Goal: Task Accomplishment & Management: Use online tool/utility

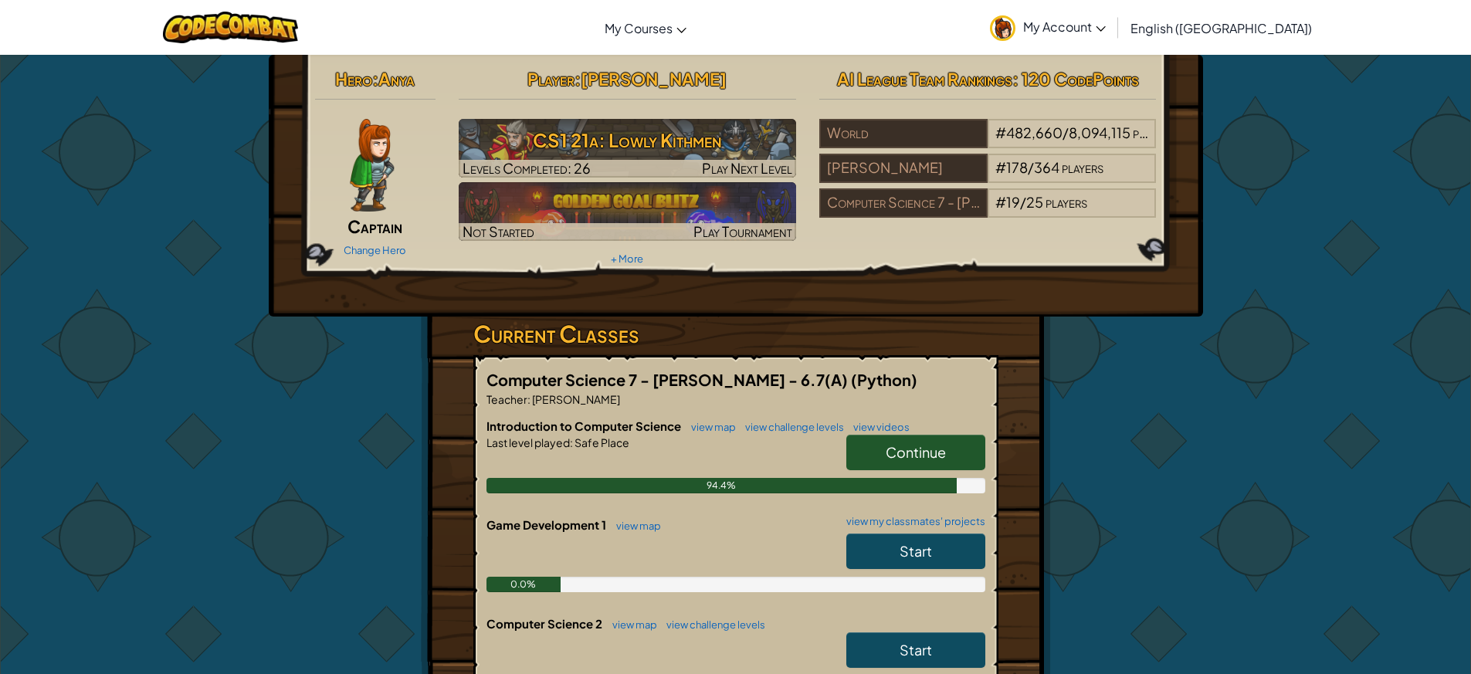
click at [958, 453] on link "Continue" at bounding box center [915, 453] width 139 height 36
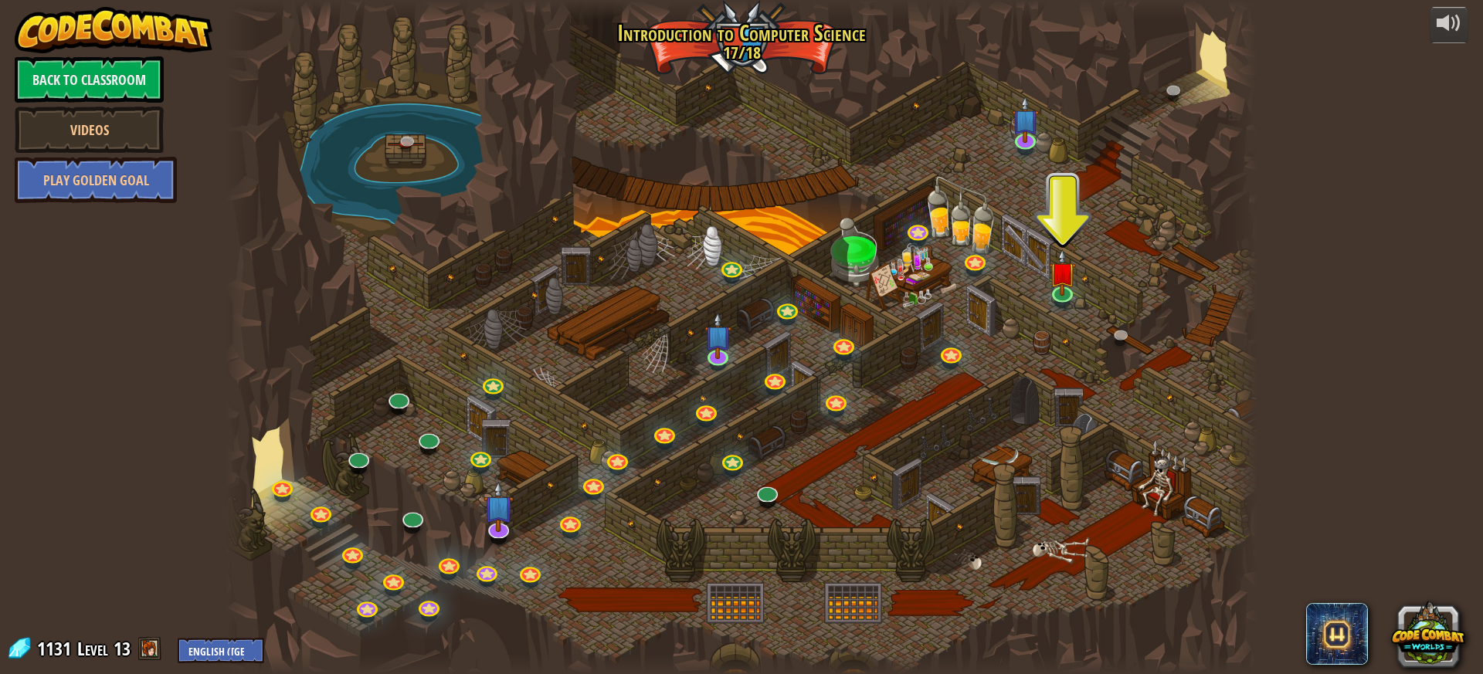
click at [1079, 283] on div at bounding box center [742, 337] width 1032 height 674
click at [1053, 278] on img at bounding box center [1062, 261] width 27 height 63
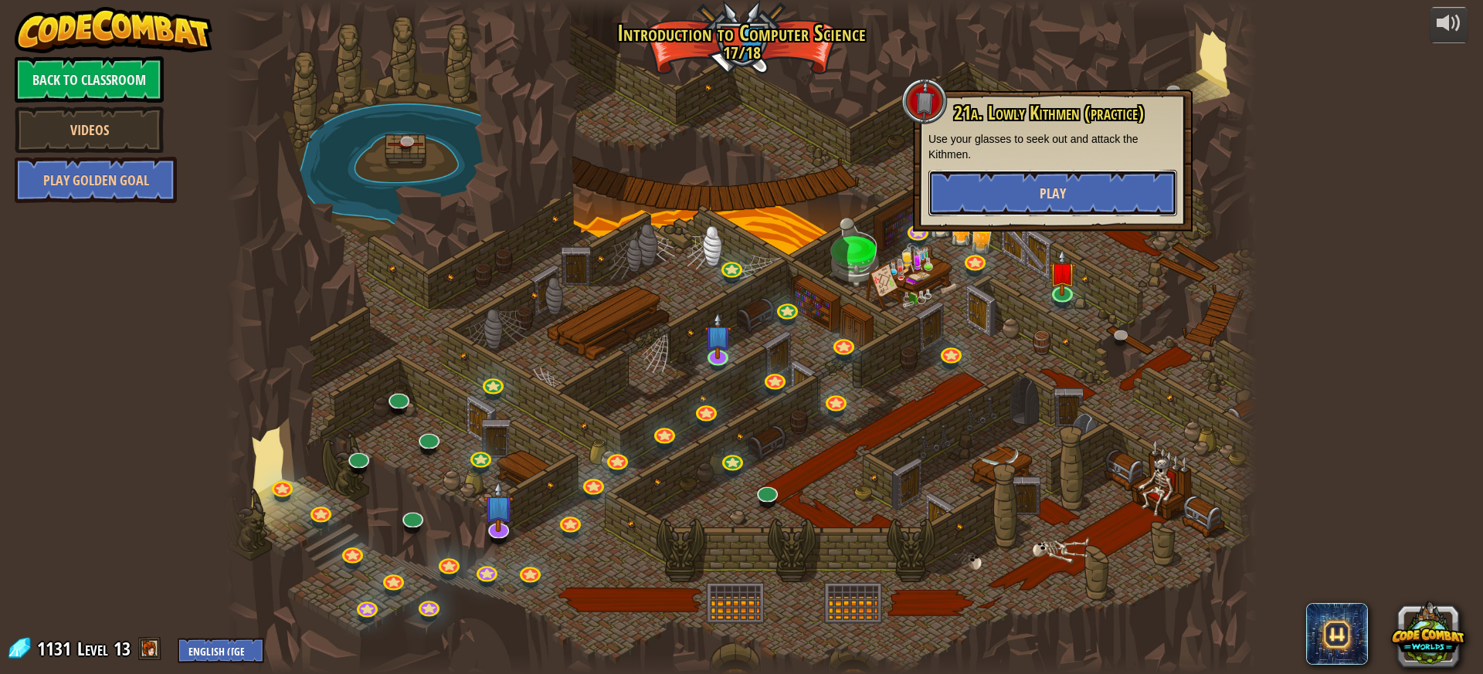
click at [1070, 178] on button "Play" at bounding box center [1052, 193] width 249 height 46
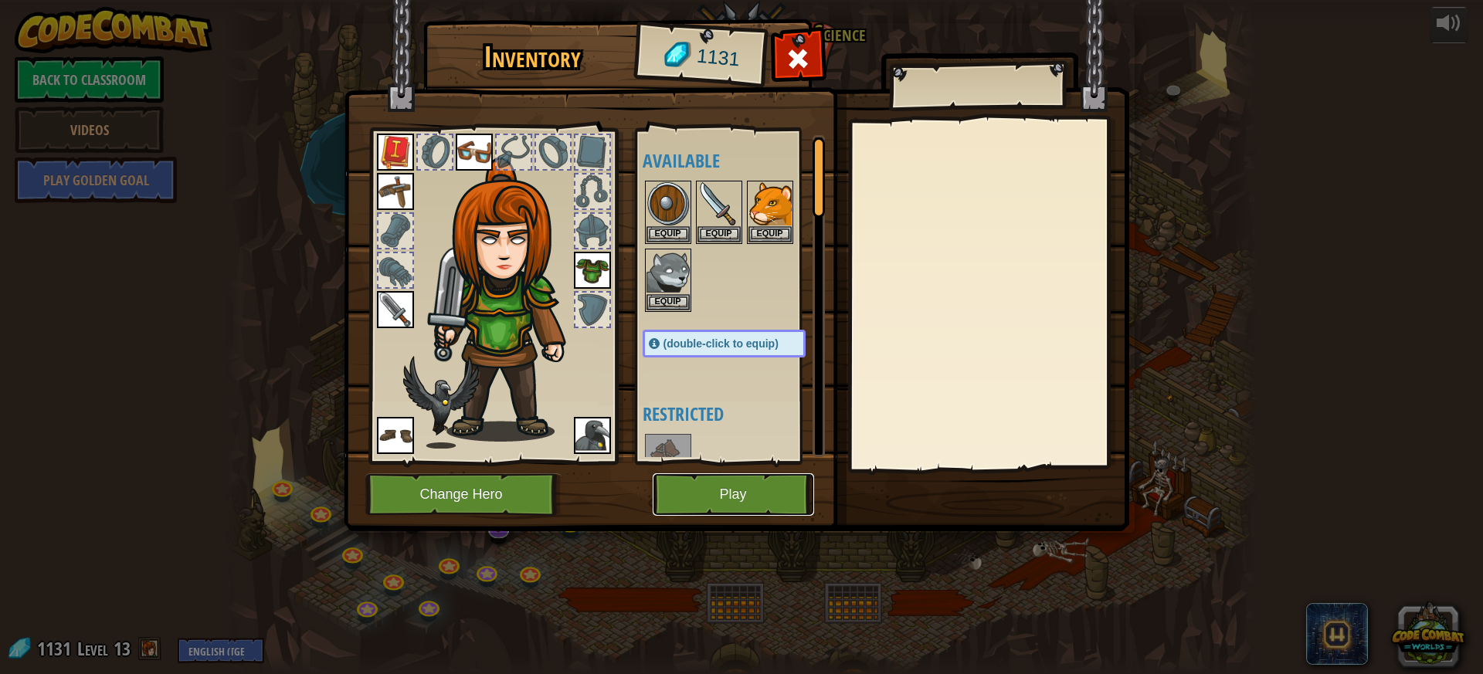
click at [698, 488] on button "Play" at bounding box center [733, 494] width 161 height 42
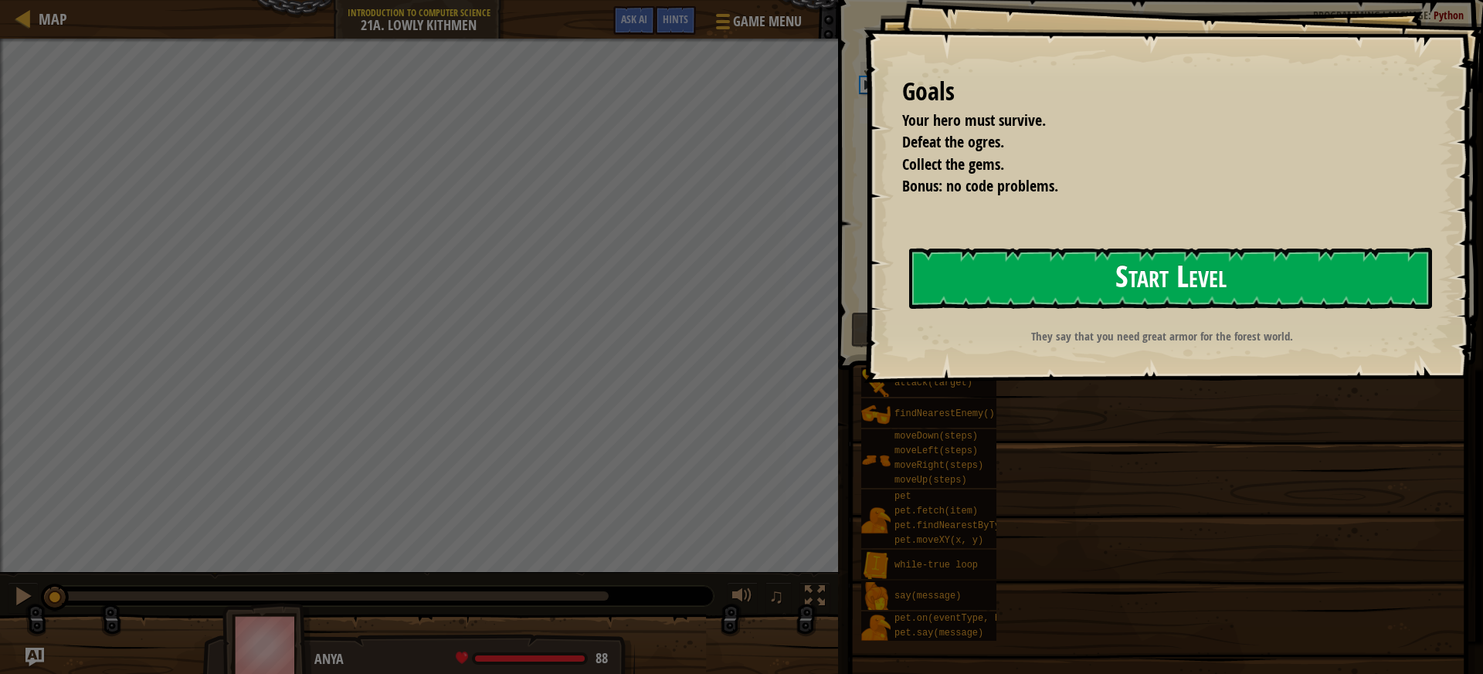
click at [1166, 277] on button "Start Level" at bounding box center [1170, 278] width 523 height 61
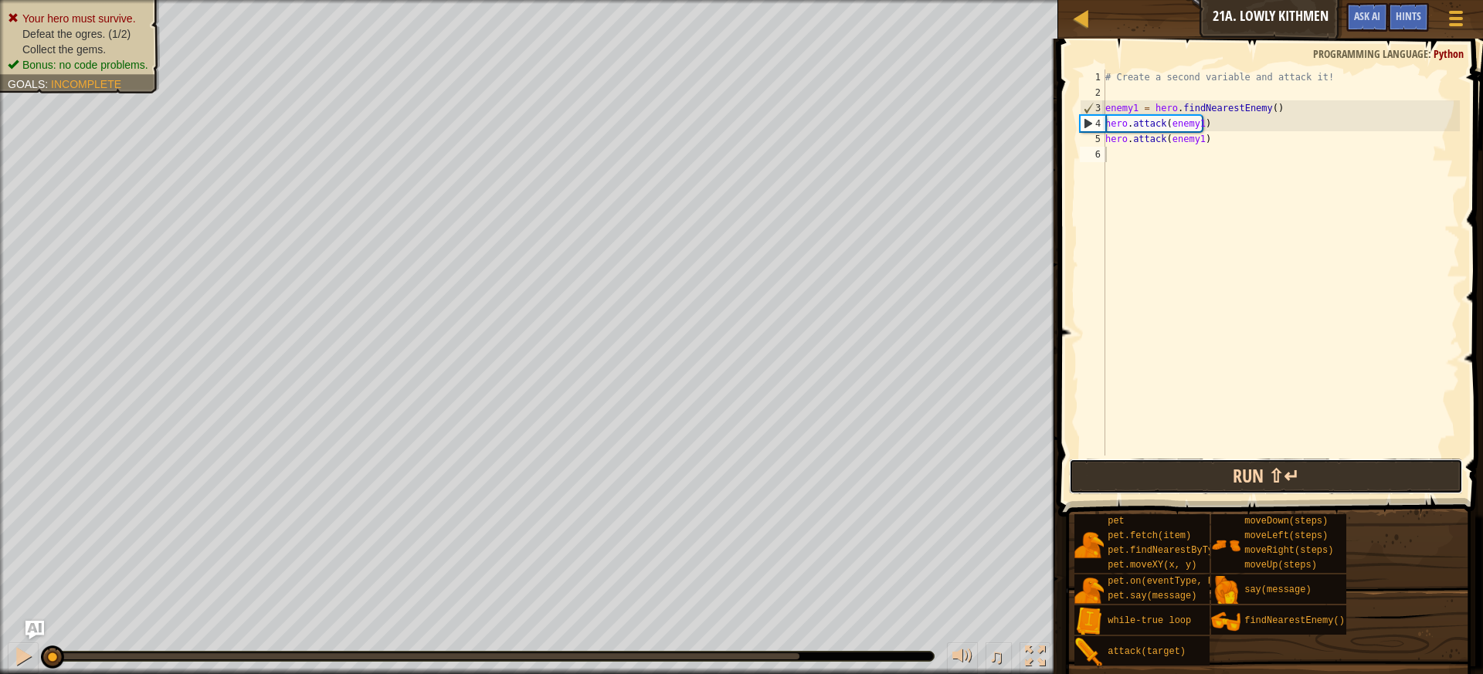
click at [1138, 471] on button "Run ⇧↵" at bounding box center [1266, 477] width 395 height 36
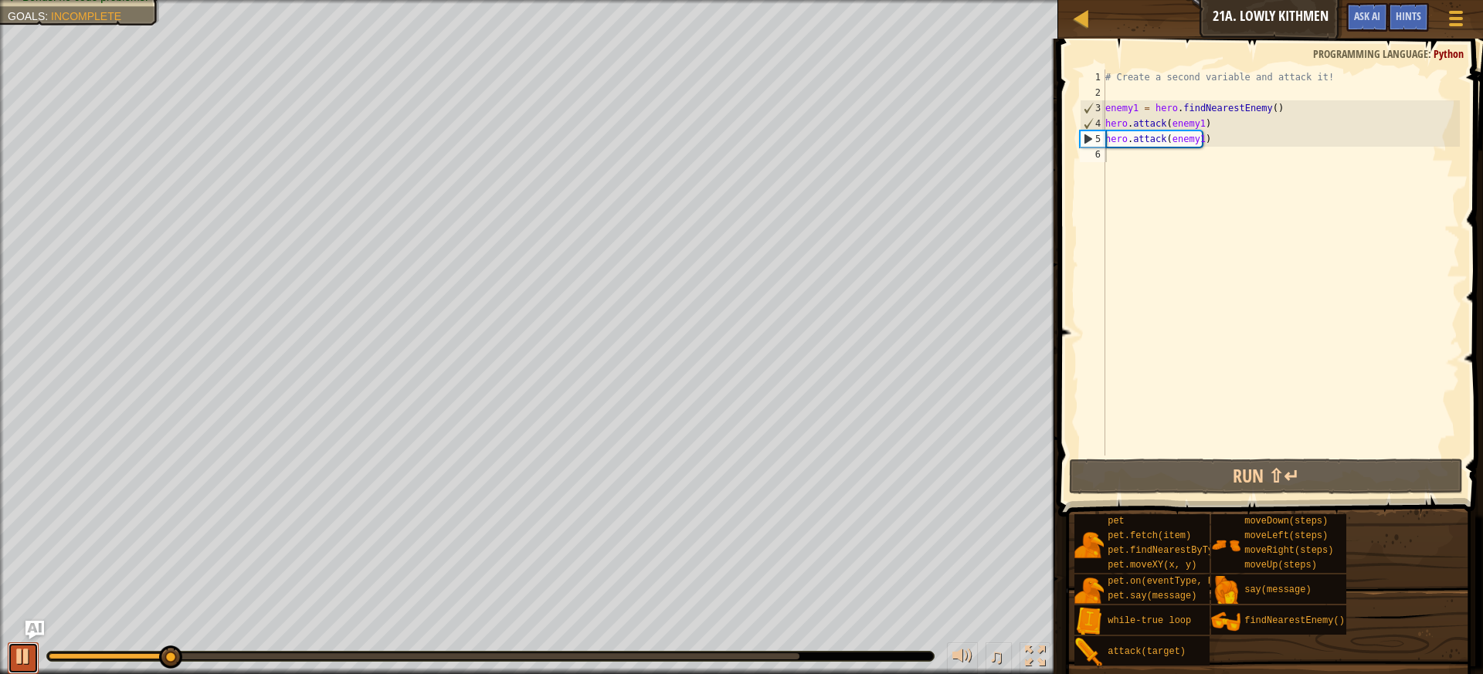
click at [19, 647] on div at bounding box center [23, 656] width 20 height 20
click at [1104, 119] on div "4" at bounding box center [1092, 123] width 25 height 15
type textarea "hero.attack(enemy1)"
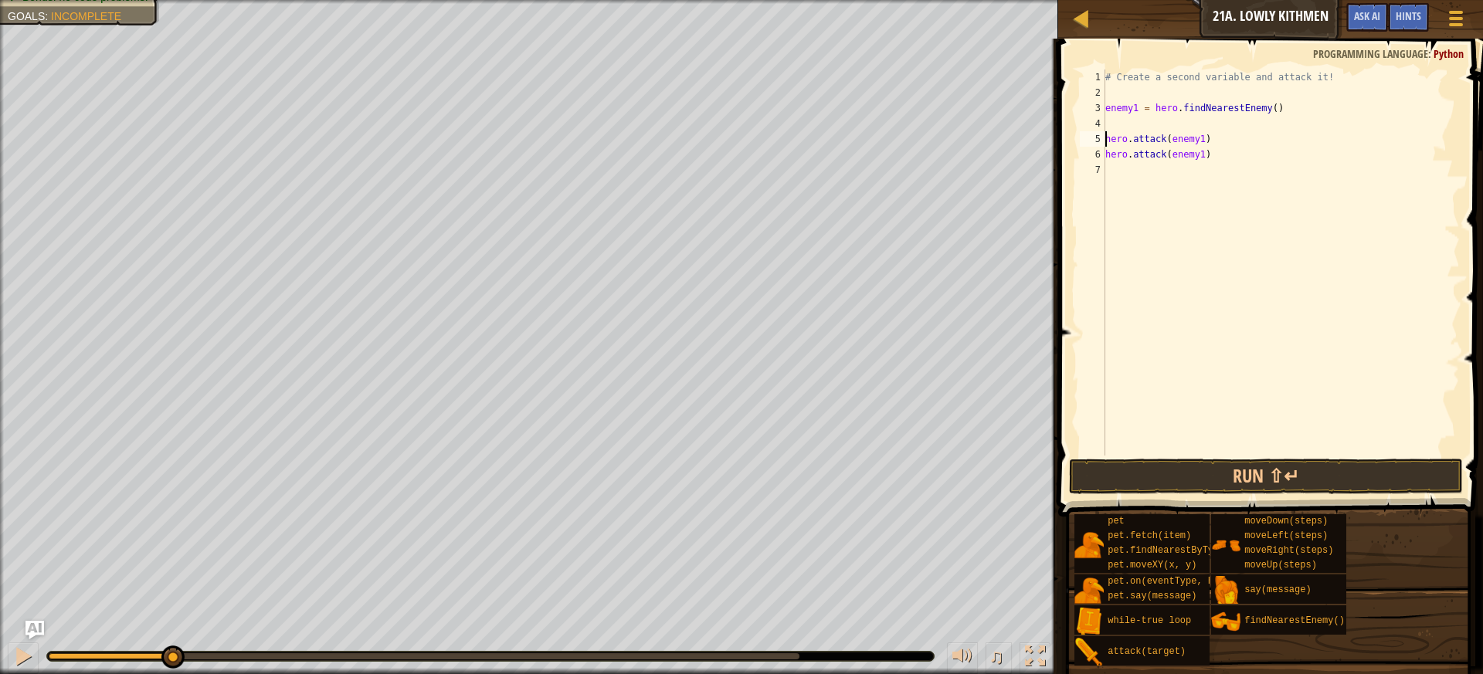
click at [1147, 118] on div "# Create a second variable and attack it! enemy1 = hero . findNearestEnemy ( ) …" at bounding box center [1281, 278] width 358 height 417
type textarea "while"
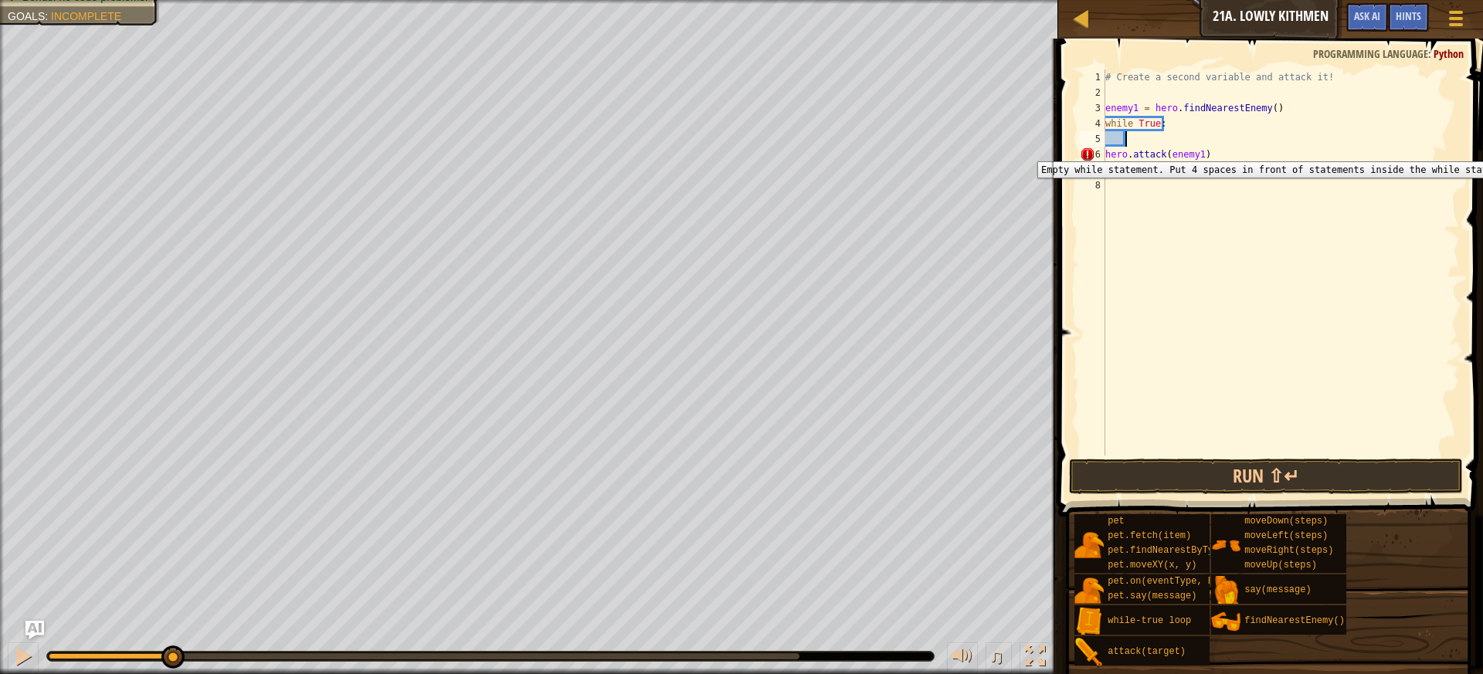
click at [1104, 150] on div "6" at bounding box center [1092, 154] width 25 height 15
click at [1105, 158] on div "# Create a second variable and attack it! enemy1 = hero . findNearestEnemy ( ) …" at bounding box center [1281, 278] width 358 height 417
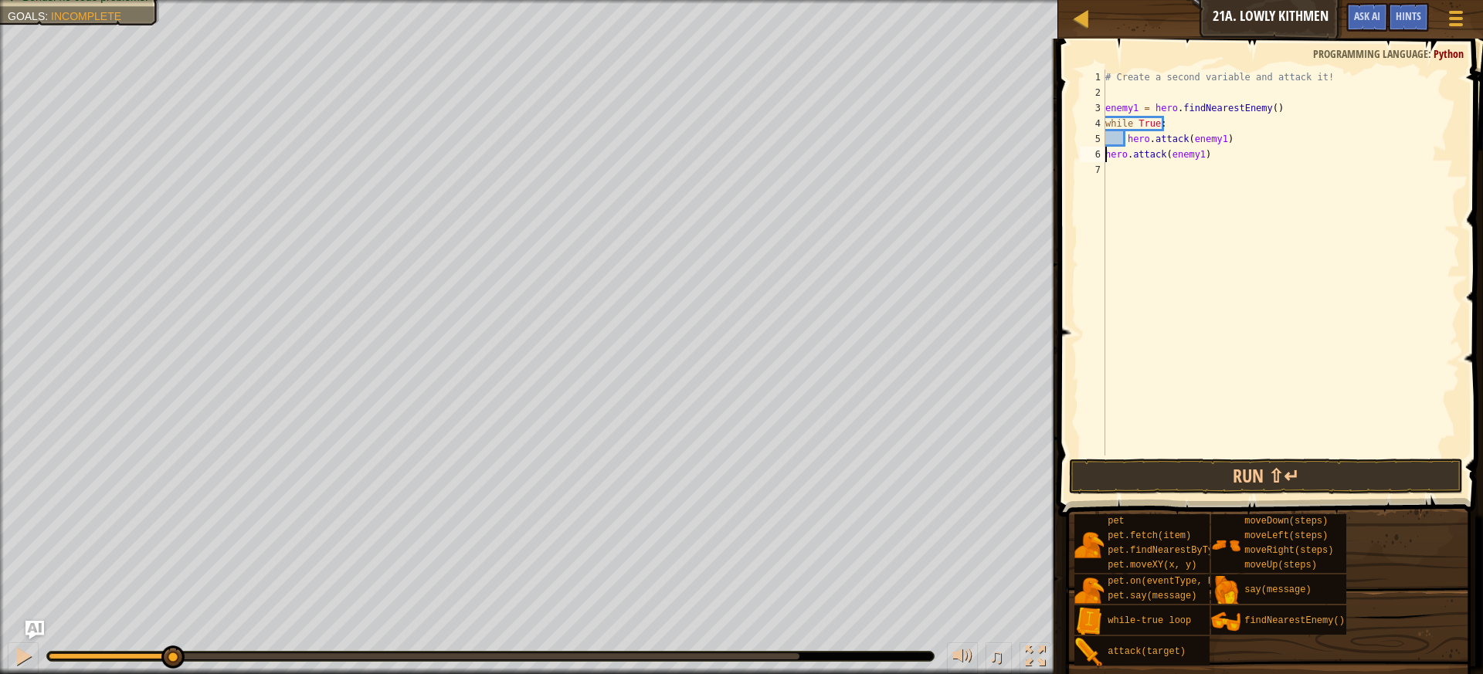
click at [1105, 158] on div "# Create a second variable and attack it! enemy1 = hero . findNearestEnemy ( ) …" at bounding box center [1281, 278] width 358 height 417
type textarea "hero.attack(enemy1)"
click at [1139, 488] on button "Run ⇧↵" at bounding box center [1266, 477] width 395 height 36
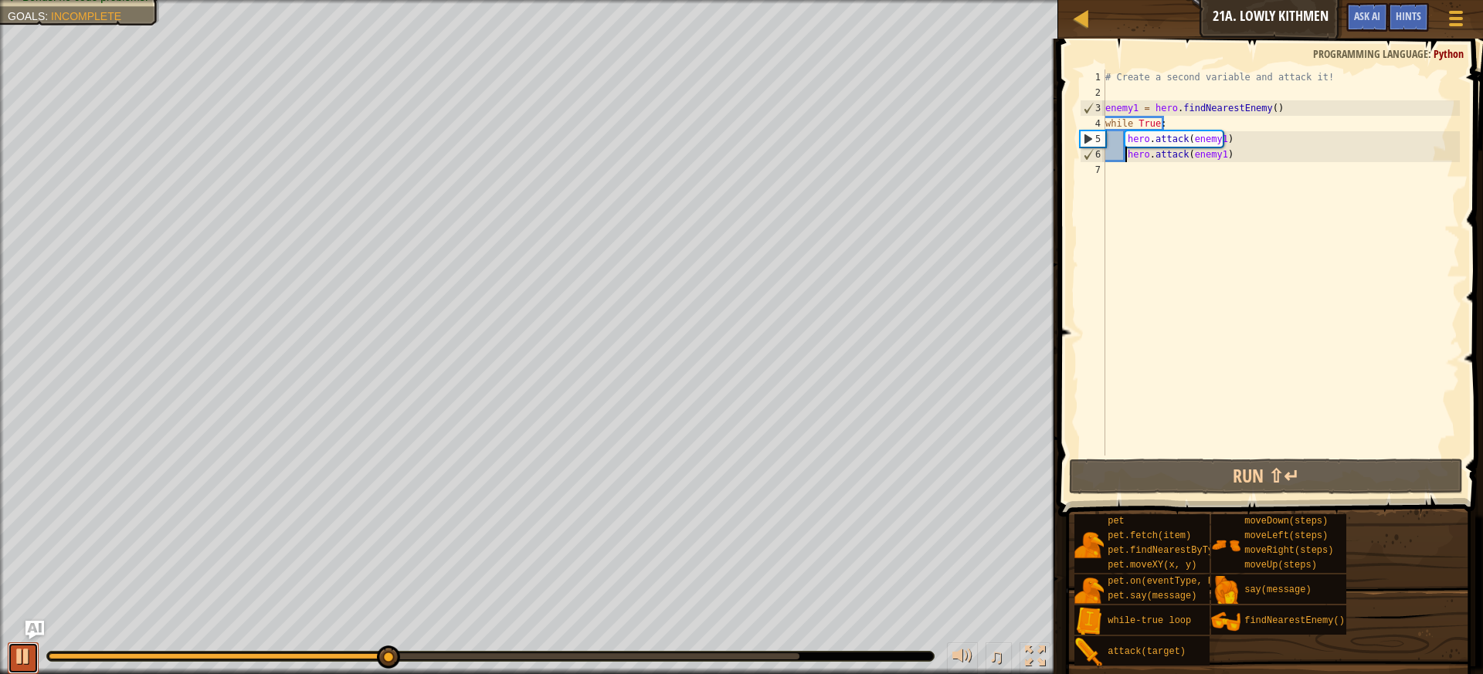
click at [14, 654] on div at bounding box center [23, 656] width 20 height 20
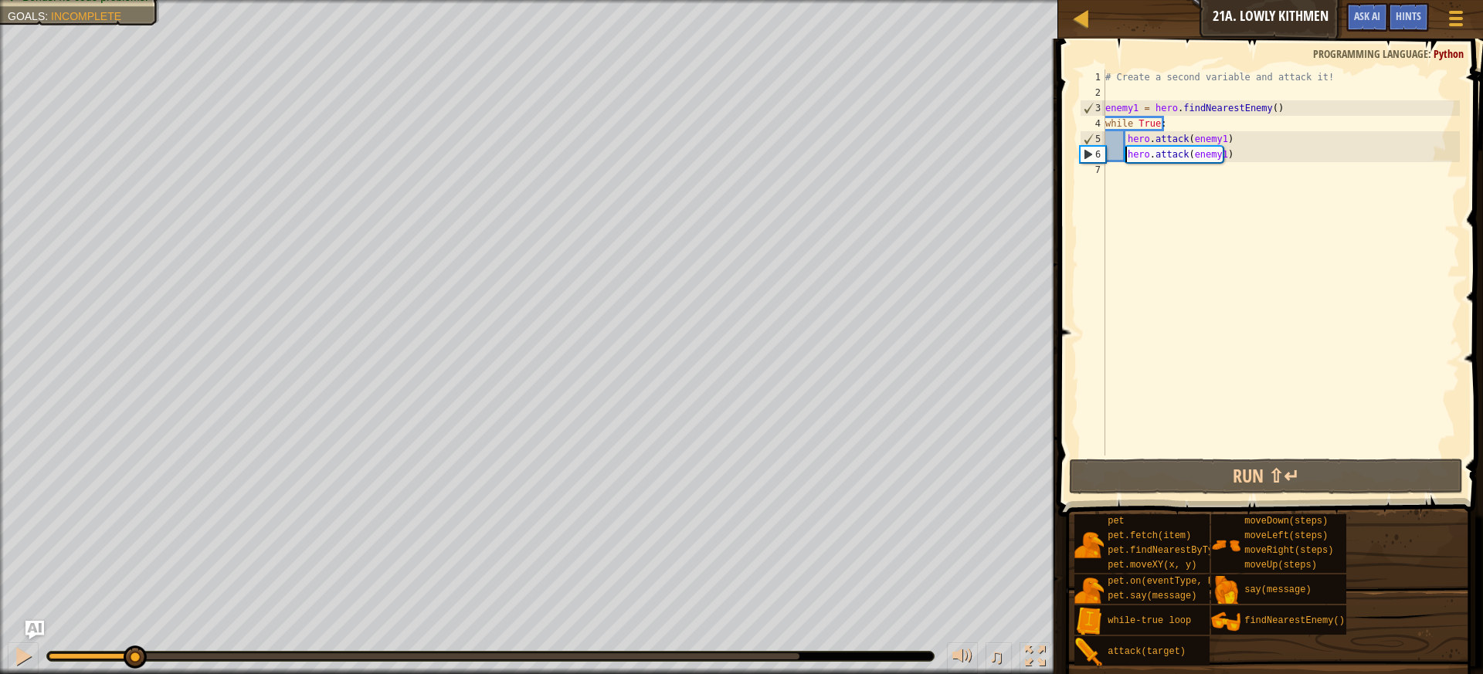
click at [256, 617] on div "Your hero must survive. Defeat the ogres. (1/2) Collect the gems. Bonus: no cod…" at bounding box center [741, 337] width 1483 height 674
click at [1111, 158] on div "# Create a second variable and attack it! enemy1 = hero . findNearestEnemy ( ) …" at bounding box center [1281, 278] width 358 height 417
click at [1125, 187] on div "# Create a second variable and attack it! enemy1 = hero . findNearestEnemy ( ) …" at bounding box center [1281, 278] width 358 height 417
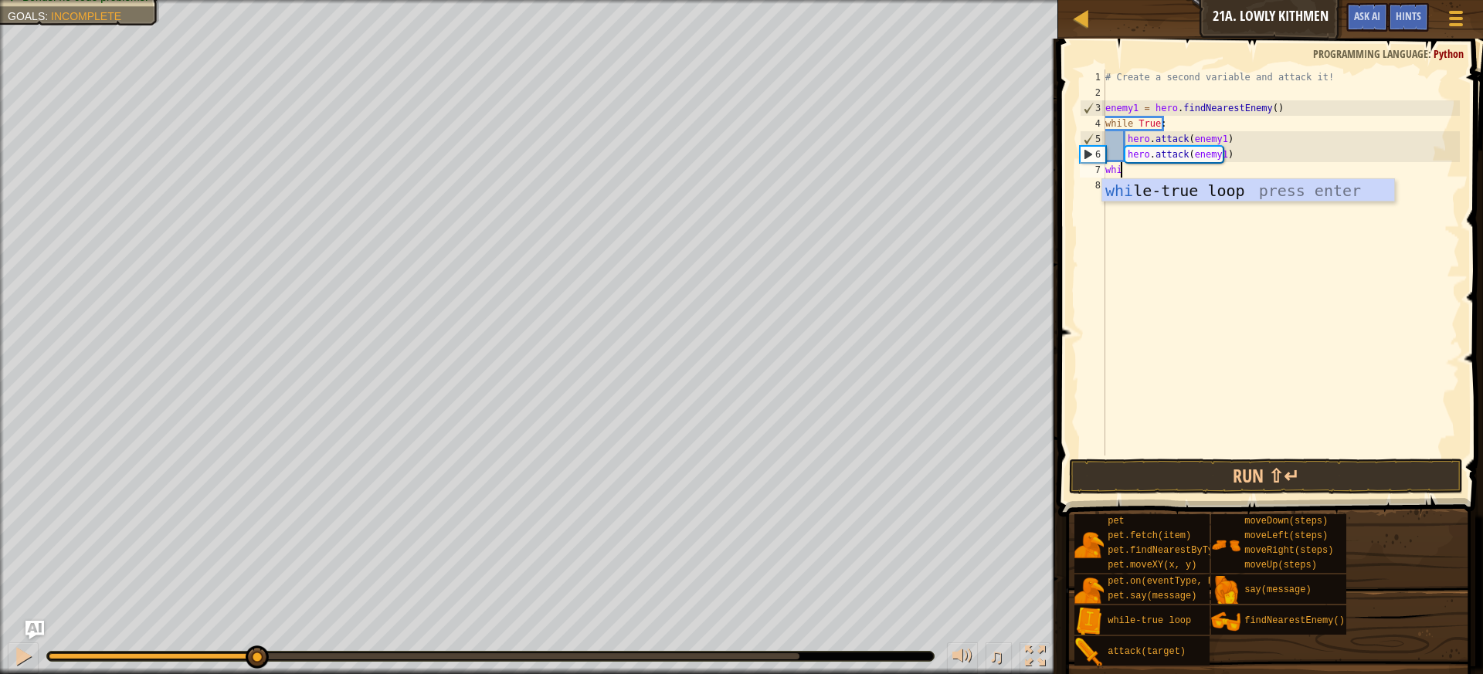
type textarea "while"
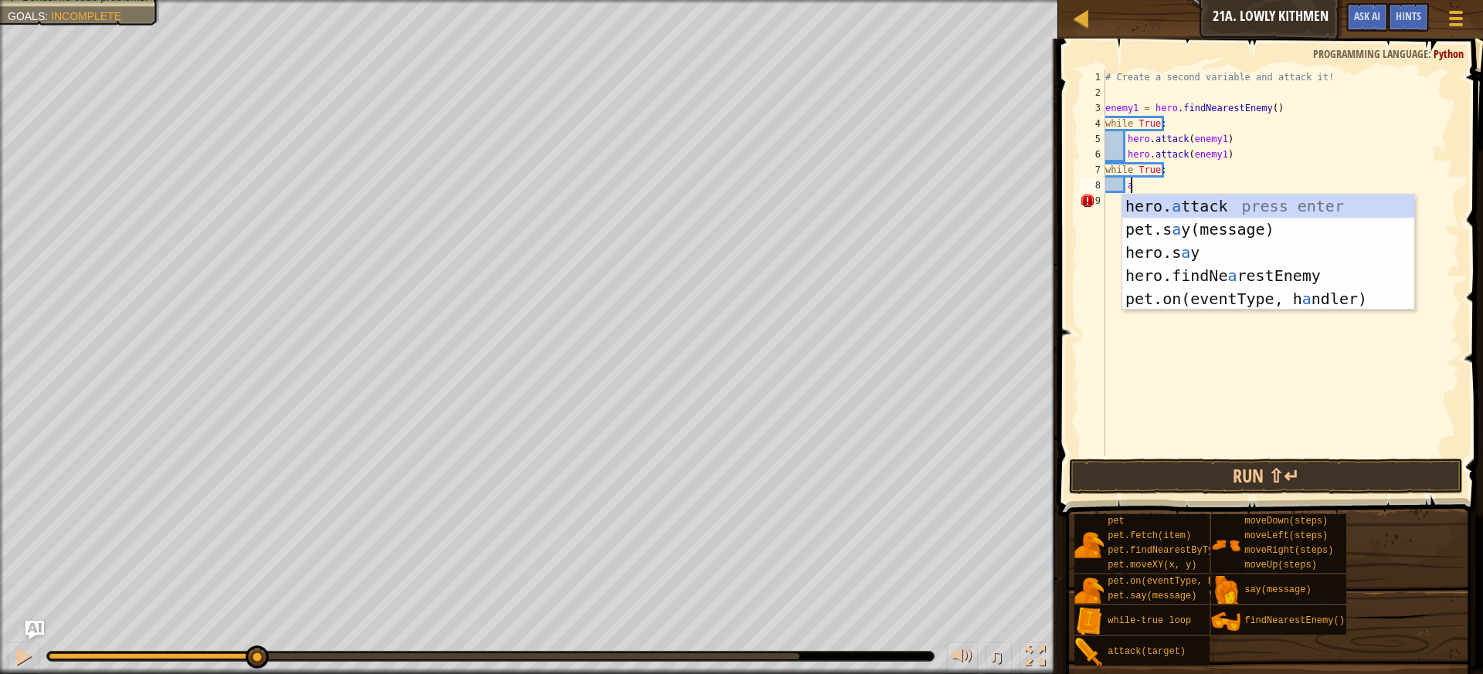
scroll to position [7, 2]
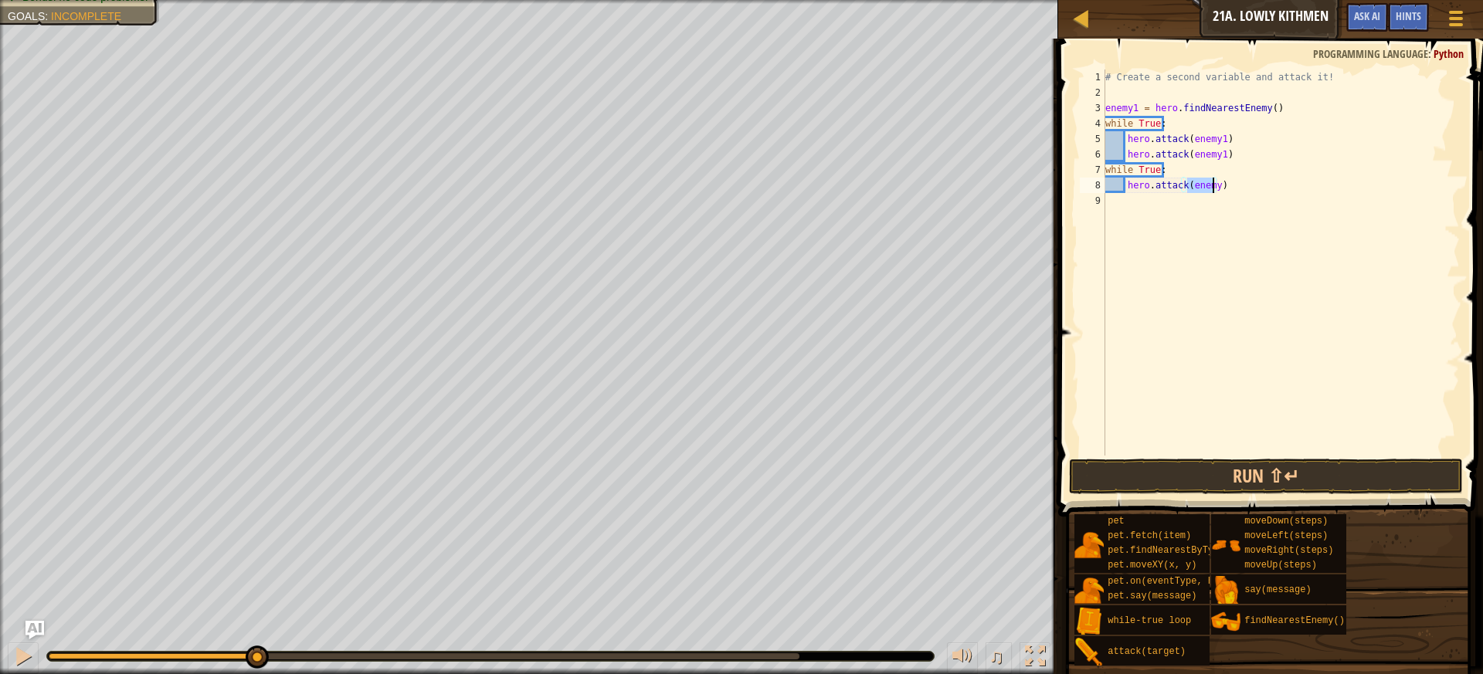
click at [1257, 189] on div "# Create a second variable and attack it! enemy1 = hero . findNearestEnemy ( ) …" at bounding box center [1281, 278] width 358 height 417
click at [1211, 185] on div "# Create a second variable and attack it! enemy1 = hero . findNearestEnemy ( ) …" at bounding box center [1281, 278] width 358 height 417
drag, startPoint x: 1248, startPoint y: 153, endPoint x: 1125, endPoint y: 158, distance: 123.7
click at [1125, 158] on div "# Create a second variable and attack it! enemy1 = hero . findNearestEnemy ( ) …" at bounding box center [1281, 278] width 358 height 417
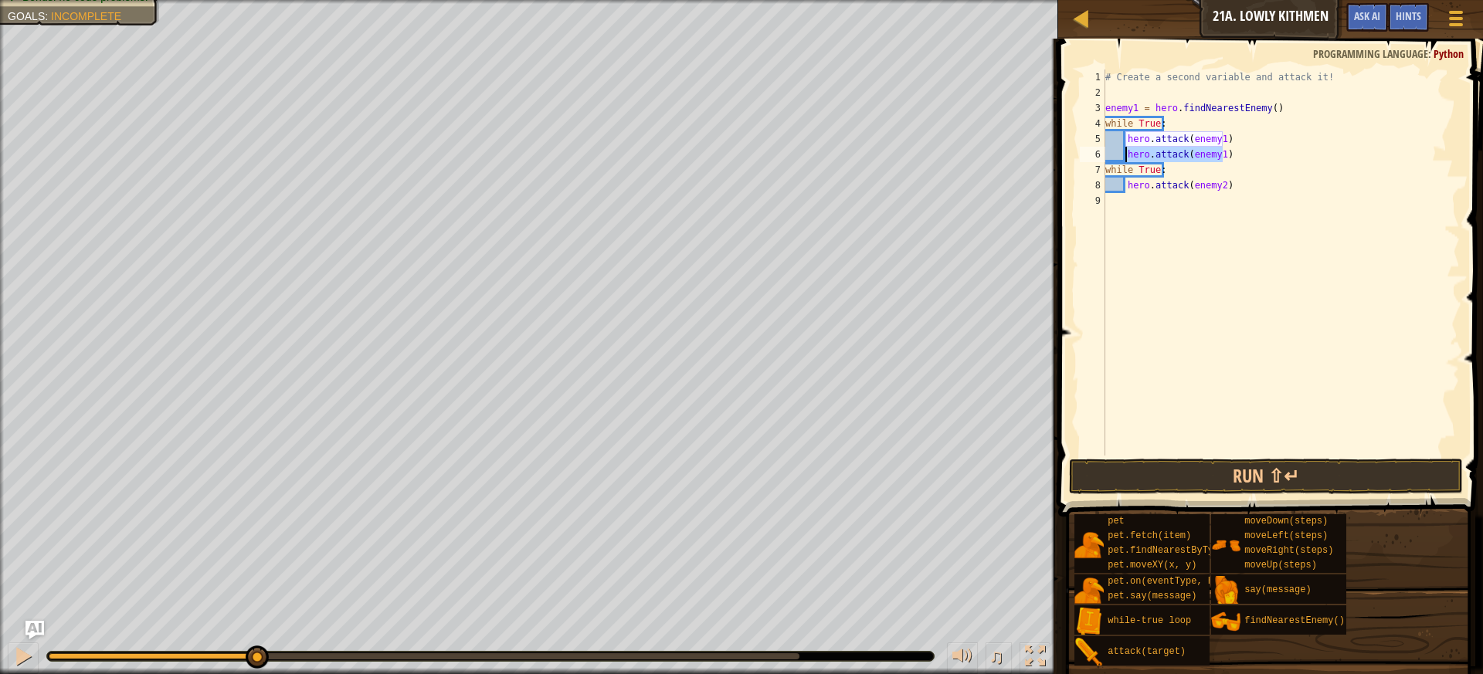
type textarea "hero.attack(enemy1)"
click at [1103, 168] on div "7" at bounding box center [1092, 169] width 25 height 15
type textarea "while True:"
click at [1155, 479] on button "Run ⇧↵" at bounding box center [1266, 477] width 395 height 36
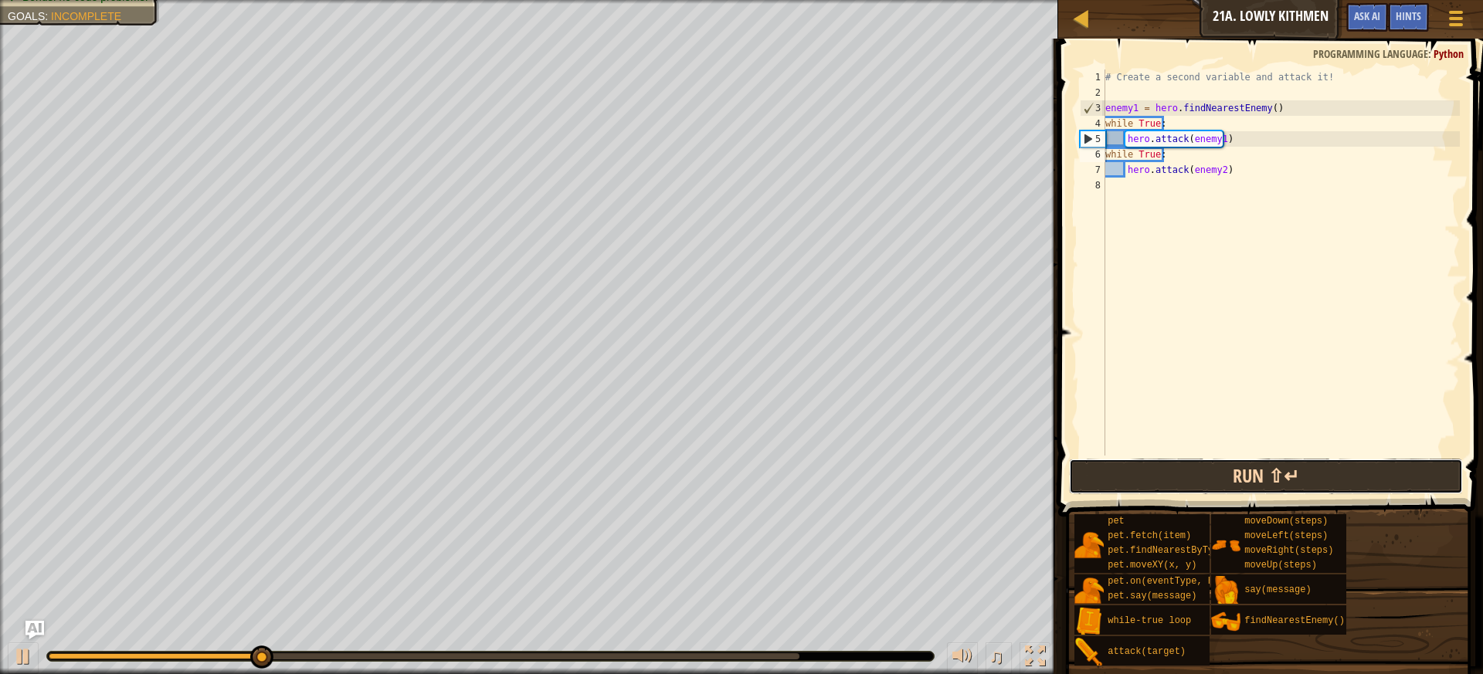
click at [1162, 467] on button "Run ⇧↵" at bounding box center [1266, 477] width 395 height 36
click at [1164, 467] on button "Run ⇧↵" at bounding box center [1266, 477] width 395 height 36
click at [1172, 459] on button "Run ⇧↵" at bounding box center [1266, 477] width 395 height 36
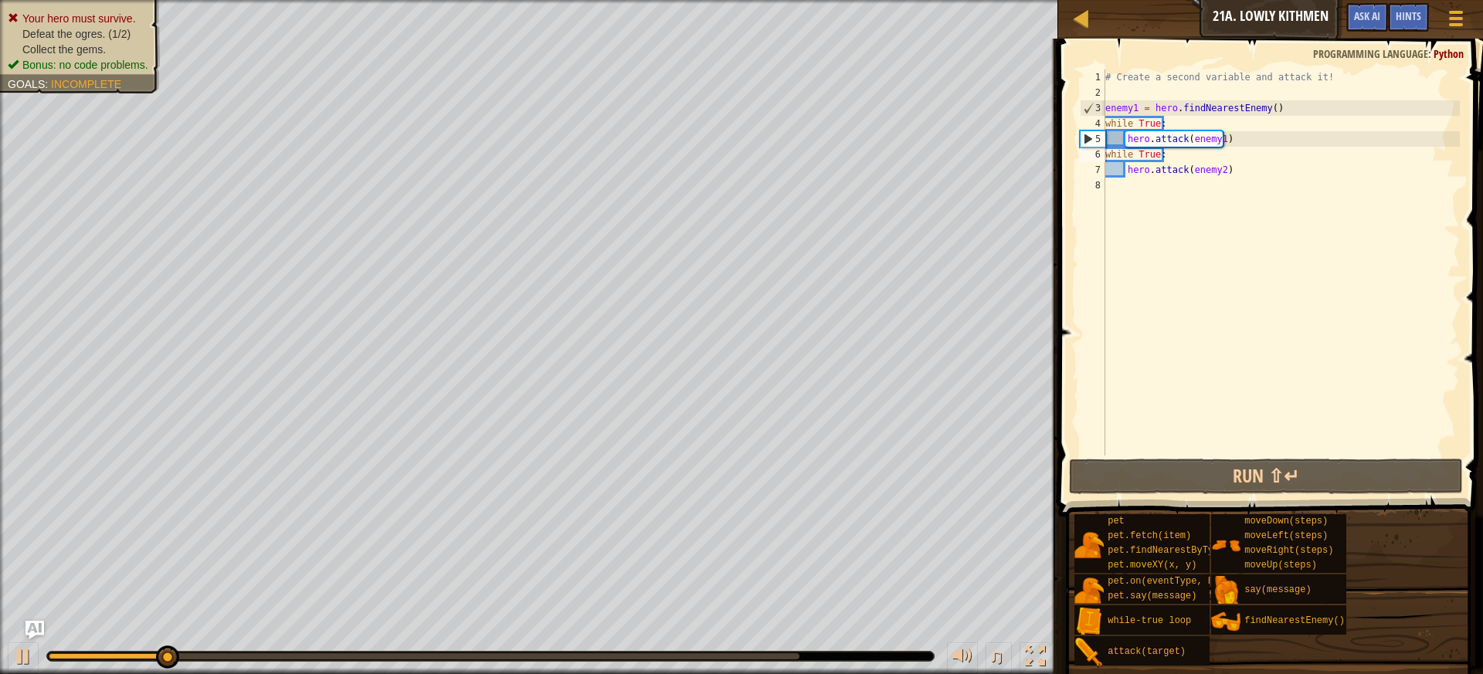
click at [146, 11] on ul "Your hero must survive. Defeat the ogres. (1/2) Collect the gems. Bonus: no cod…" at bounding box center [80, 42] width 144 height 62
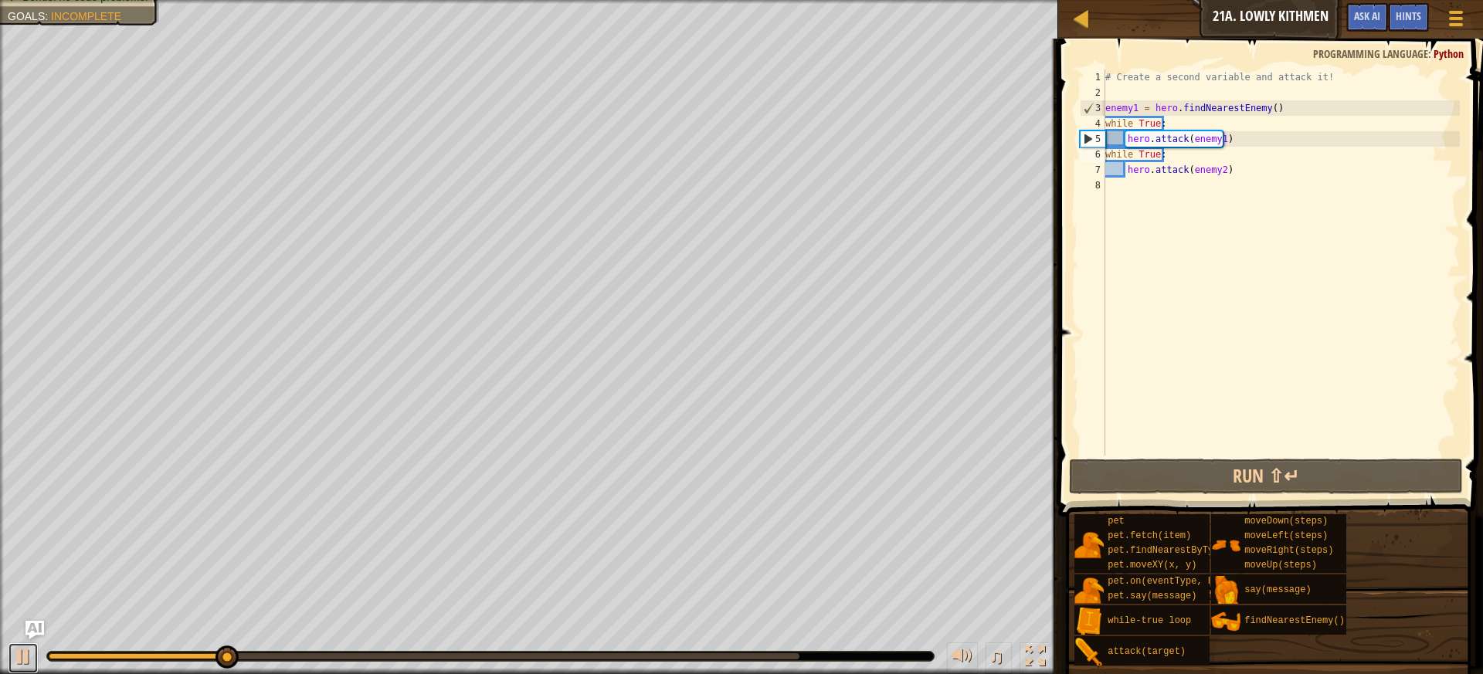
drag, startPoint x: 20, startPoint y: 667, endPoint x: 23, endPoint y: 639, distance: 27.2
click at [23, 666] on div at bounding box center [23, 656] width 20 height 20
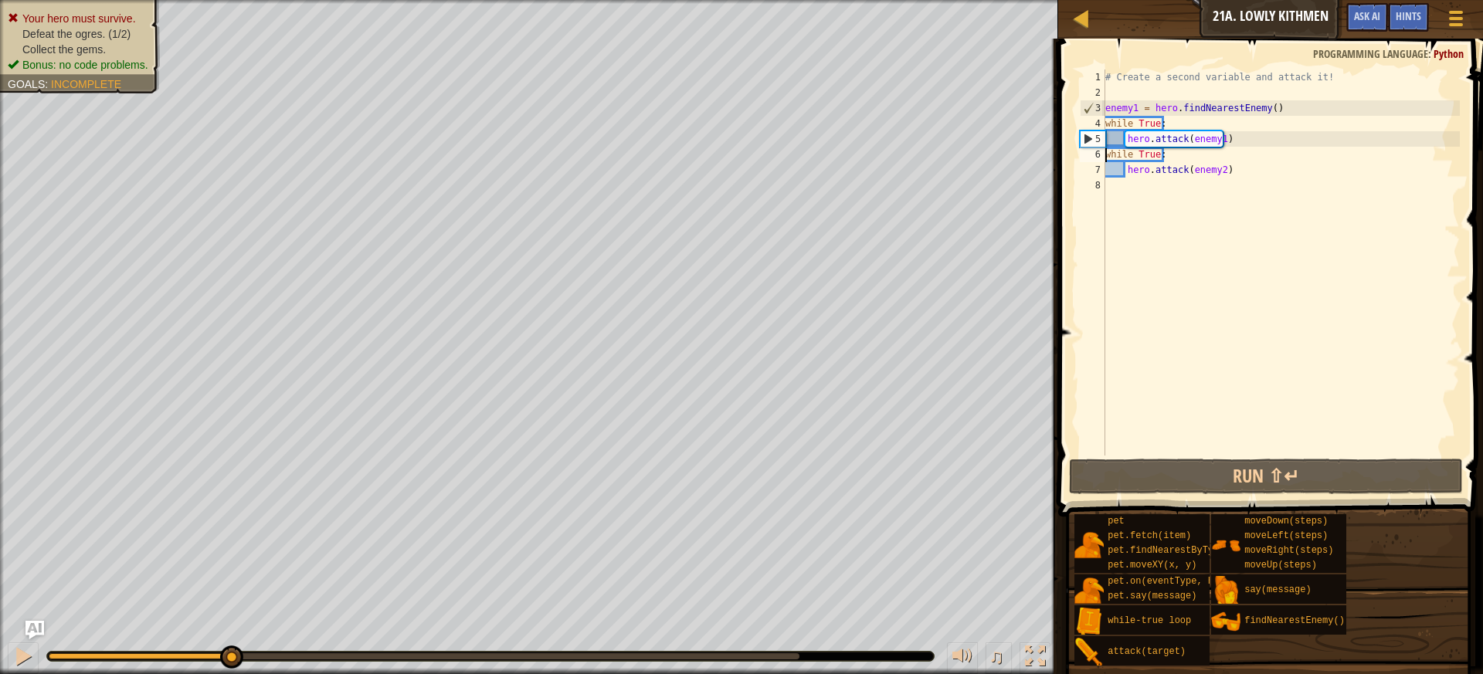
click at [109, 15] on ul "Your hero must survive. Defeat the ogres. (1/2) Collect the gems. Bonus: no cod…" at bounding box center [80, 42] width 144 height 62
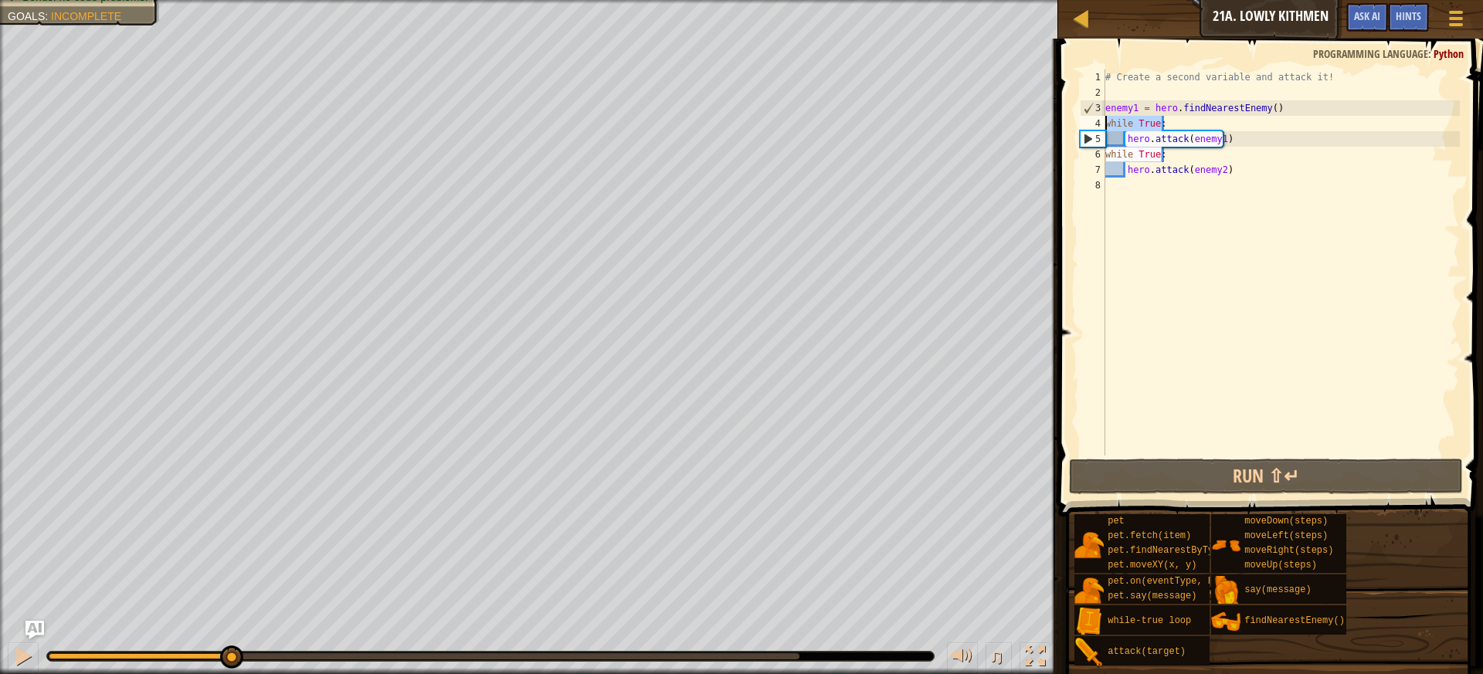
drag, startPoint x: 1257, startPoint y: 126, endPoint x: 1103, endPoint y: 127, distance: 153.7
click at [1103, 127] on div "while True: 1 2 3 4 5 6 7 8 # Create a second variable and attack it! enemy1 = …" at bounding box center [1268, 263] width 383 height 386
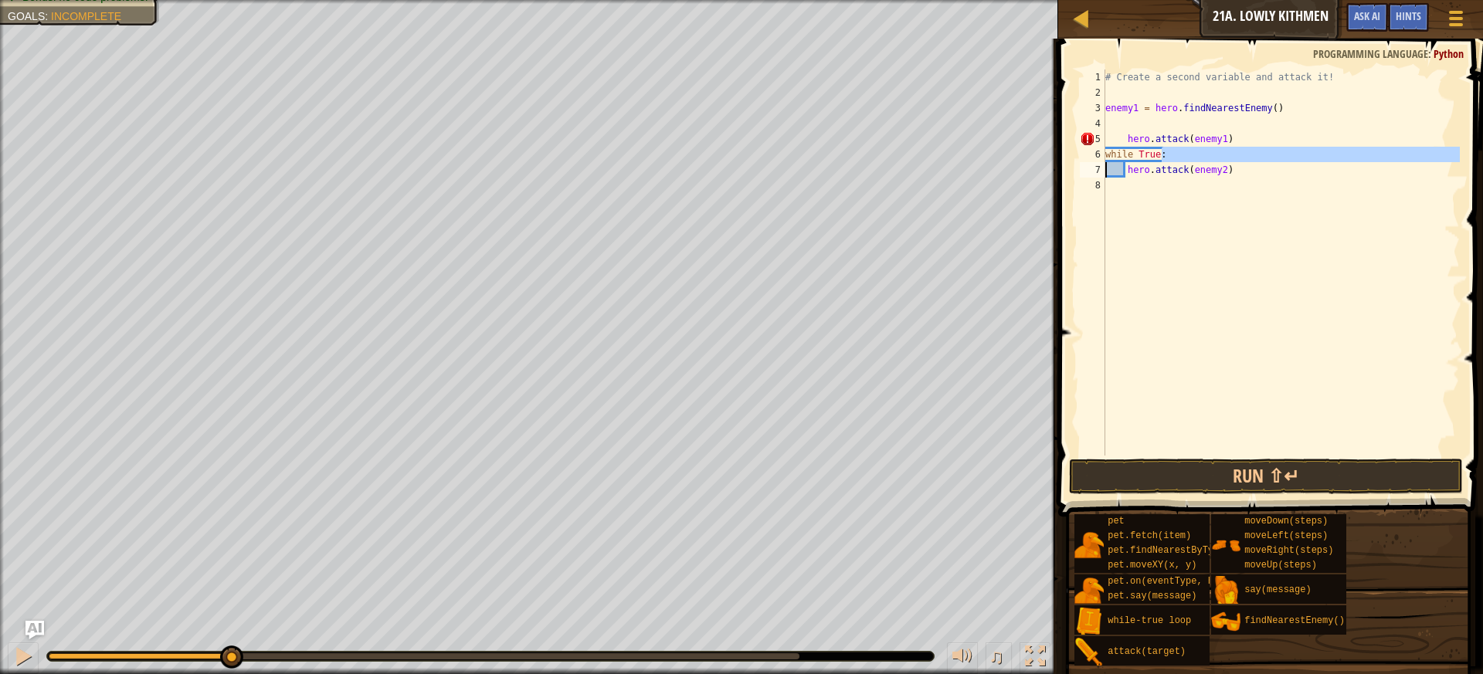
drag, startPoint x: 1188, startPoint y: 148, endPoint x: 1101, endPoint y: 163, distance: 87.7
click at [1101, 163] on div "1 2 3 4 5 6 7 8 # Create a second variable and attack it! enemy1 = hero . findN…" at bounding box center [1268, 263] width 383 height 386
click at [1118, 146] on div "# Create a second variable and attack it! enemy1 = hero . findNearestEnemy ( ) …" at bounding box center [1281, 278] width 358 height 417
click at [1124, 137] on div "# Create a second variable and attack it! enemy1 = hero . findNearestEnemy ( ) …" at bounding box center [1281, 278] width 358 height 417
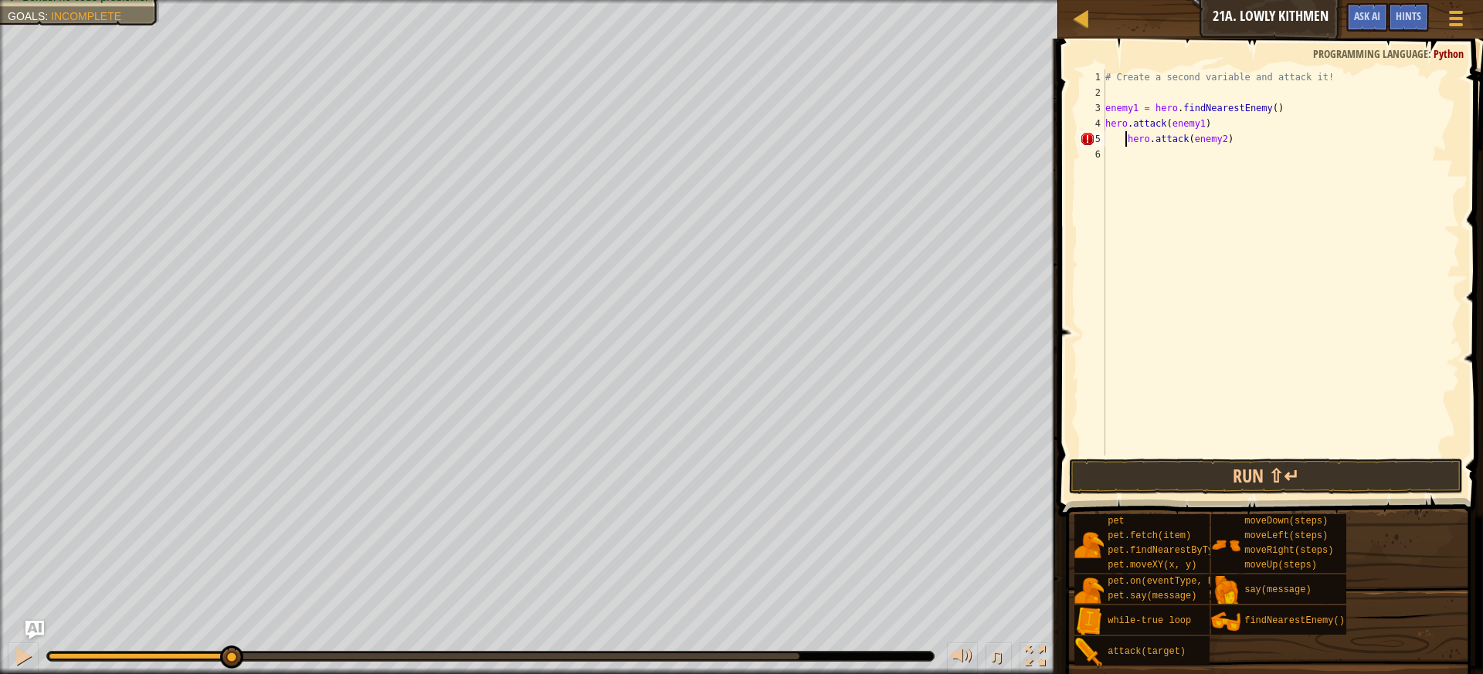
click at [1124, 135] on div "# Create a second variable and attack it! enemy1 = hero . findNearestEnemy ( ) …" at bounding box center [1281, 278] width 358 height 417
type textarea "hero.attack(enemy2)"
click at [1179, 158] on div "# Create a second variable and attack it! enemy1 = hero . findNearestEnemy ( ) …" at bounding box center [1281, 278] width 358 height 417
click at [1206, 463] on button "Run ⇧↵" at bounding box center [1266, 477] width 395 height 36
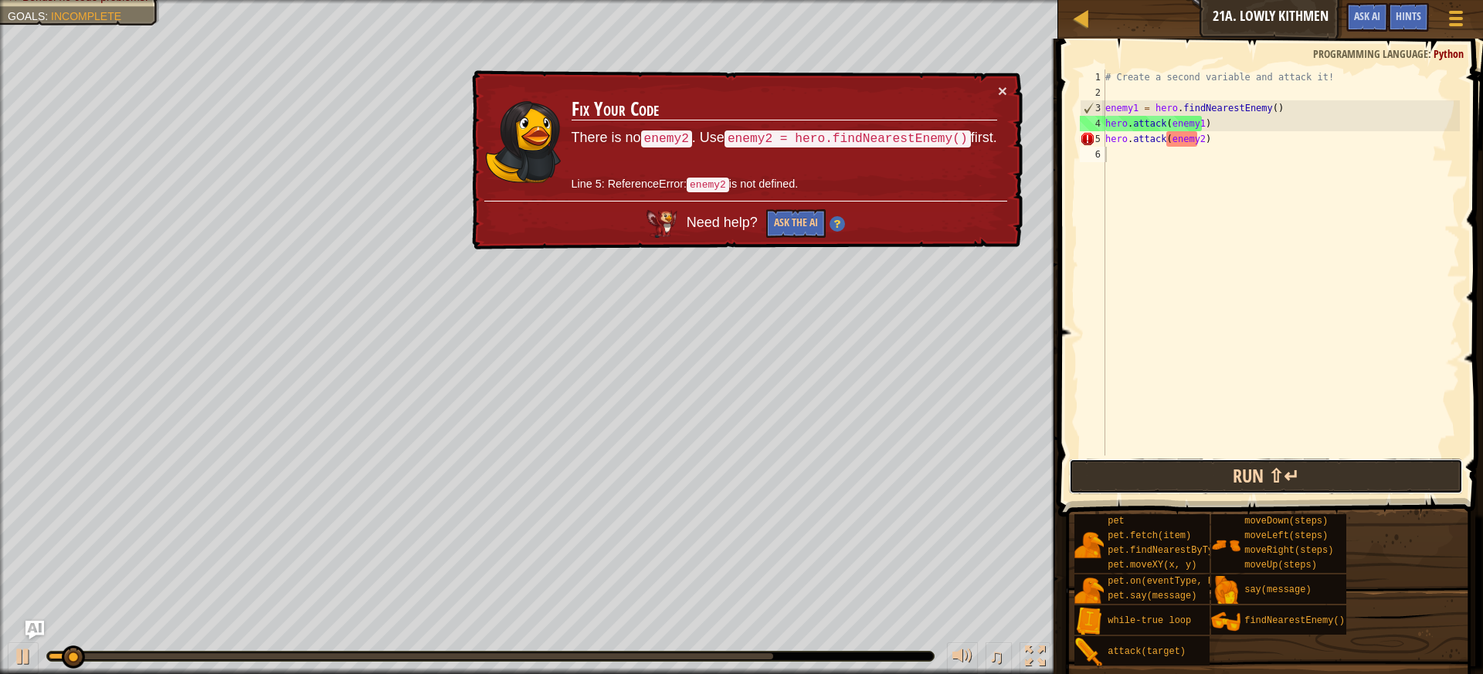
click at [1206, 465] on button "Run ⇧↵" at bounding box center [1266, 477] width 395 height 36
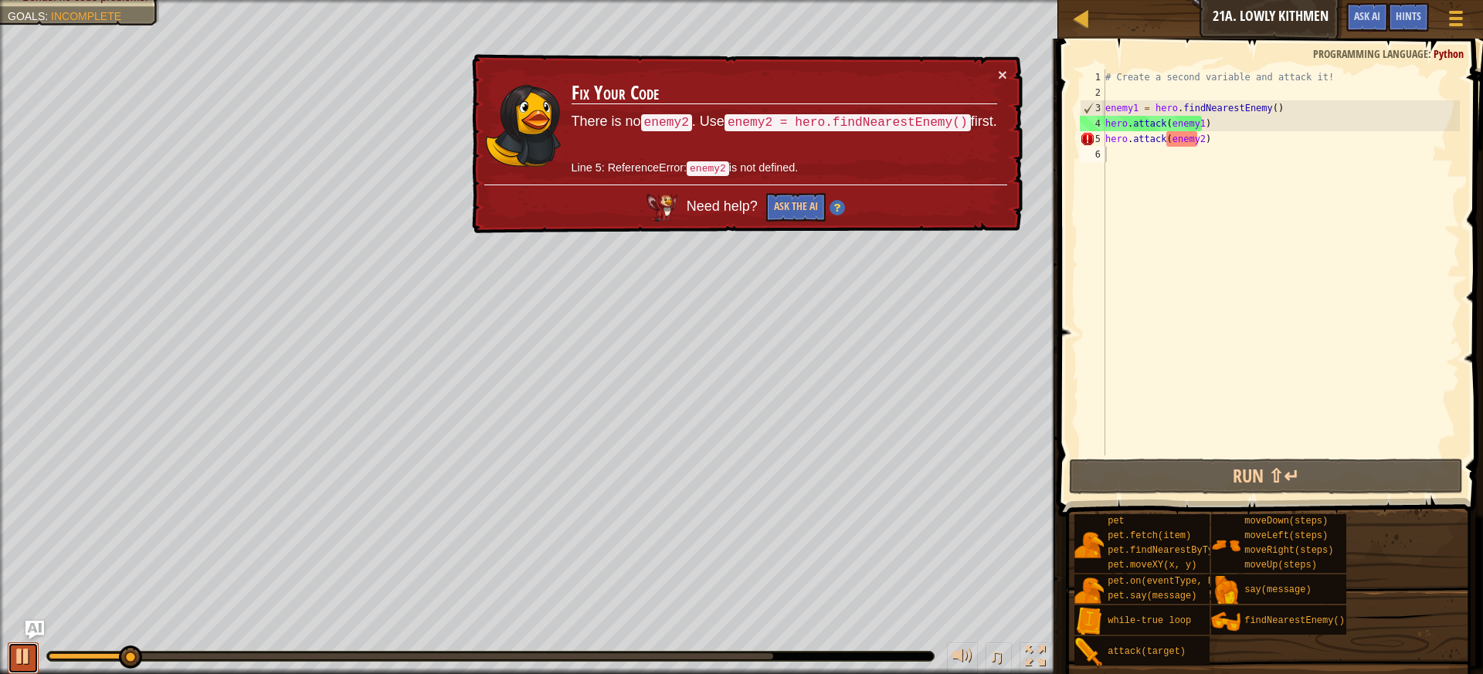
click at [26, 653] on div at bounding box center [23, 656] width 20 height 20
click at [1194, 142] on div "# Create a second variable and attack it! enemy1 = hero . findNearestEnemy ( ) …" at bounding box center [1281, 278] width 358 height 417
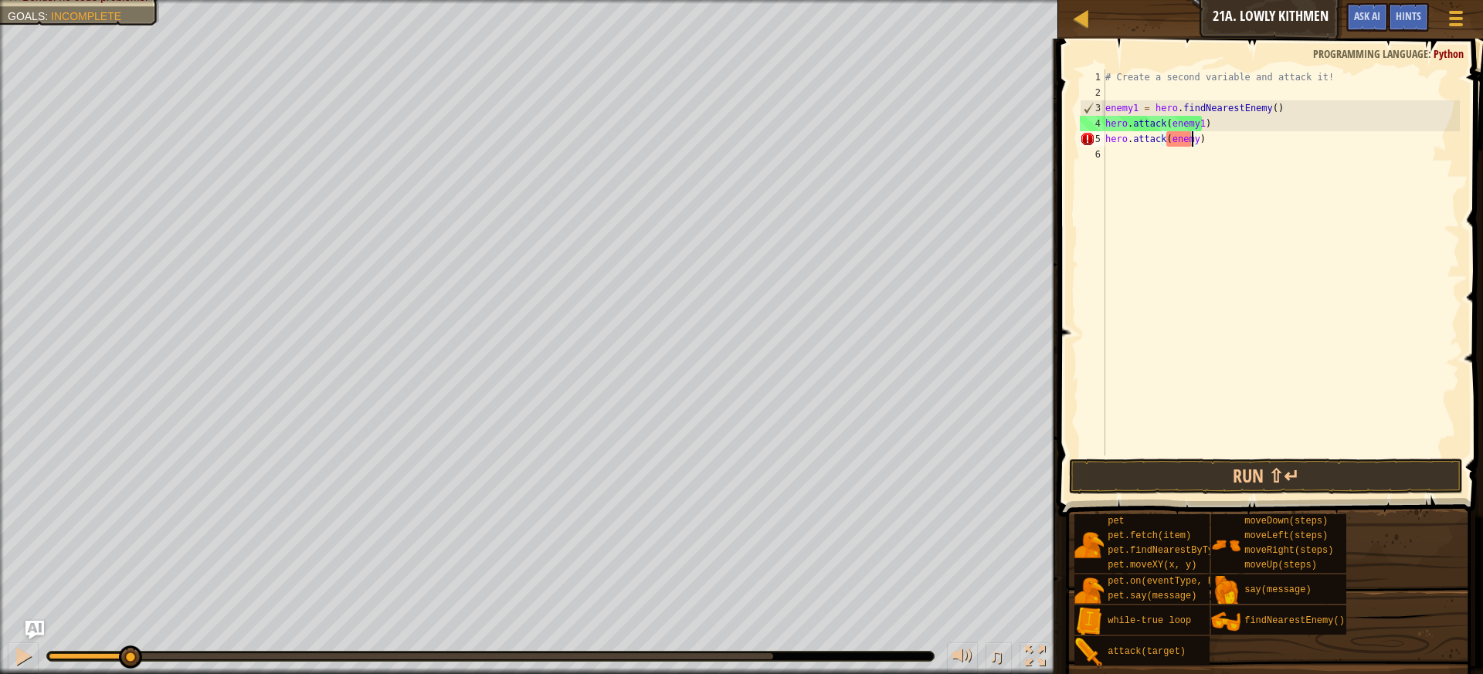
type textarea "hero.attack(enemy1)"
click at [1204, 165] on div "# Create a second variable and attack it! enemy1 = hero . findNearestEnemy ( ) …" at bounding box center [1281, 278] width 358 height 417
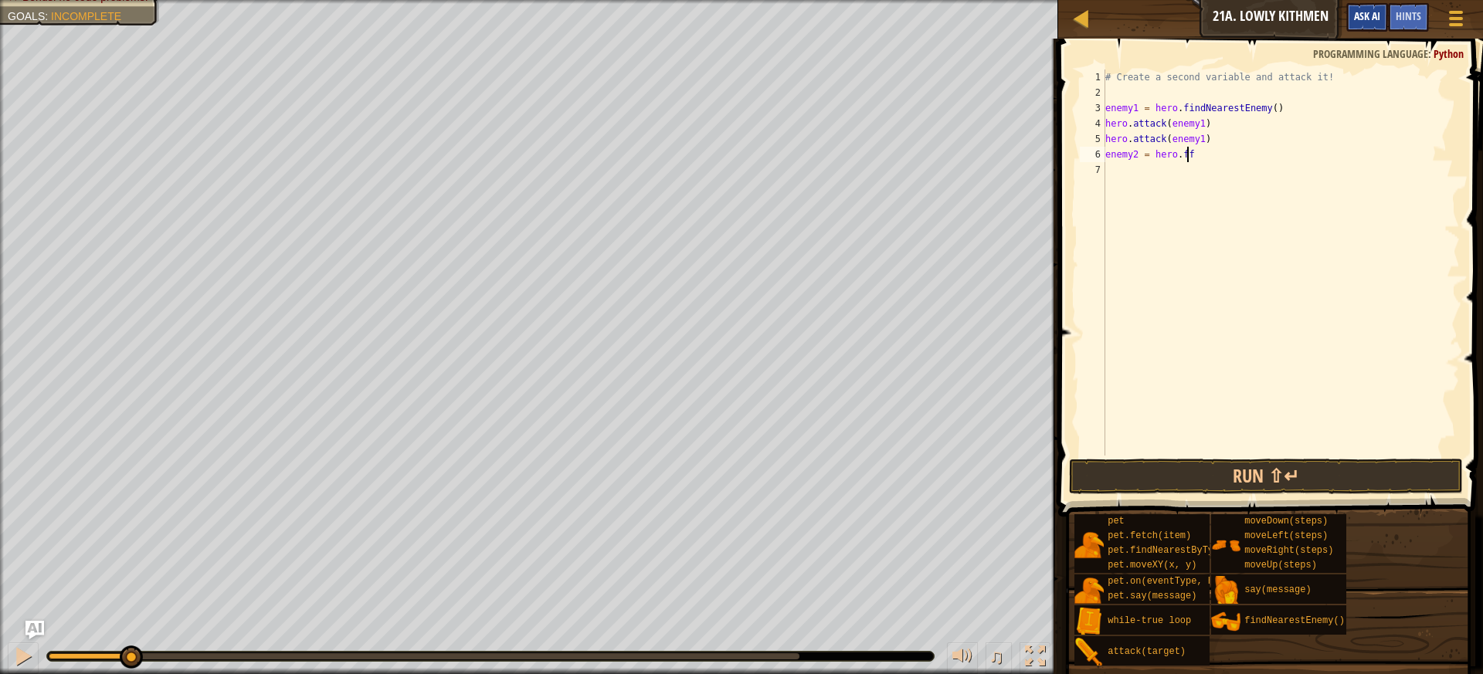
scroll to position [7, 5]
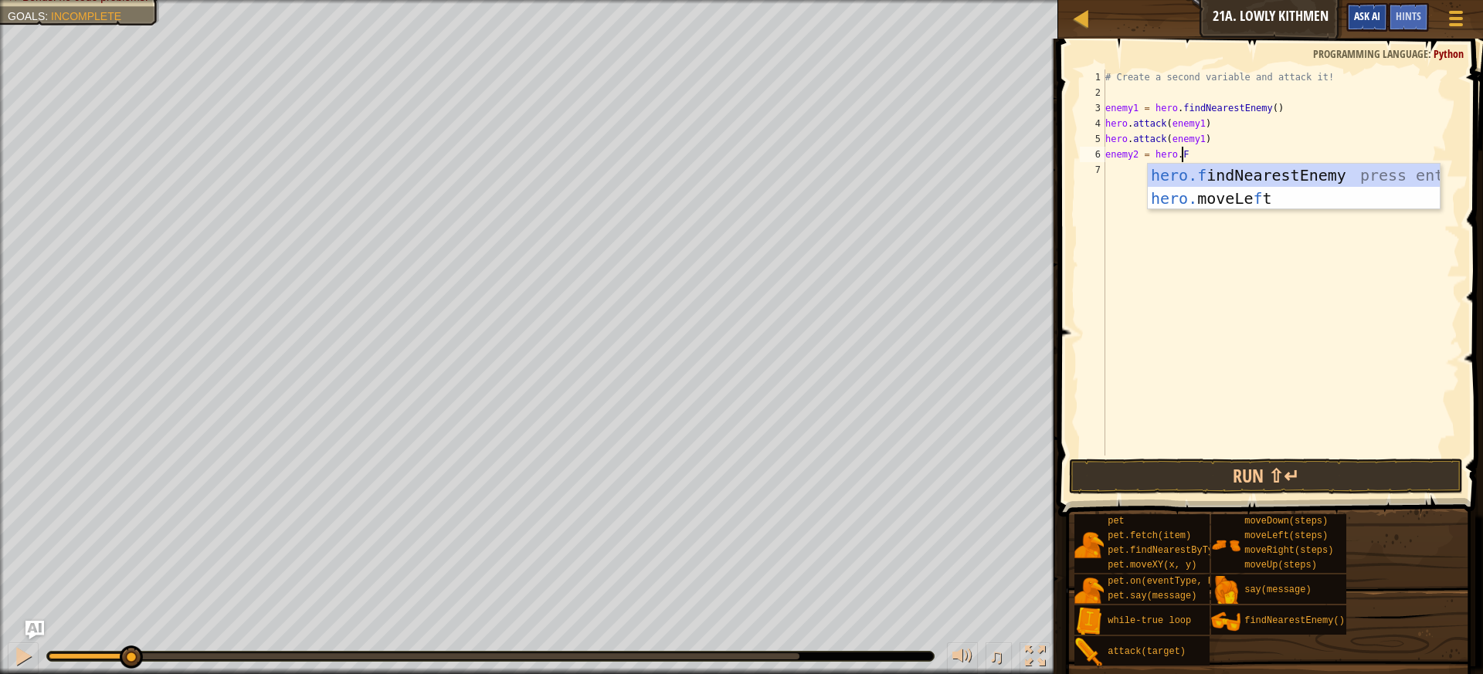
type textarea "enemy2 = [DOMAIN_NAME]"
click at [1253, 178] on div "[DOMAIN_NAME] ndNearestEnemy press enter" at bounding box center [1294, 199] width 292 height 70
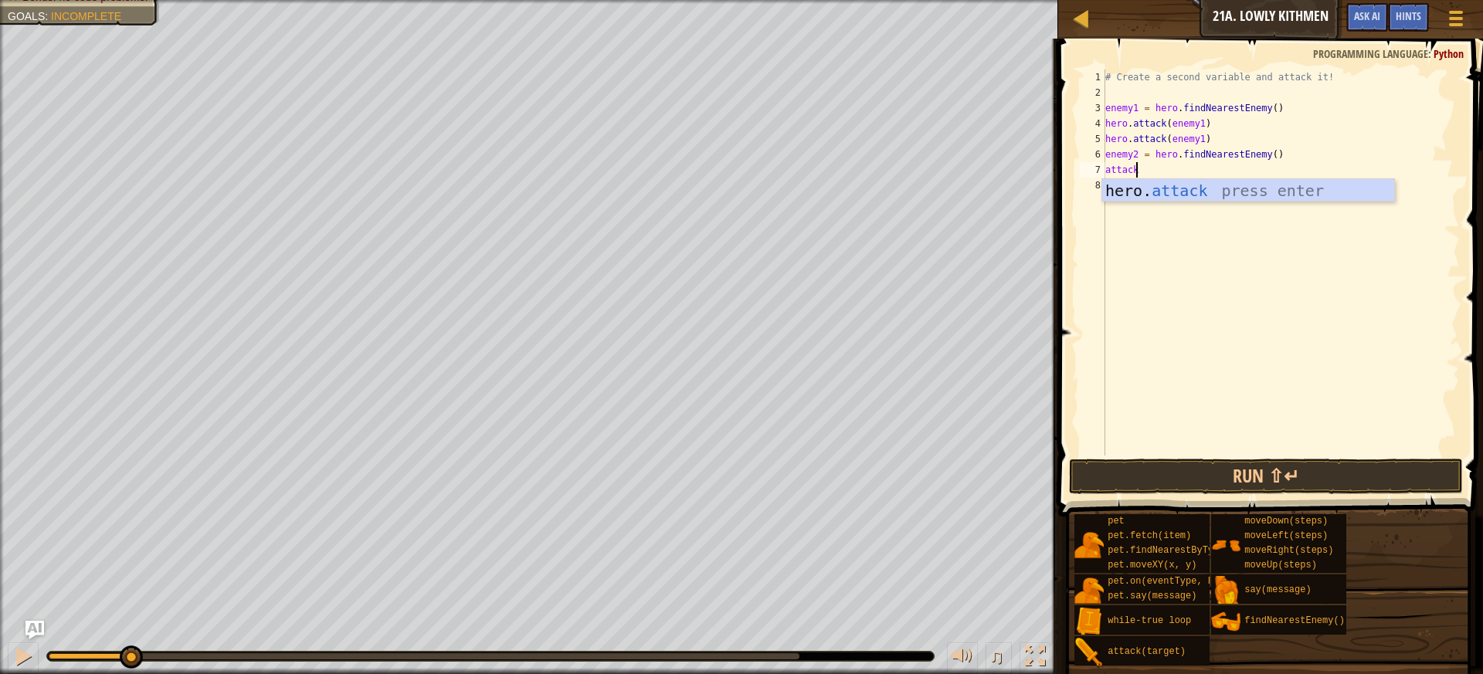
scroll to position [7, 2]
click at [1190, 168] on div "# Create a second variable and attack it! enemy1 = hero . findNearestEnemy ( ) …" at bounding box center [1281, 263] width 358 height 386
type textarea "hero.attack(enemy2)"
click at [1196, 202] on div "# Create a second variable and attack it! enemy1 = hero . findNearestEnemy ( ) …" at bounding box center [1281, 278] width 358 height 417
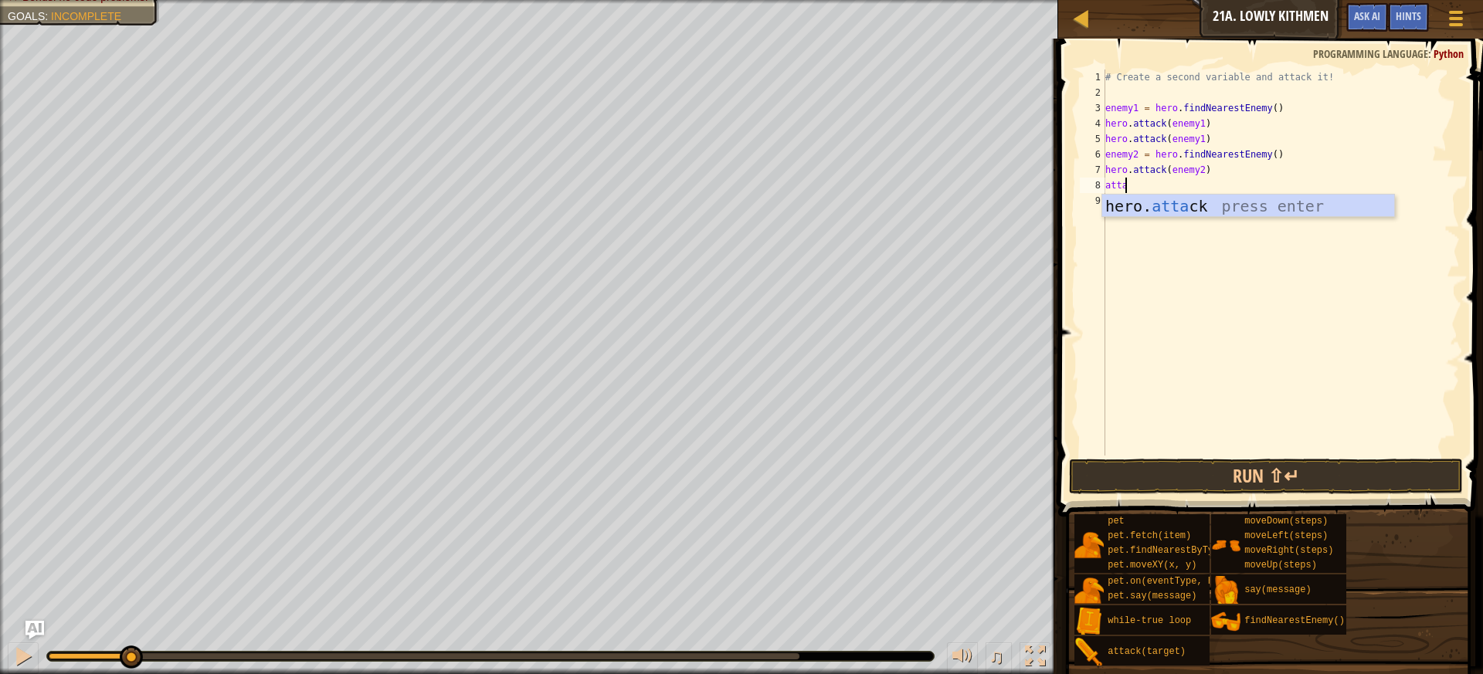
scroll to position [7, 1]
click at [1189, 185] on div "# Create a second variable and attack it! enemy1 = hero . findNearestEnemy ( ) …" at bounding box center [1281, 263] width 358 height 386
type textarea "hero.attack(enemy2)"
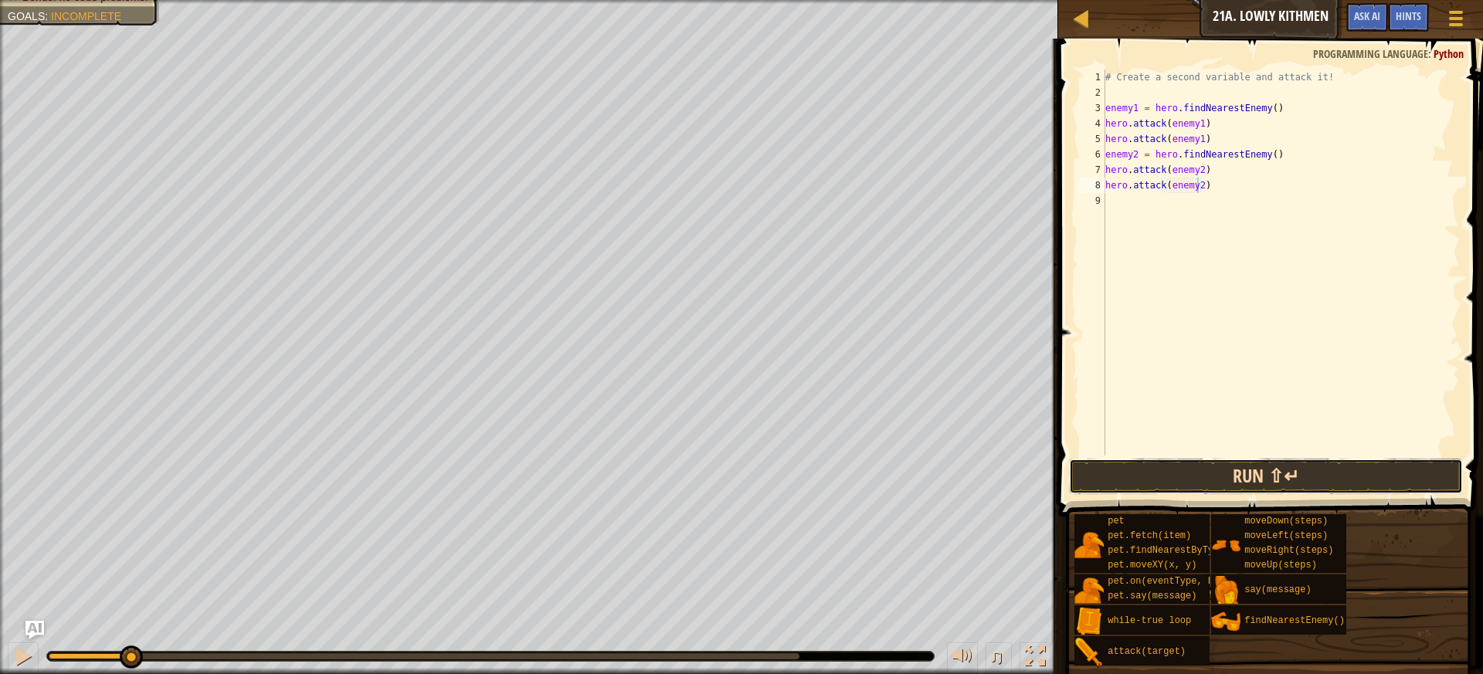
click at [1171, 474] on button "Run ⇧↵" at bounding box center [1266, 477] width 395 height 36
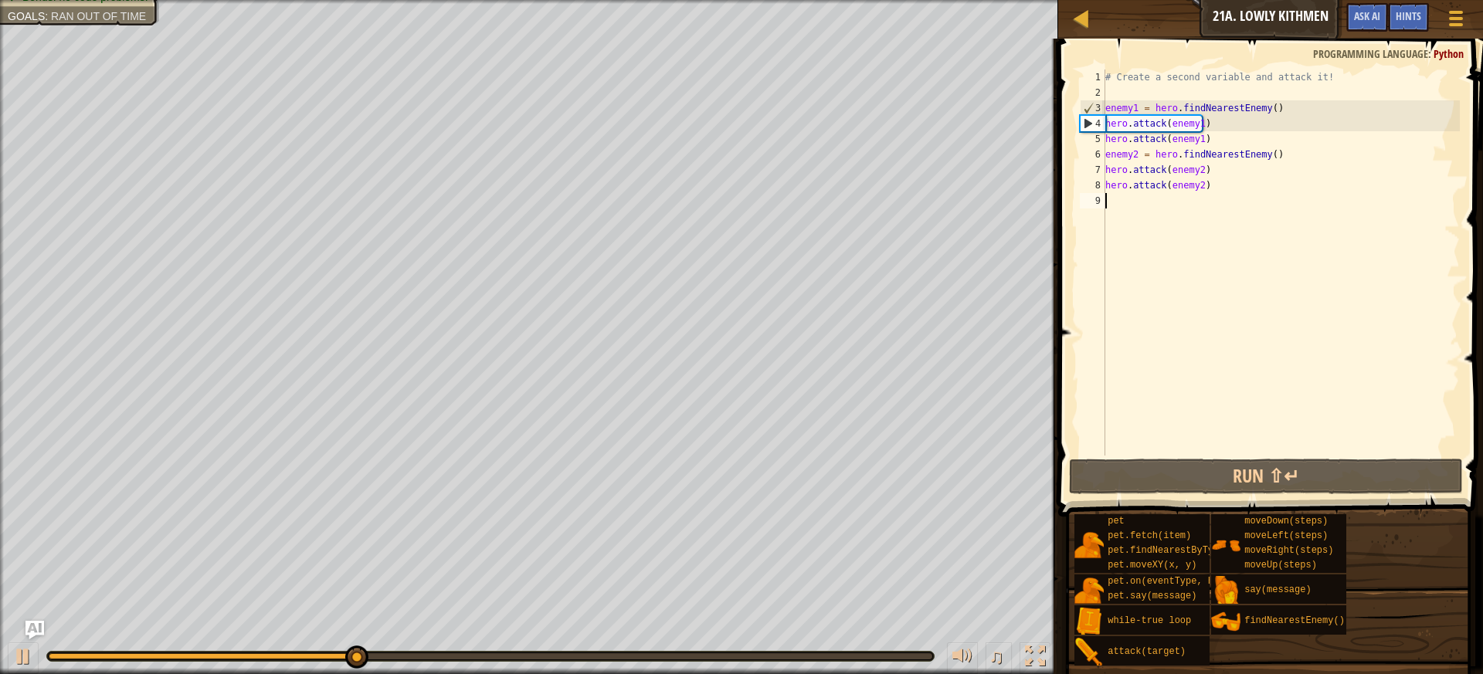
click at [1145, 205] on div "# Create a second variable and attack it! enemy1 = hero . findNearestEnemy ( ) …" at bounding box center [1281, 278] width 358 height 417
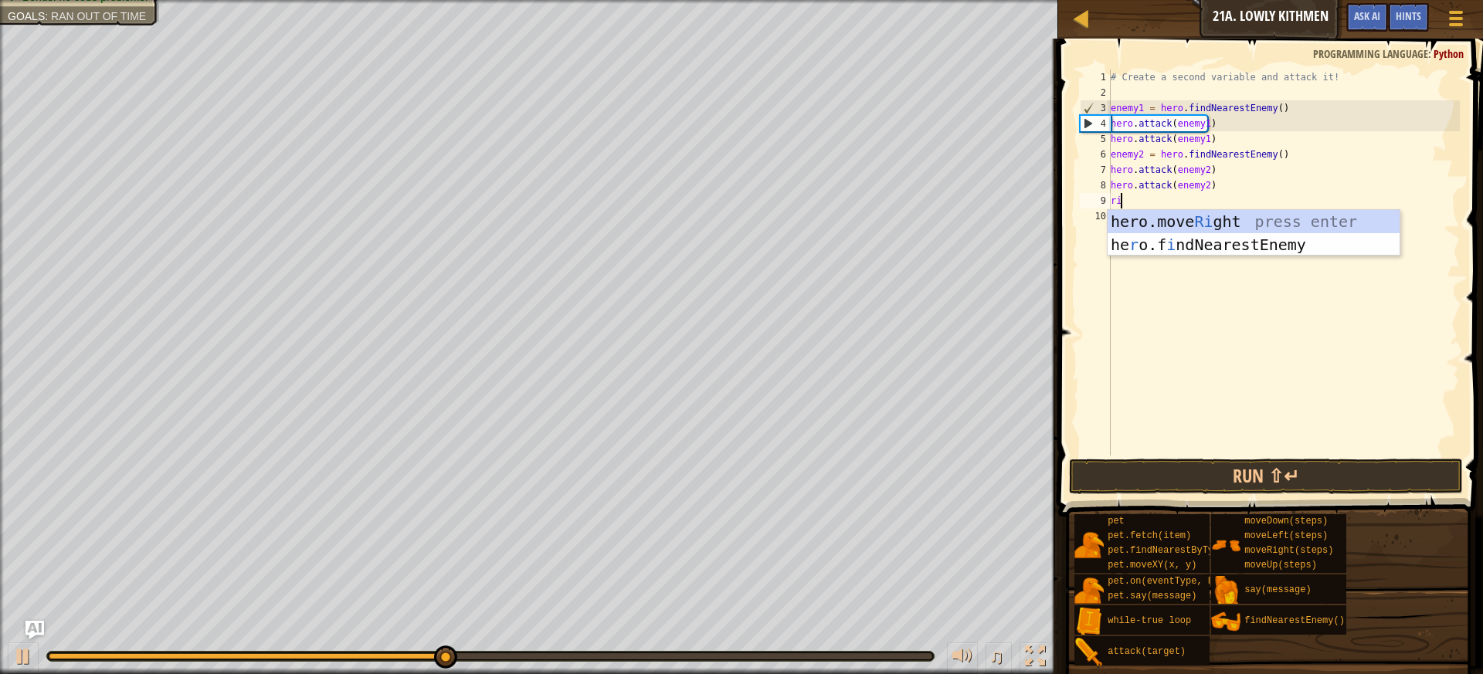
type textarea "right"
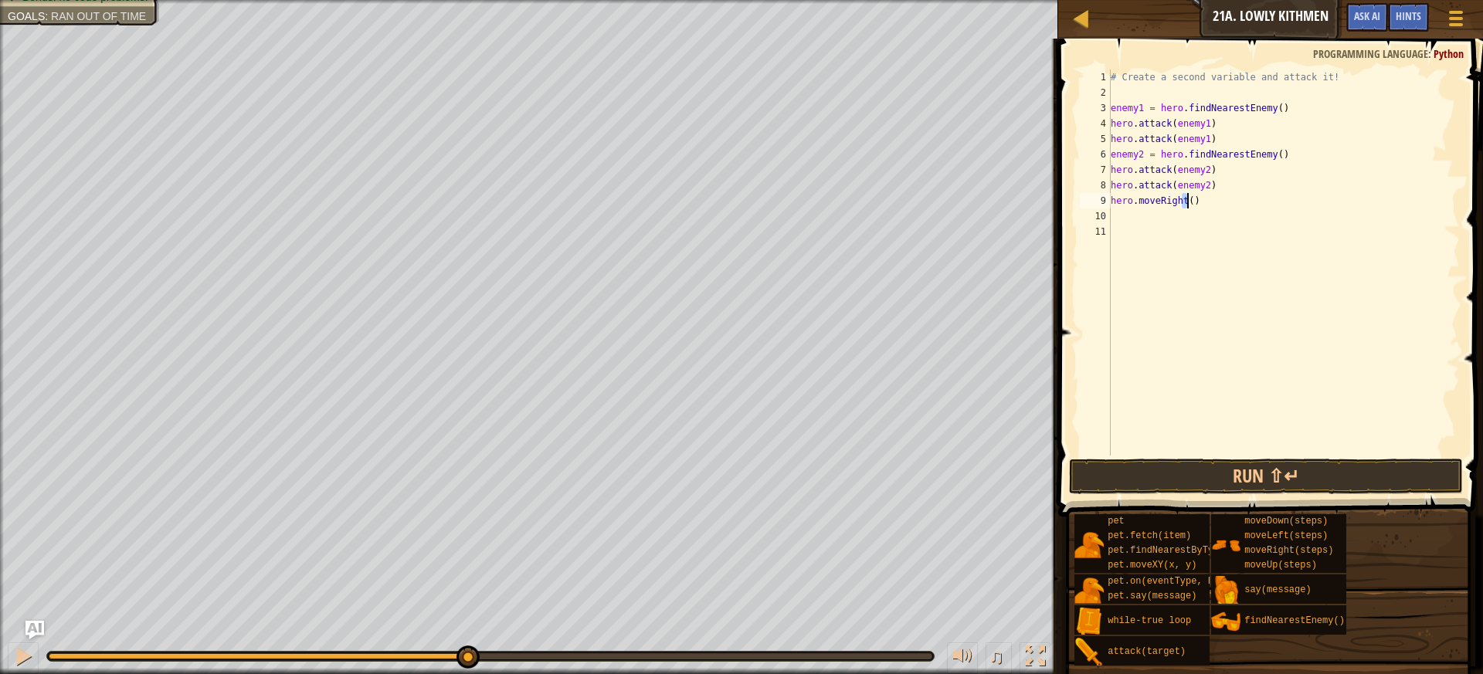
click at [1186, 204] on div "# Create a second variable and attack it! enemy1 = hero . findNearestEnemy ( ) …" at bounding box center [1284, 278] width 352 height 417
type textarea "hero.moveRight(2)"
click at [1208, 208] on div "# Create a second variable and attack it! enemy1 = hero . findNearestEnemy ( ) …" at bounding box center [1284, 278] width 352 height 417
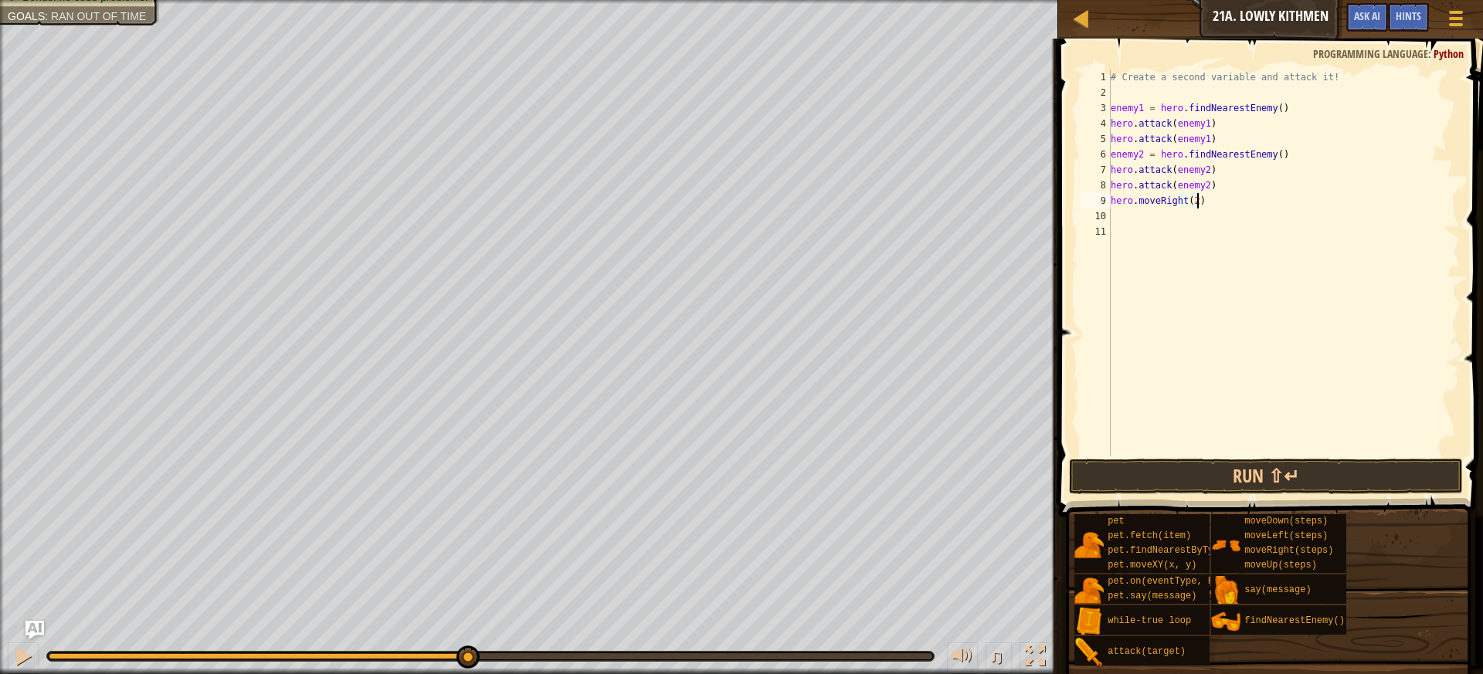
click at [1200, 238] on div "# Create a second variable and attack it! enemy1 = hero . findNearestEnemy ( ) …" at bounding box center [1284, 278] width 352 height 417
click at [1203, 215] on div "# Create a second variable and attack it! enemy1 = hero . findNearestEnemy ( ) …" at bounding box center [1284, 278] width 352 height 417
type textarea "down"
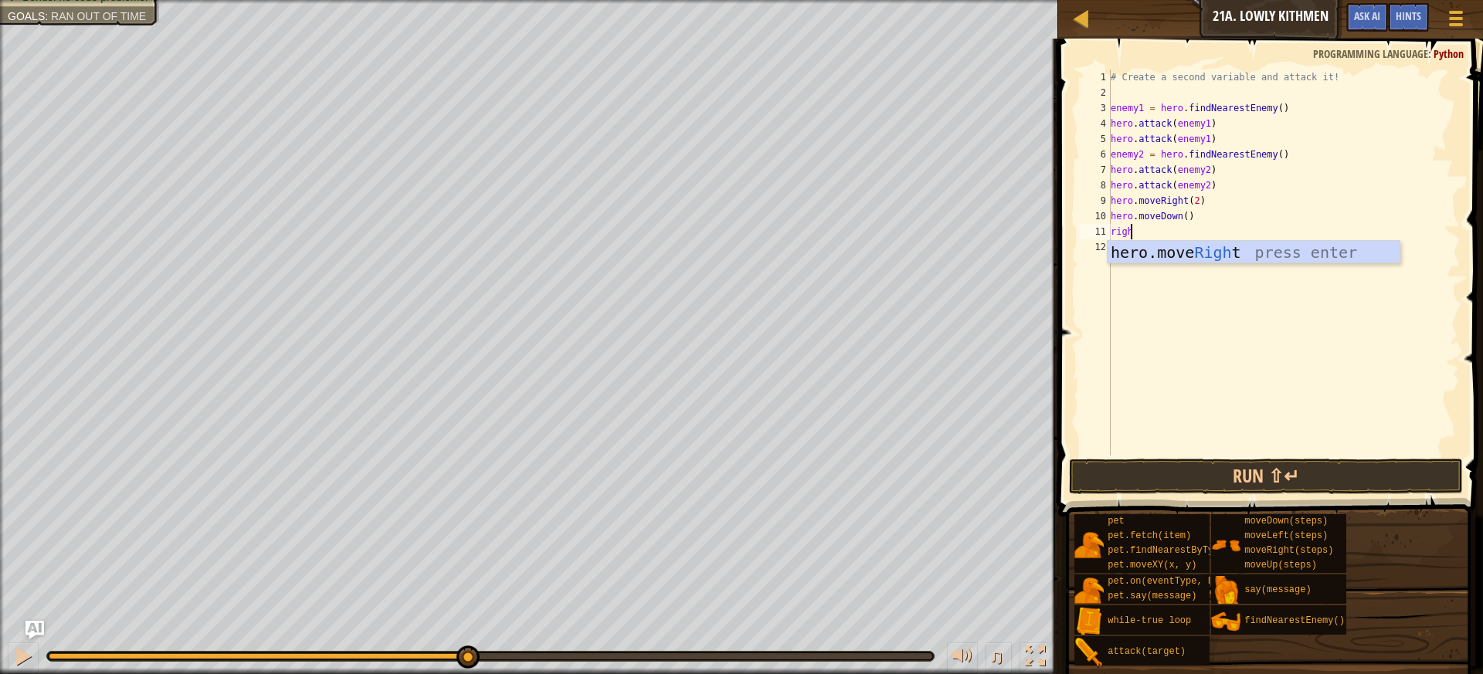
type textarea "right"
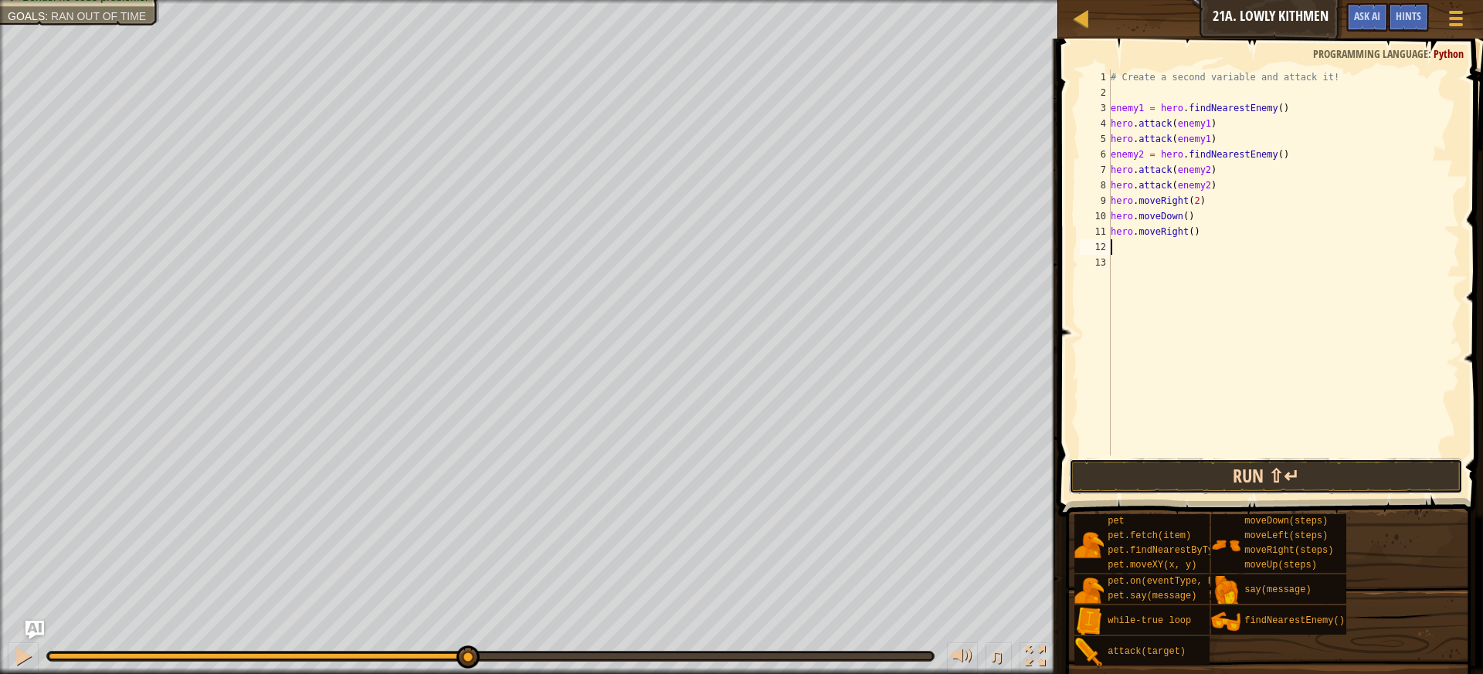
click at [1338, 473] on button "Run ⇧↵" at bounding box center [1266, 477] width 395 height 36
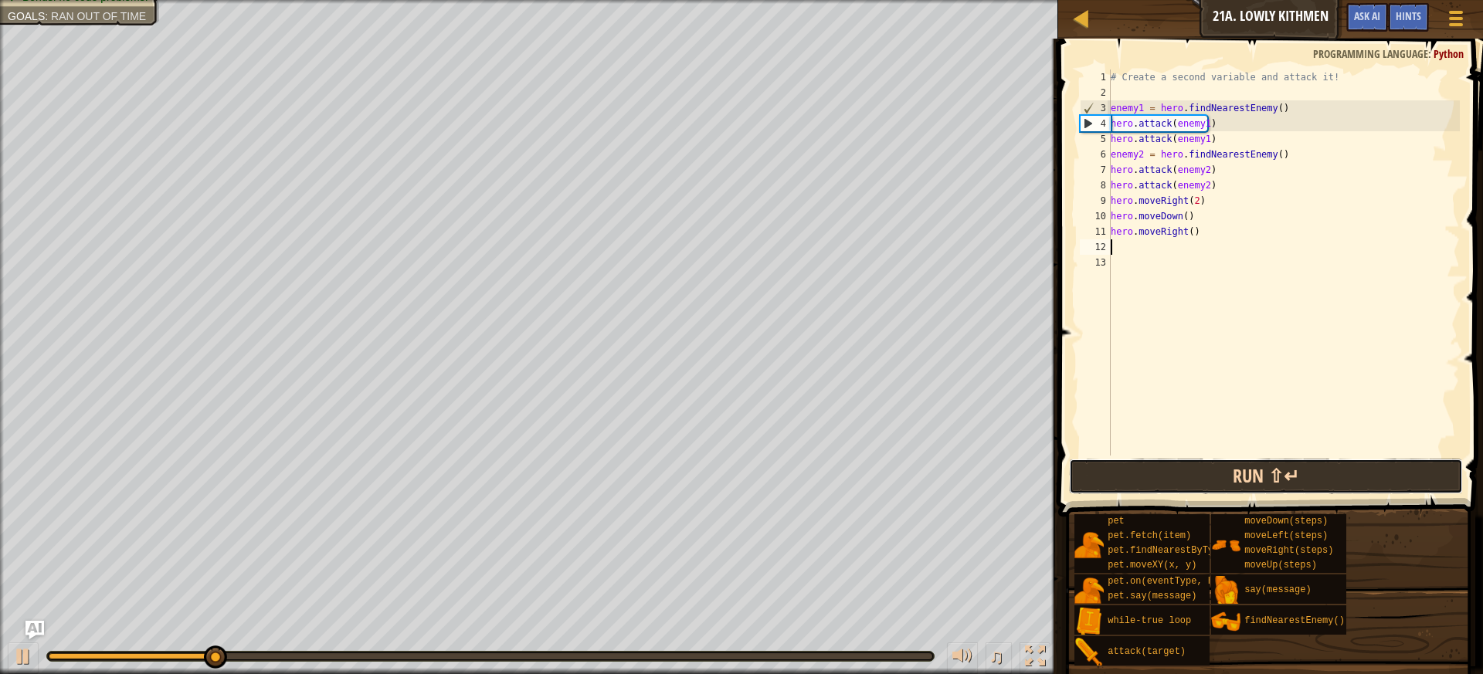
click at [1317, 472] on button "Run ⇧↵" at bounding box center [1266, 477] width 395 height 36
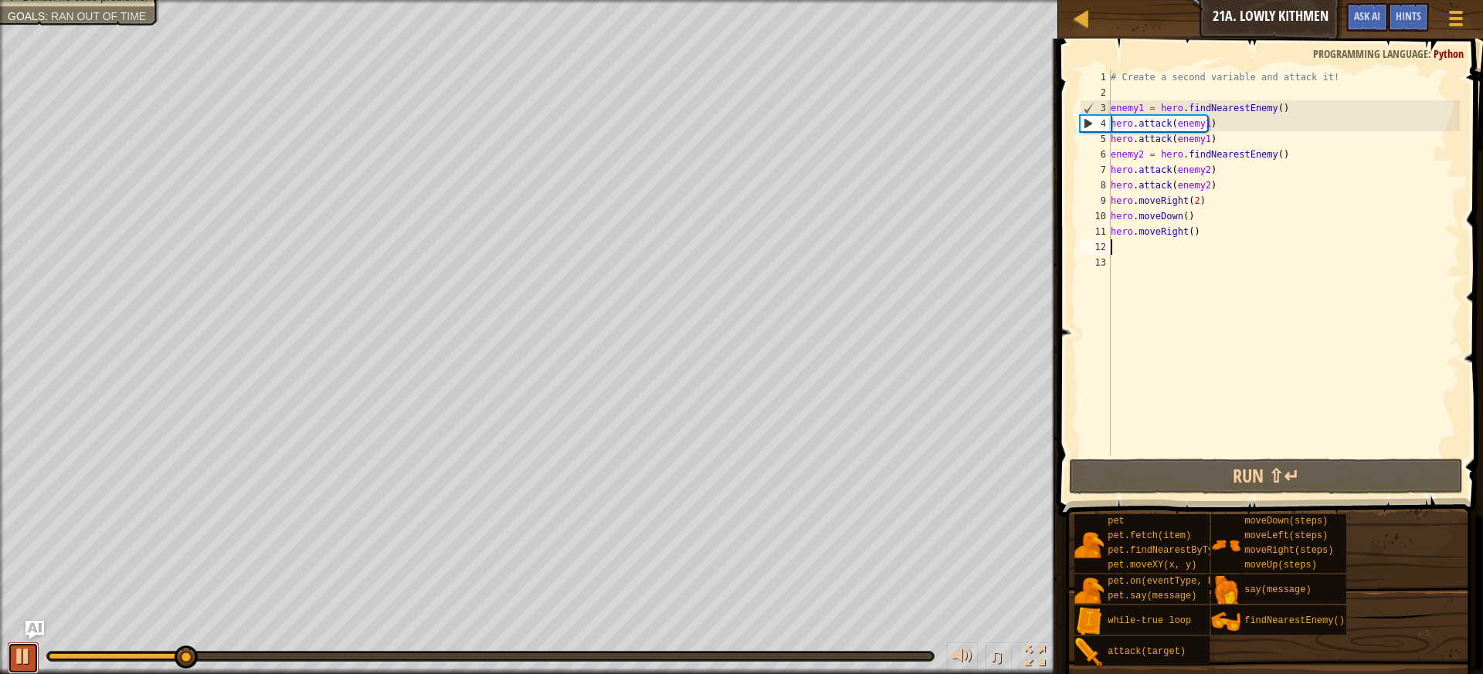
click at [27, 656] on div at bounding box center [23, 656] width 20 height 20
click at [1190, 200] on div "# Create a second variable and attack it! enemy1 = hero . findNearestEnemy ( ) …" at bounding box center [1284, 278] width 352 height 417
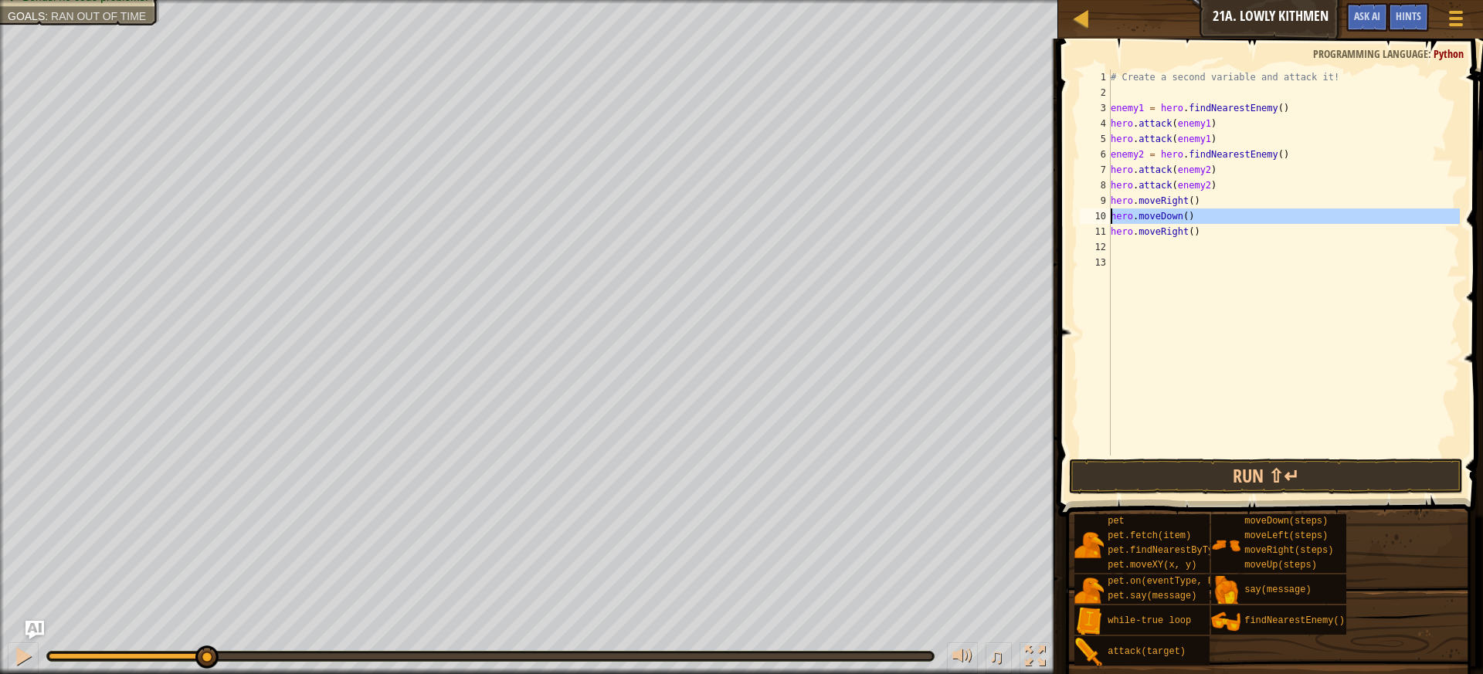
click at [1108, 209] on div "10" at bounding box center [1095, 216] width 31 height 15
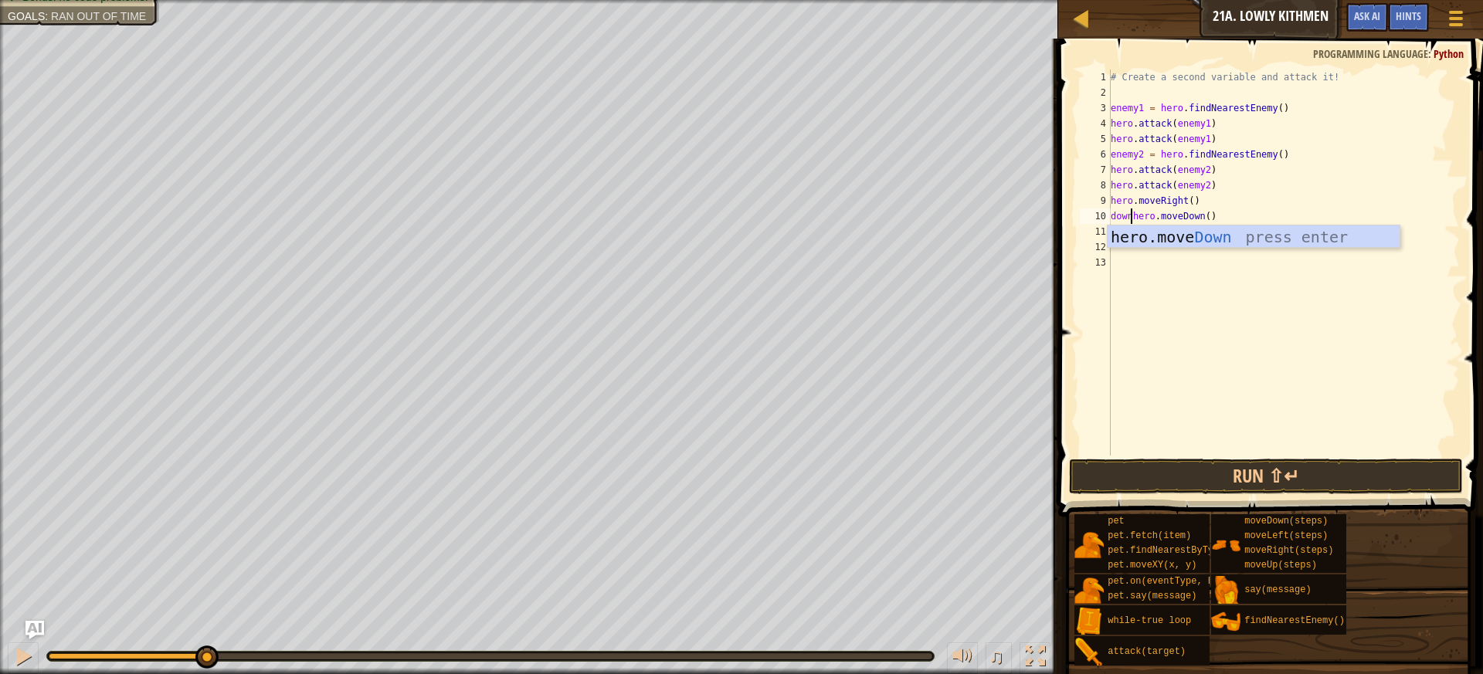
scroll to position [7, 2]
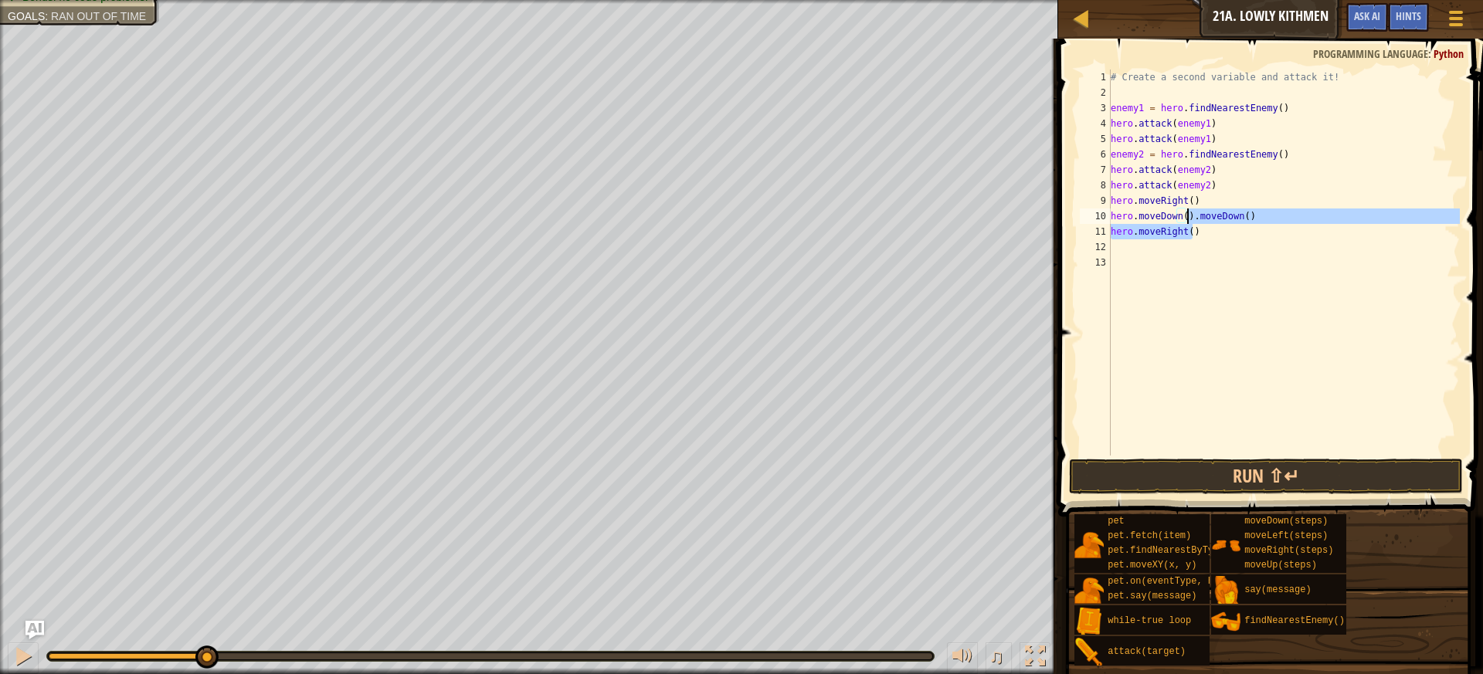
drag, startPoint x: 1351, startPoint y: 229, endPoint x: 1189, endPoint y: 215, distance: 162.9
click at [1189, 215] on div "# Create a second variable and attack it! enemy1 = hero . findNearestEnemy ( ) …" at bounding box center [1284, 278] width 352 height 417
type textarea "hero.moveDown().moveDown() hero.moveRight()"
click at [1199, 269] on div "# Create a second variable and attack it! enemy1 = hero . findNearestEnemy ( ) …" at bounding box center [1284, 278] width 352 height 417
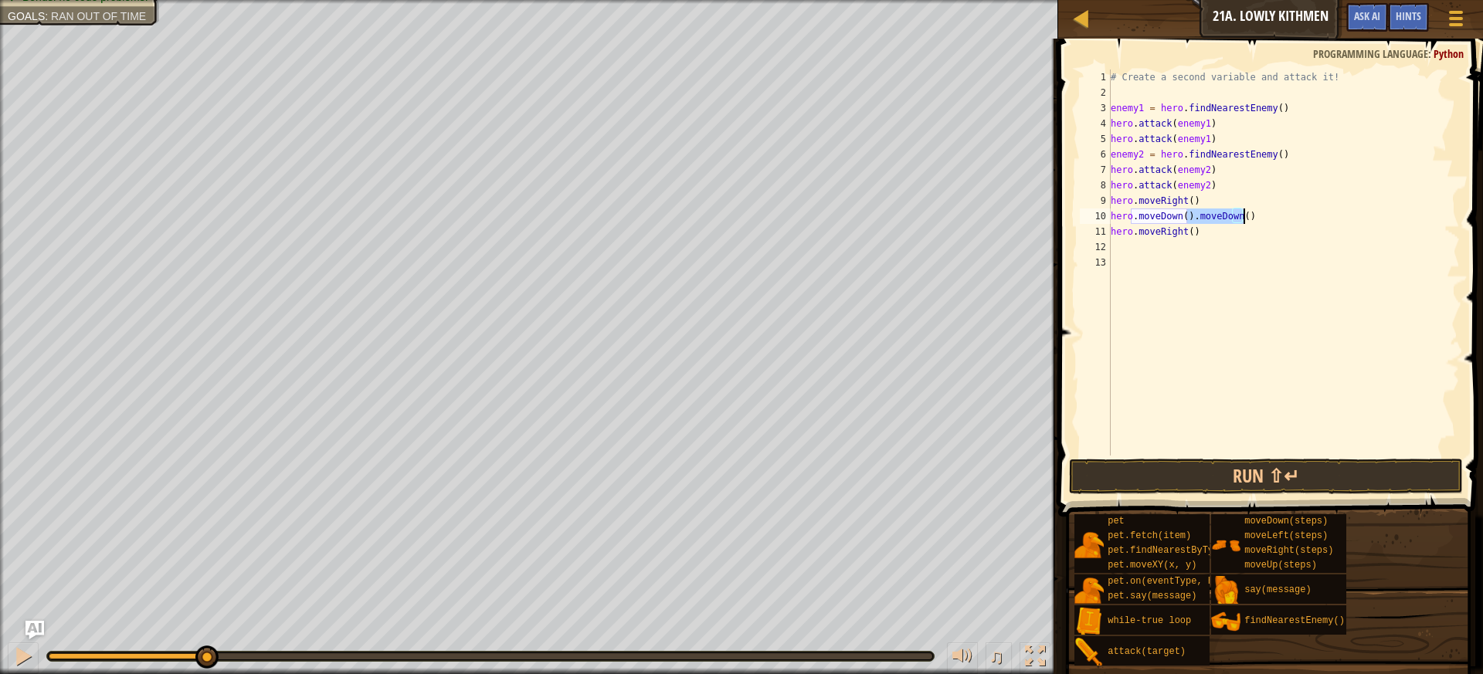
drag, startPoint x: 1186, startPoint y: 219, endPoint x: 1260, endPoint y: 215, distance: 73.4
click at [1260, 215] on div "# Create a second variable and attack it! enemy1 = hero . findNearestEnemy ( ) …" at bounding box center [1284, 278] width 352 height 417
click at [1190, 216] on div "# Create a second variable and attack it! enemy1 = hero . findNearestEnemy ( ) …" at bounding box center [1284, 263] width 352 height 386
drag, startPoint x: 1188, startPoint y: 216, endPoint x: 1243, endPoint y: 219, distance: 55.7
click at [1243, 219] on div "# Create a second variable and attack it! enemy1 = hero . findNearestEnemy ( ) …" at bounding box center [1284, 278] width 352 height 417
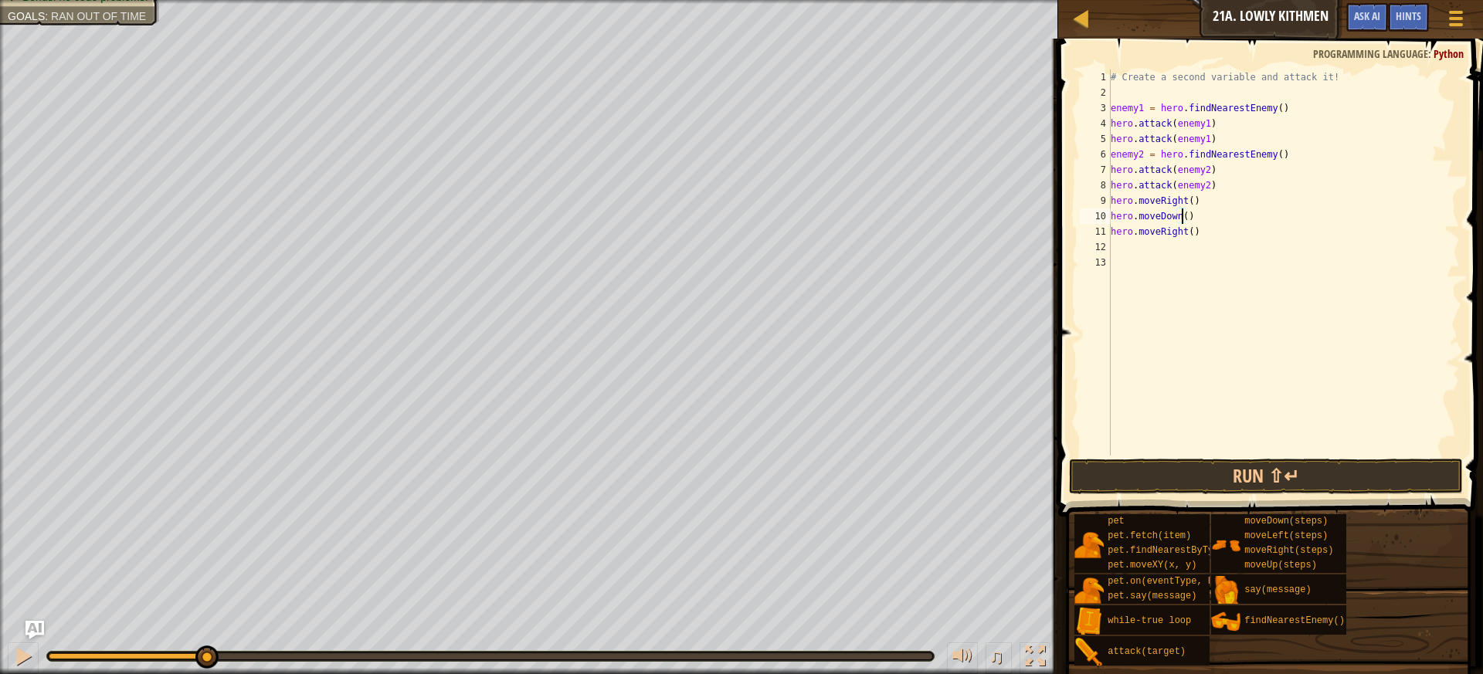
click at [1182, 218] on div "# Create a second variable and attack it! enemy1 = hero . findNearestEnemy ( ) …" at bounding box center [1284, 278] width 352 height 417
click at [1193, 229] on div "# Create a second variable and attack it! enemy1 = hero . findNearestEnemy ( ) …" at bounding box center [1284, 278] width 352 height 417
type textarea "hero.moveRight()"
click at [1187, 467] on button "Run ⇧↵" at bounding box center [1266, 477] width 395 height 36
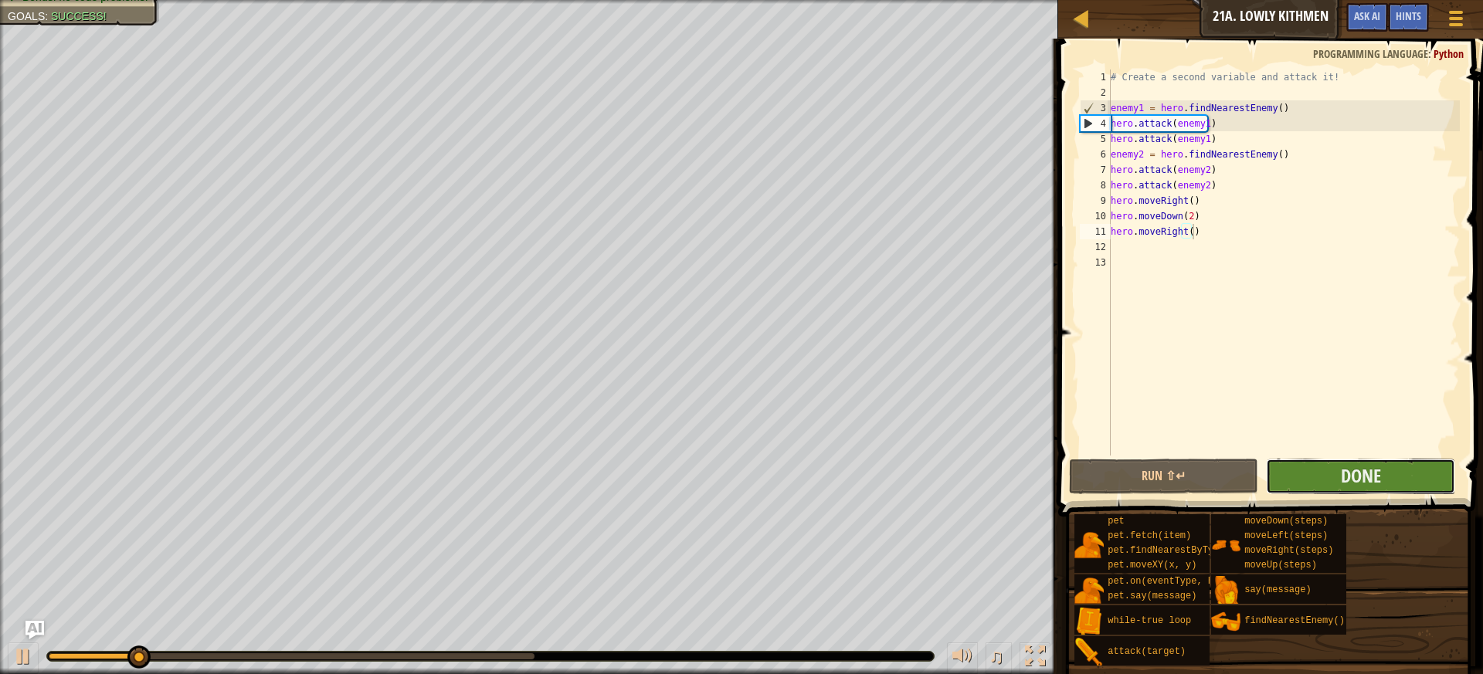
click at [1330, 478] on button "Done" at bounding box center [1360, 477] width 189 height 36
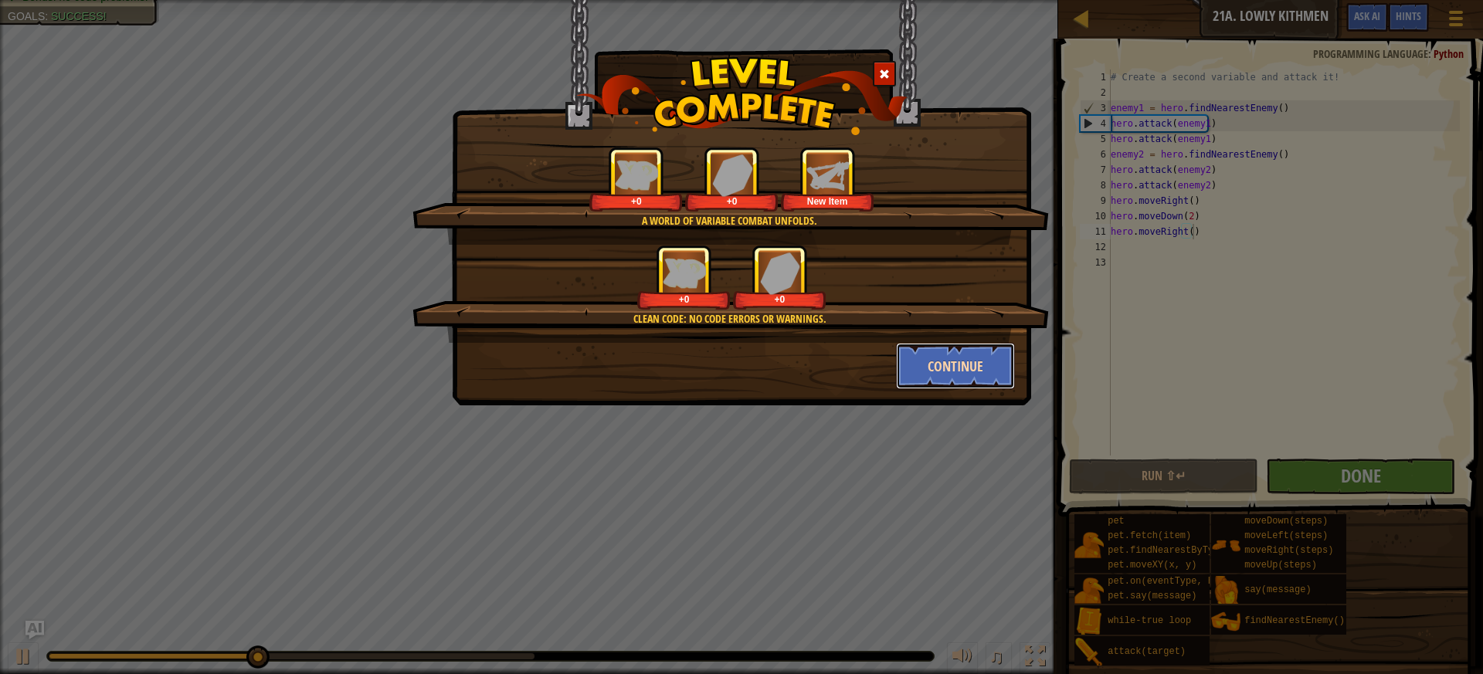
click at [935, 349] on button "Continue" at bounding box center [956, 366] width 120 height 46
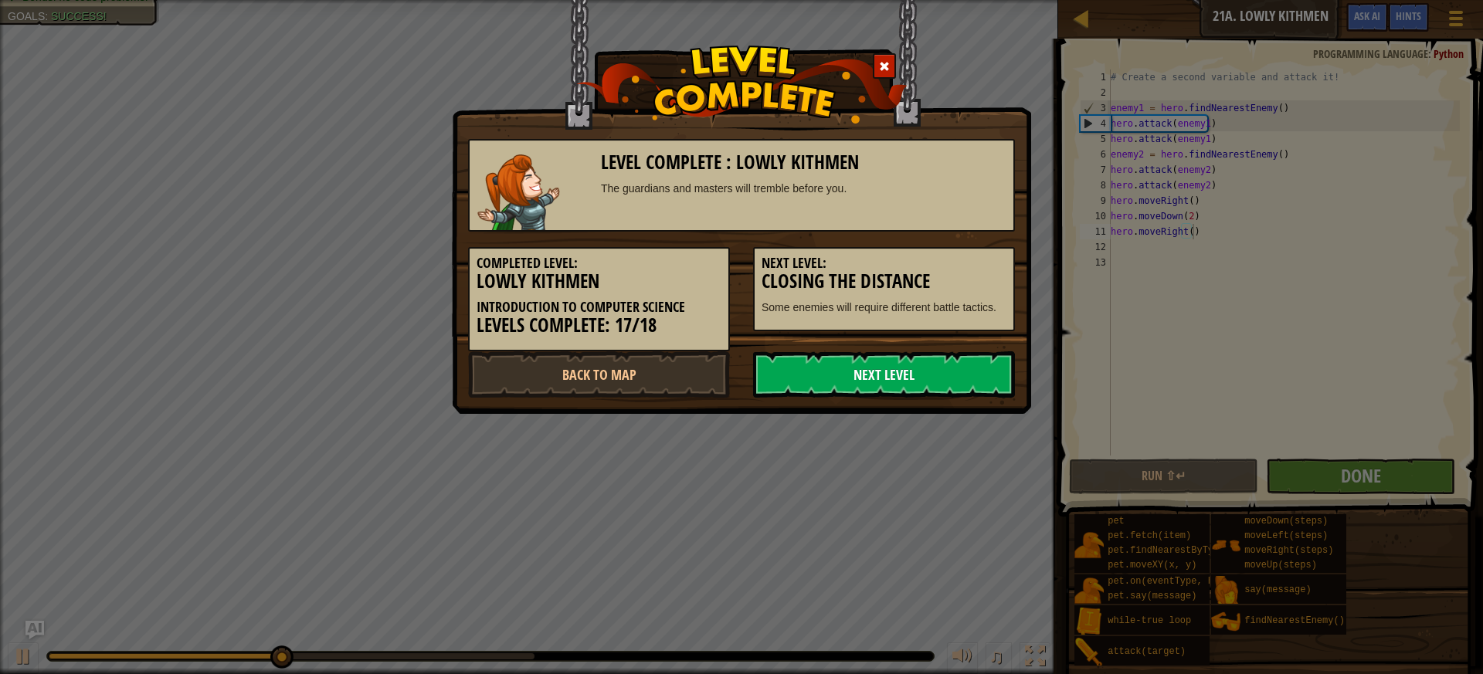
click at [931, 378] on link "Next Level" at bounding box center [884, 374] width 262 height 46
click at [930, 363] on link "Next Level" at bounding box center [884, 374] width 262 height 46
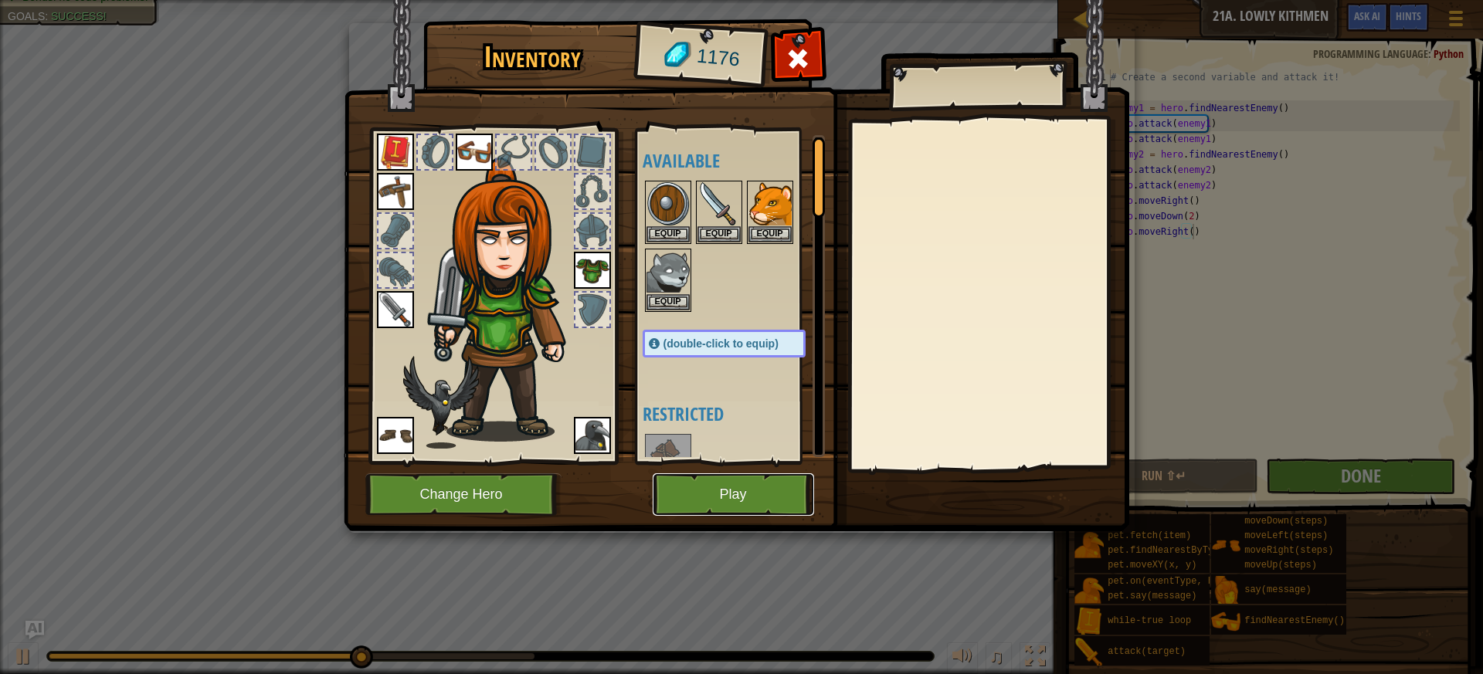
click at [718, 492] on button "Play" at bounding box center [733, 494] width 161 height 42
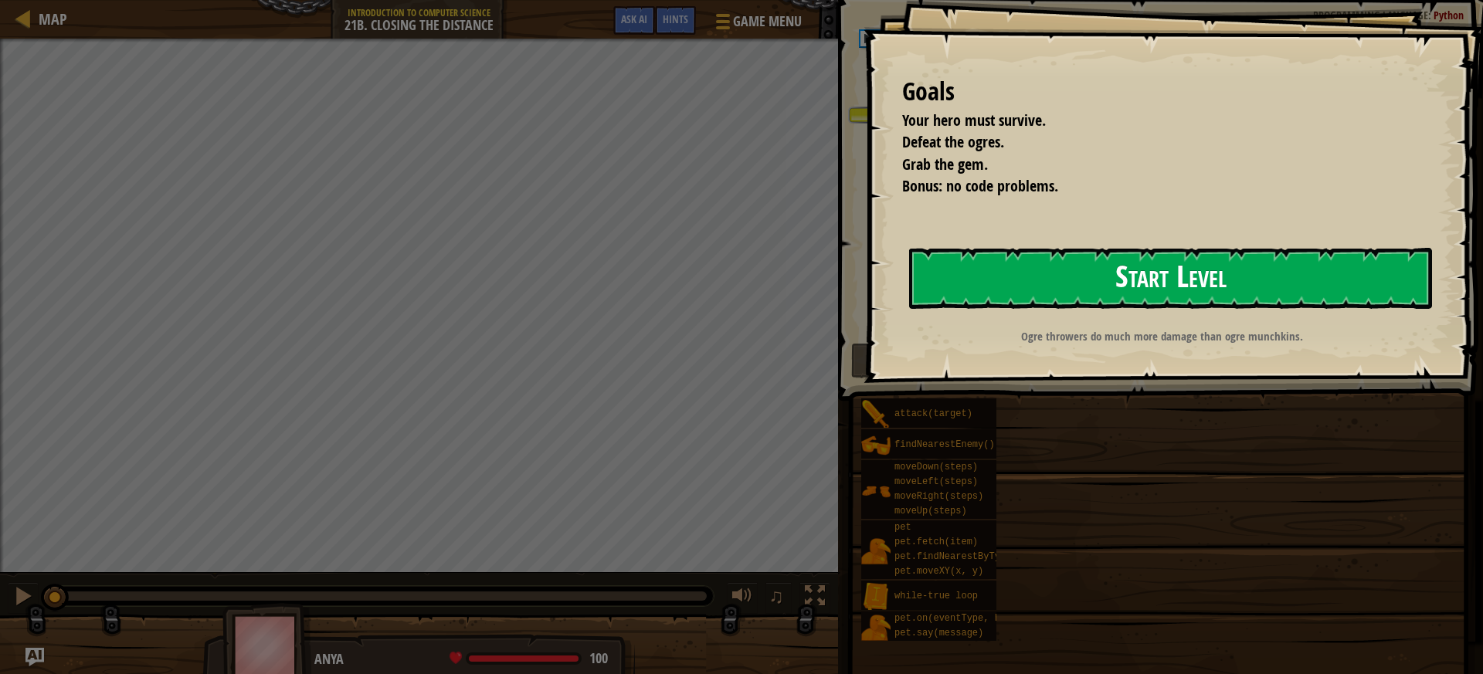
click at [1159, 294] on button "Start Level" at bounding box center [1170, 278] width 523 height 61
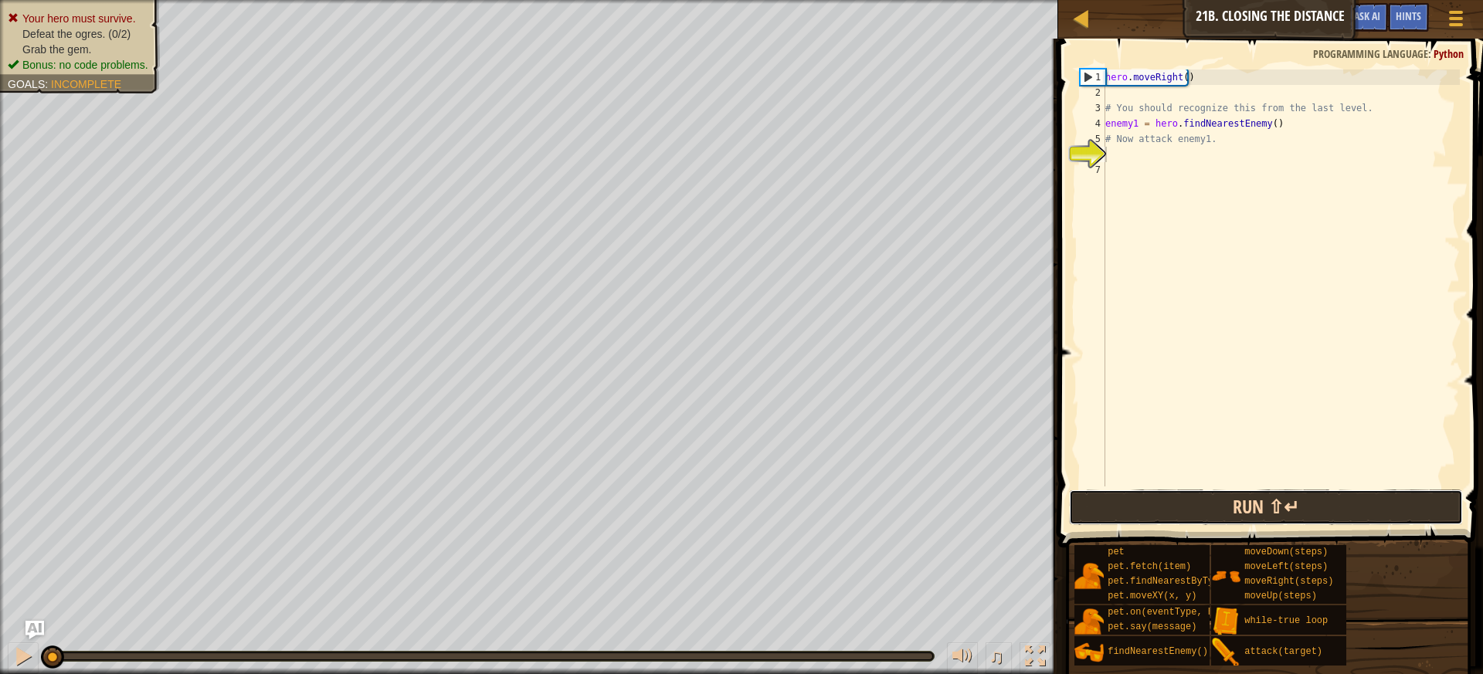
click at [1080, 511] on button "Run ⇧↵" at bounding box center [1266, 508] width 395 height 36
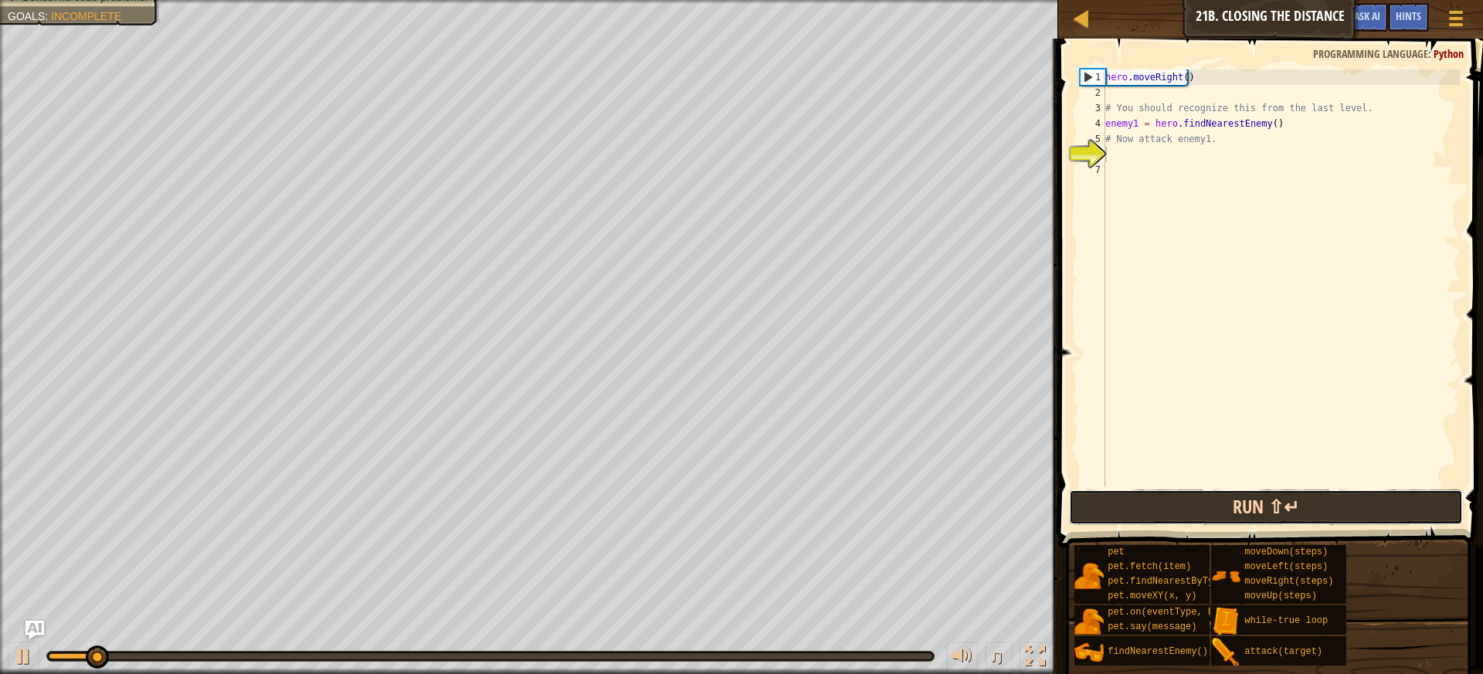
click at [1080, 511] on button "Run ⇧↵" at bounding box center [1266, 508] width 395 height 36
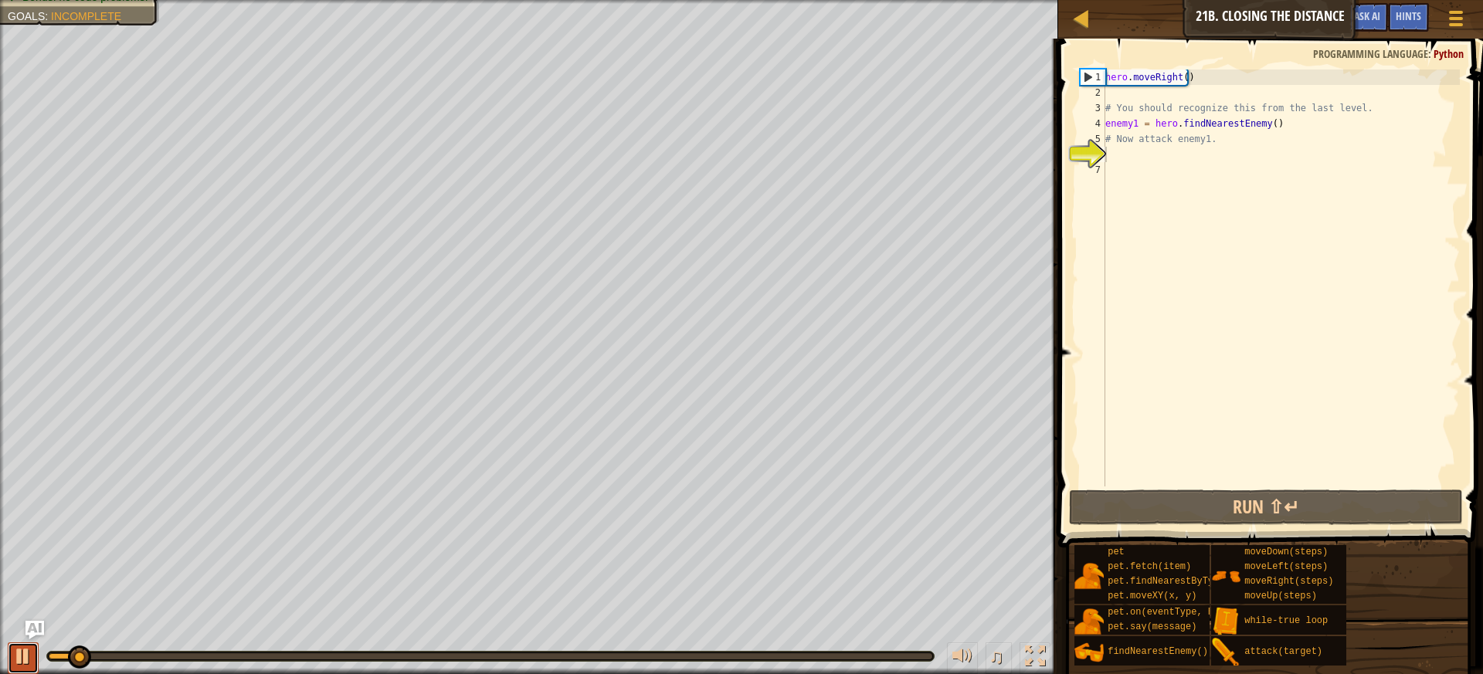
click at [25, 646] on div at bounding box center [23, 656] width 20 height 20
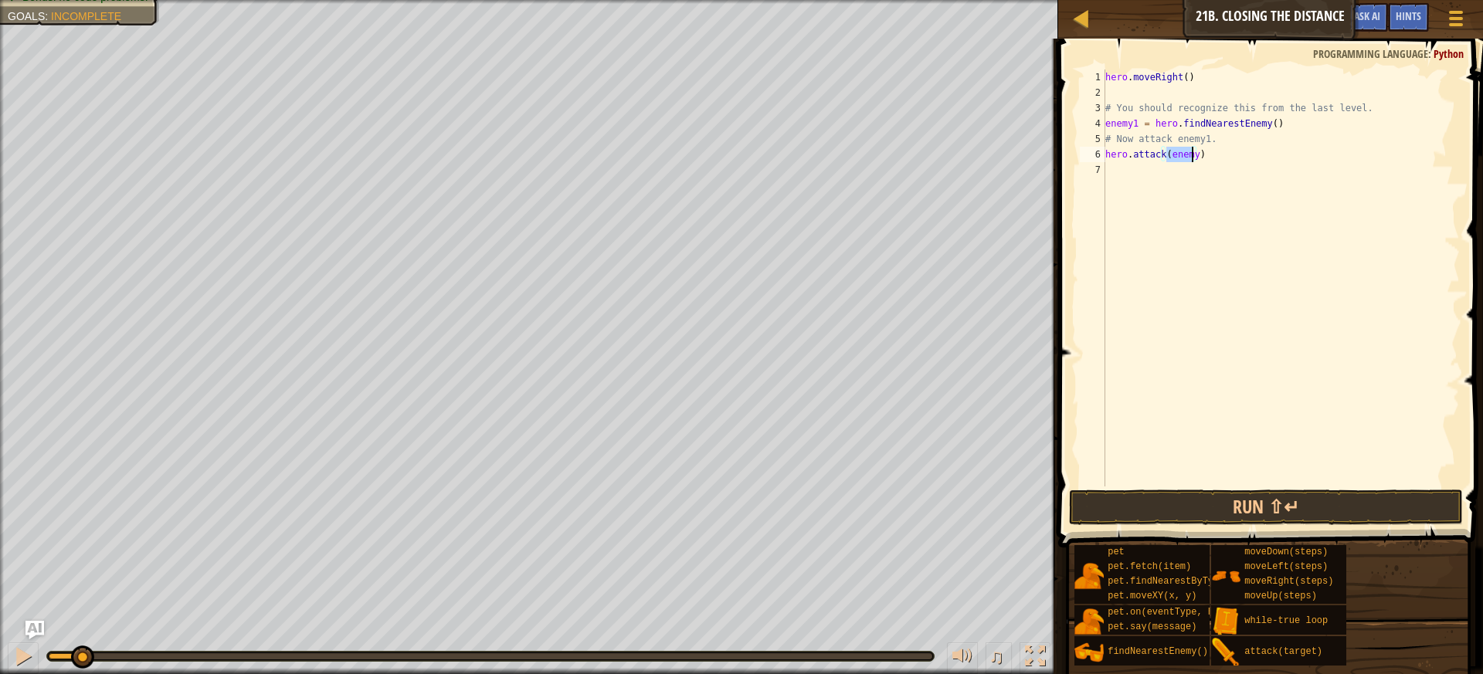
click at [1191, 154] on div "hero . moveRight ( ) # You should recognize this from the last level. enemy1 = …" at bounding box center [1281, 278] width 358 height 417
type textarea "hero.attack(enemy1)"
click at [1205, 177] on div "hero . moveRight ( ) # You should recognize this from the last level. enemy1 = …" at bounding box center [1281, 294] width 358 height 448
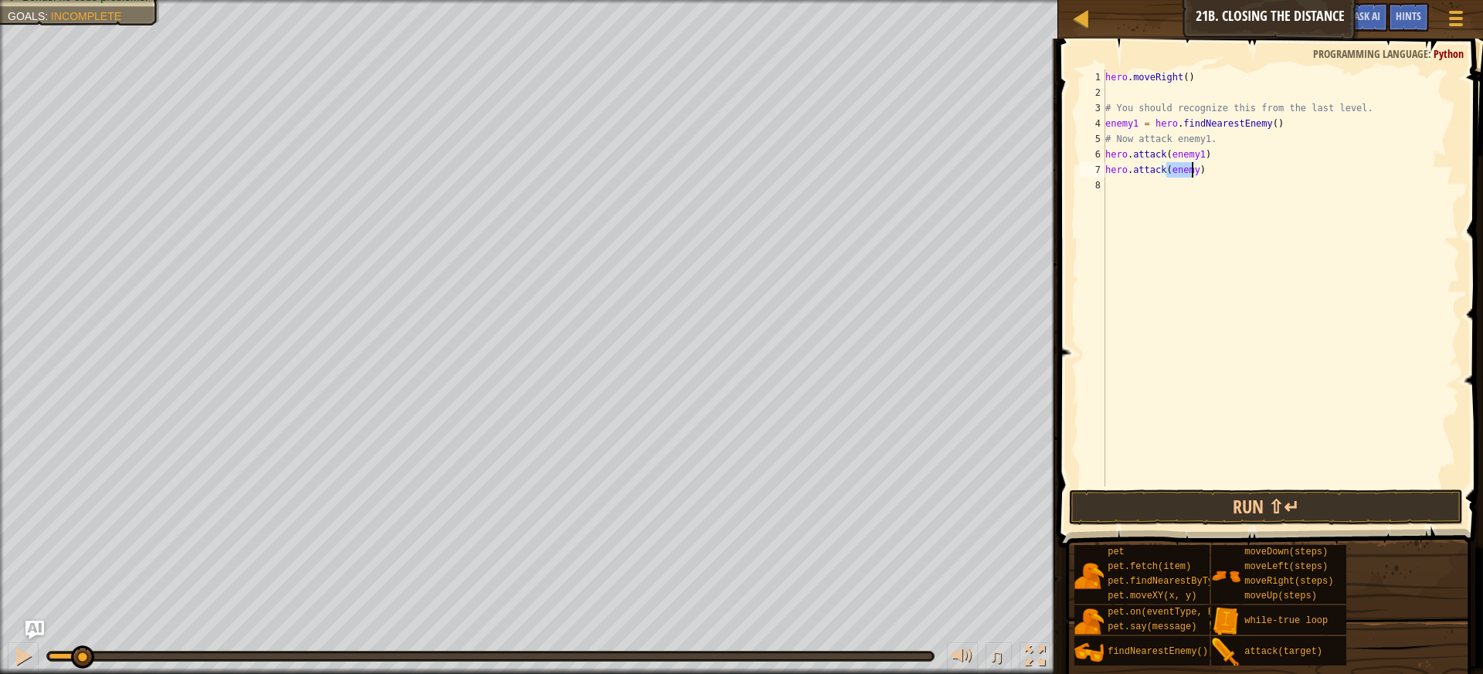
click at [1192, 173] on div "hero . moveRight ( ) # You should recognize this from the last level. enemy1 = …" at bounding box center [1281, 278] width 358 height 417
type textarea "hero.attack(enemy1)"
click at [1313, 507] on button "Run ⇧↵" at bounding box center [1266, 508] width 395 height 36
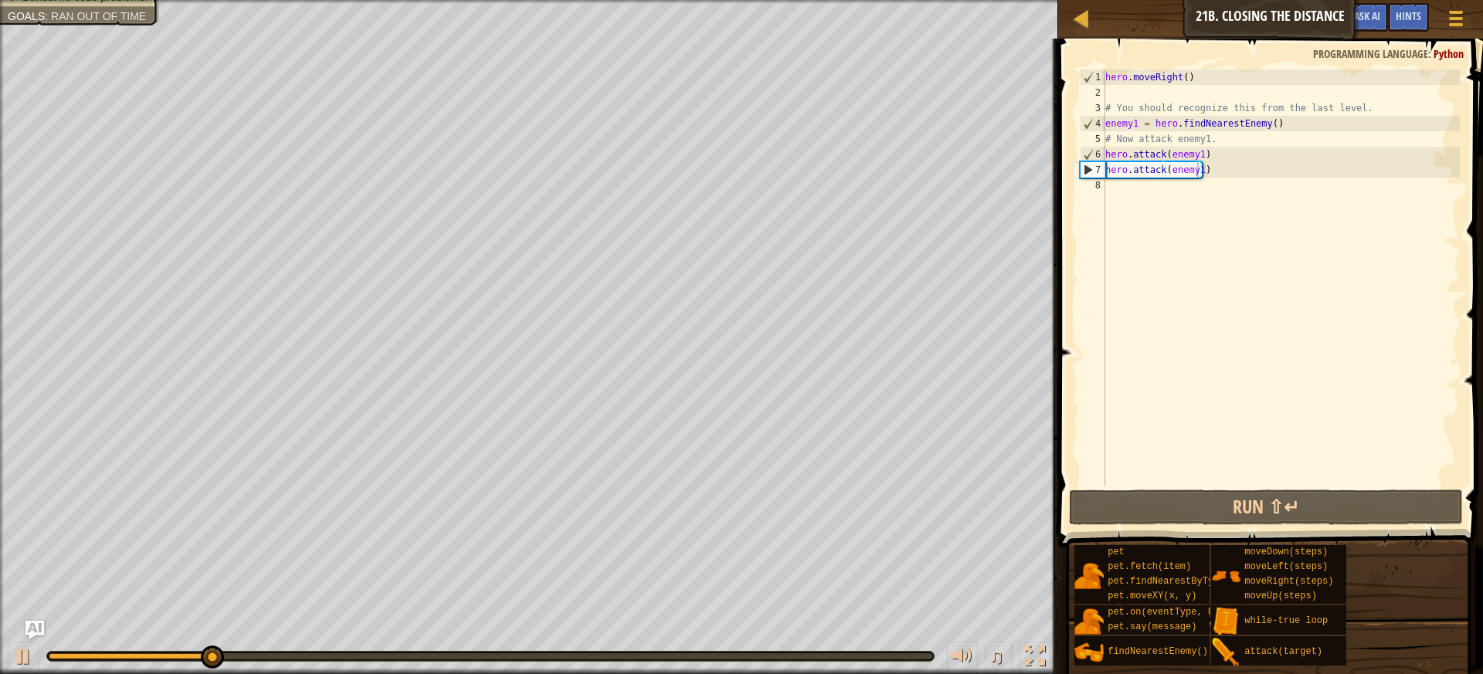
click at [22, 638] on div "♫" at bounding box center [529, 652] width 1058 height 46
click at [22, 646] on div at bounding box center [23, 656] width 20 height 20
click at [1169, 192] on div "hero . moveRight ( ) # You should recognize this from the last level. enemy1 = …" at bounding box center [1281, 294] width 358 height 448
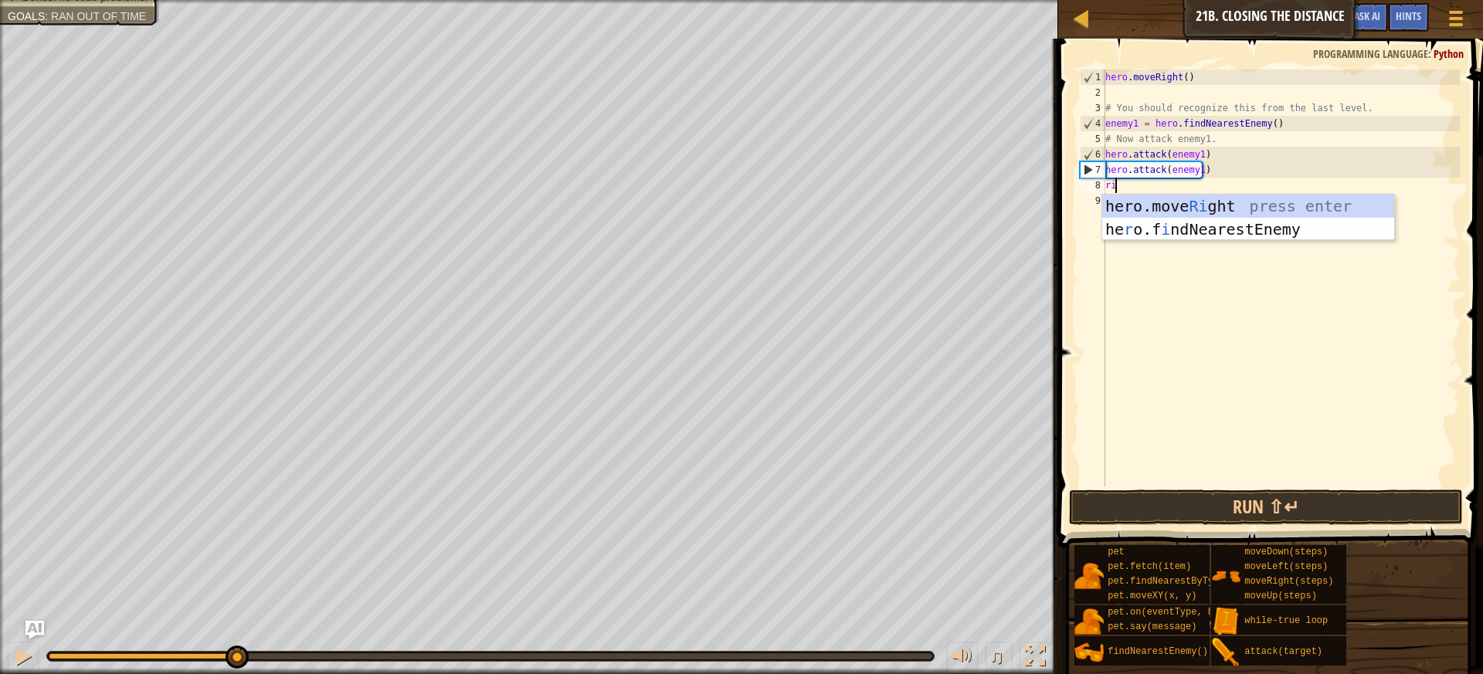
type textarea "right"
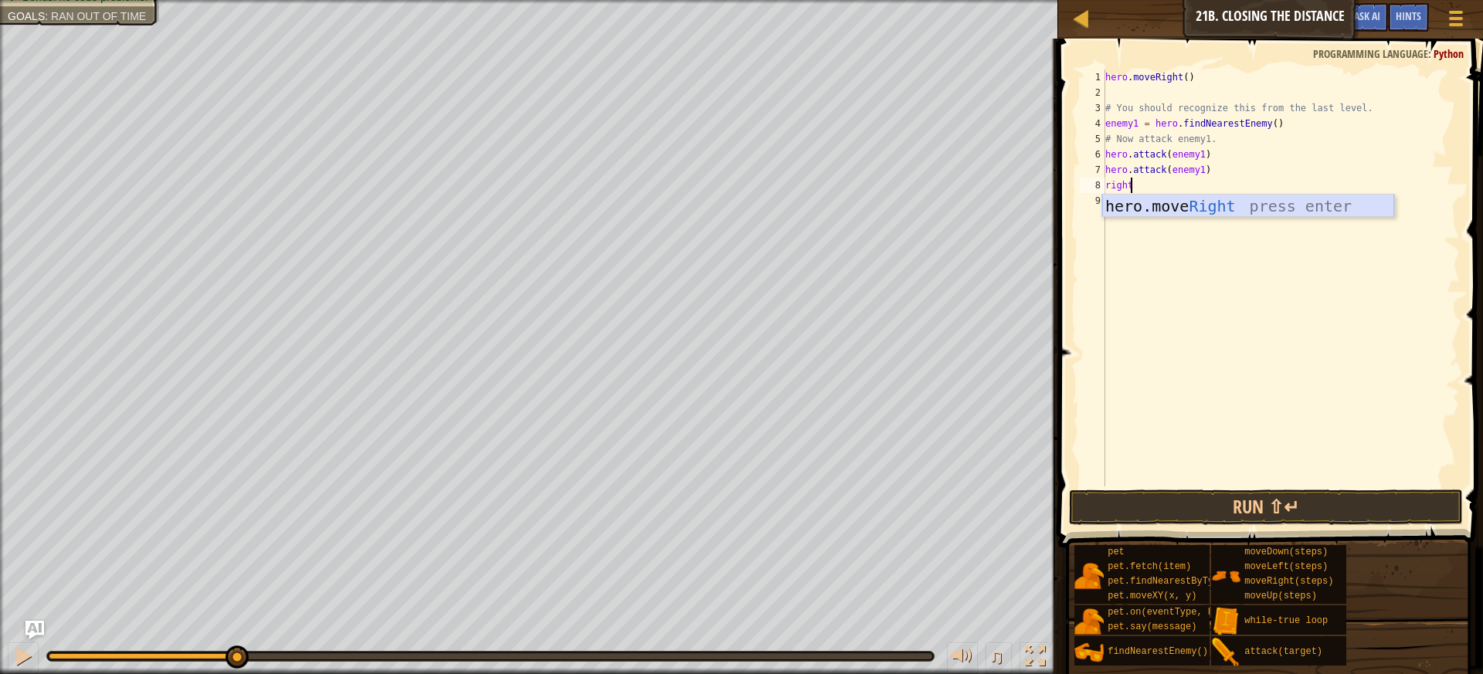
click at [1167, 207] on div "hero.move Right press enter" at bounding box center [1248, 230] width 292 height 70
click at [1186, 181] on div "hero . moveRight ( ) # You should recognize this from the last level. enemy1 = …" at bounding box center [1284, 294] width 352 height 448
type textarea "hero.moveRight(3)"
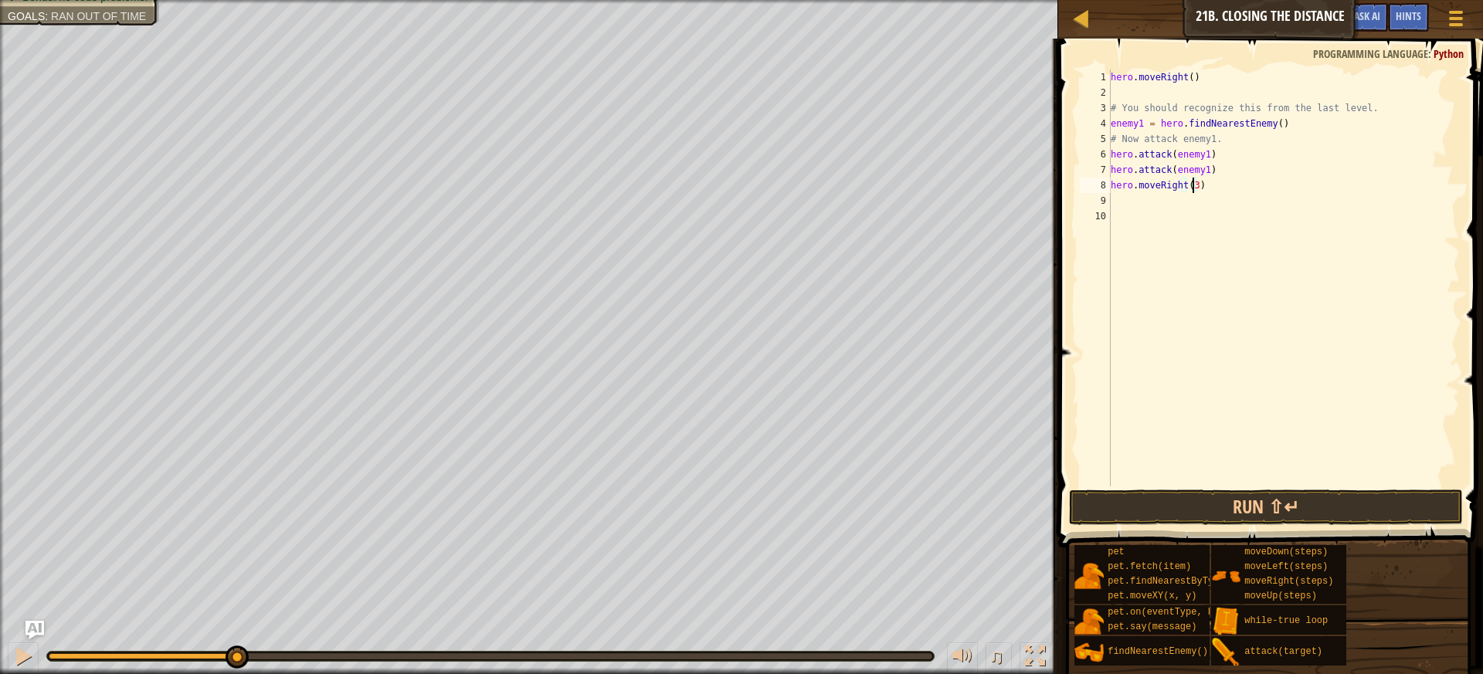
click at [1120, 197] on div "hero . moveRight ( ) # You should recognize this from the last level. enemy1 = …" at bounding box center [1284, 294] width 352 height 448
type textarea "up"
click at [1169, 200] on div "hero . moveRight ( ) # You should recognize this from the last level. enemy1 = …" at bounding box center [1284, 294] width 352 height 448
click at [1172, 204] on div "hero . moveRight ( ) # You should recognize this from the last level. enemy1 = …" at bounding box center [1284, 294] width 352 height 448
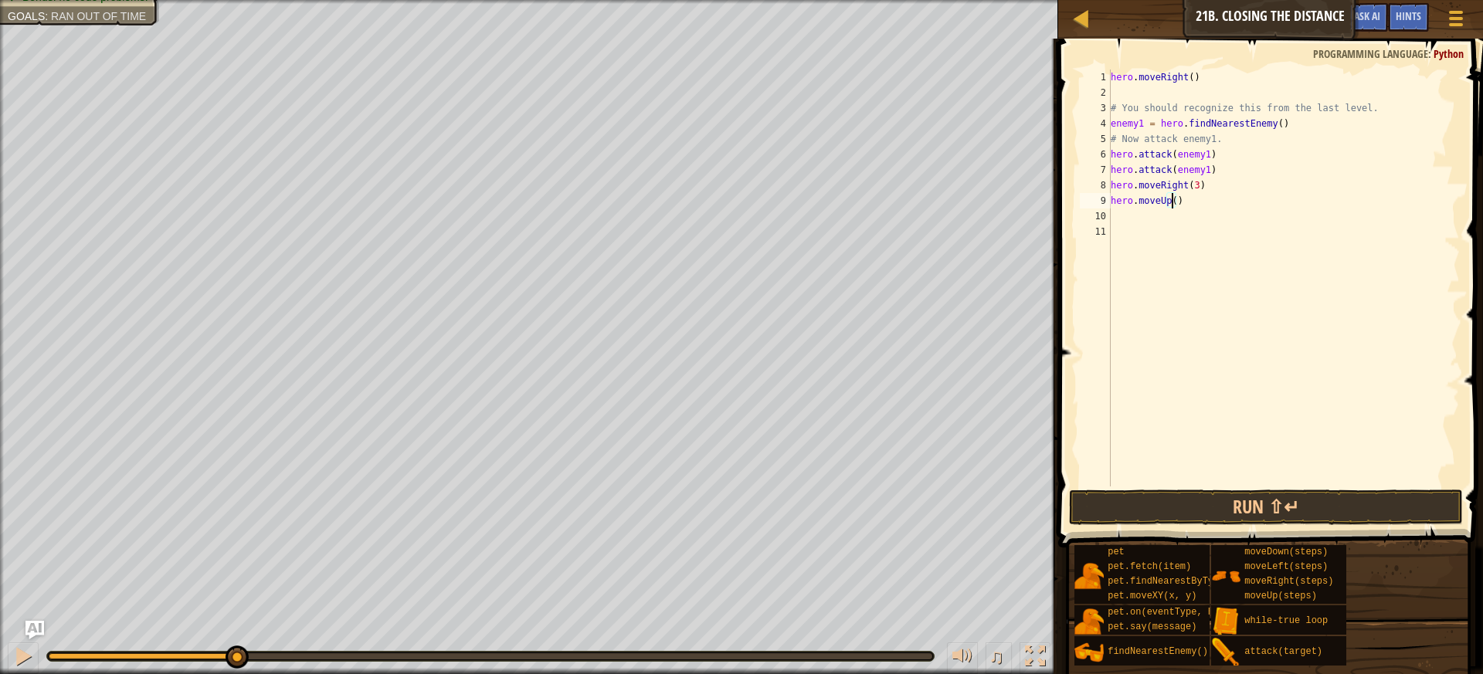
type textarea "hero.moveUp(2)"
click at [1184, 230] on div "hero . moveRight ( ) # You should recognize this from the last level. enemy1 = …" at bounding box center [1284, 294] width 352 height 448
click at [1182, 219] on div "hero . moveRight ( ) # You should recognize this from the last level. enemy1 = …" at bounding box center [1284, 294] width 352 height 448
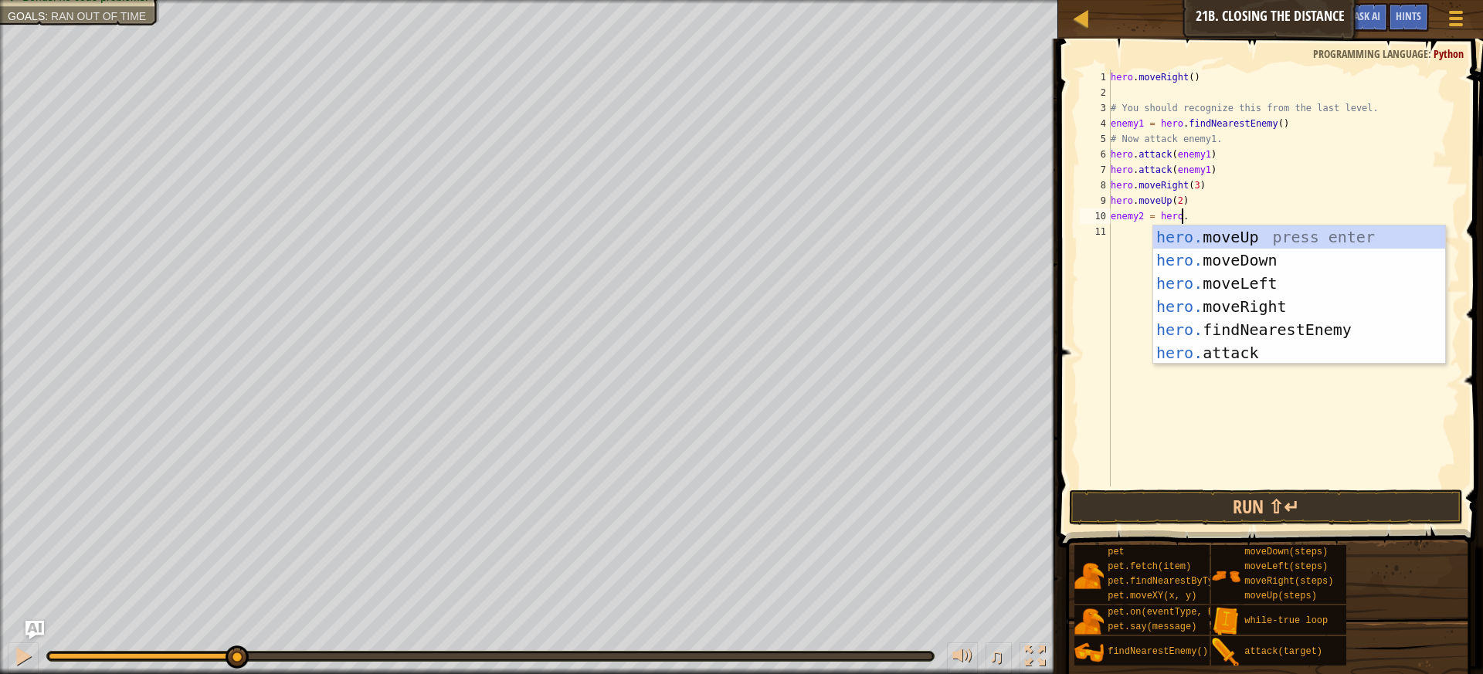
scroll to position [7, 5]
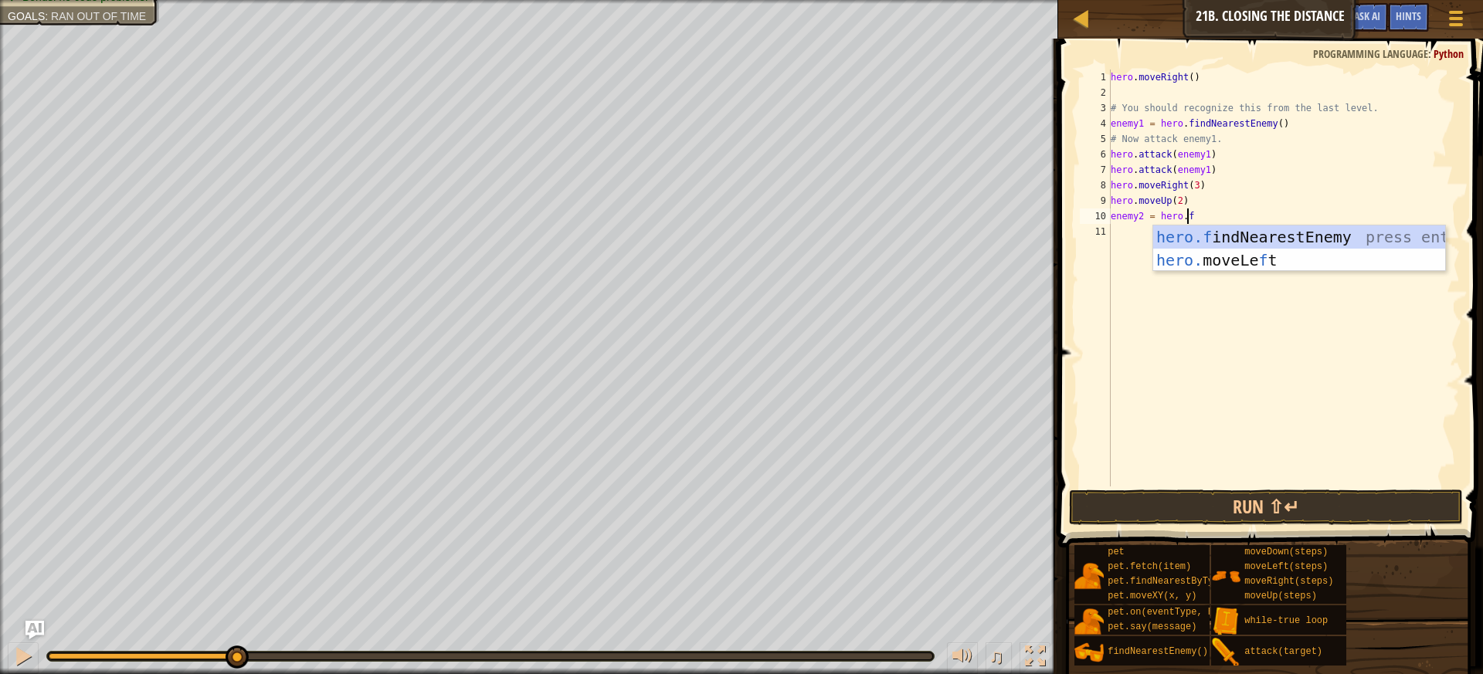
type textarea "enemy2 = hero."
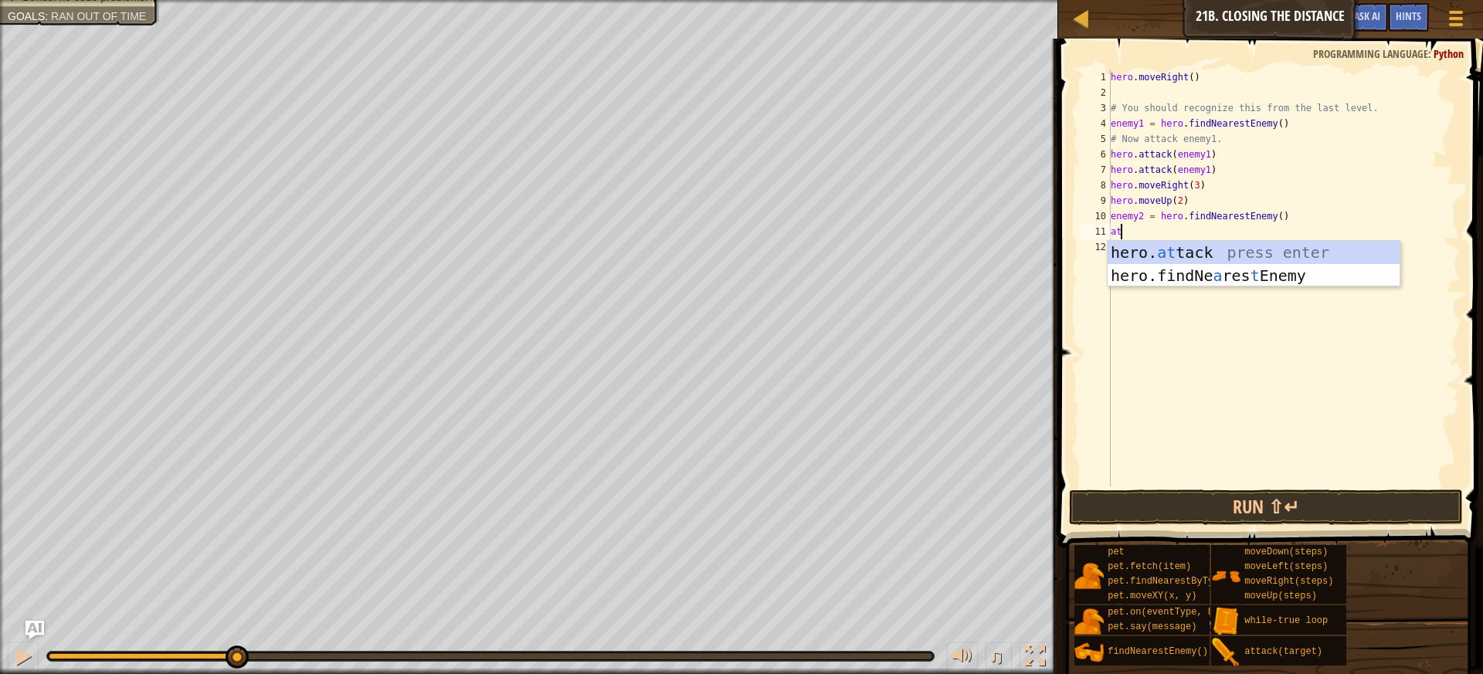
scroll to position [7, 1]
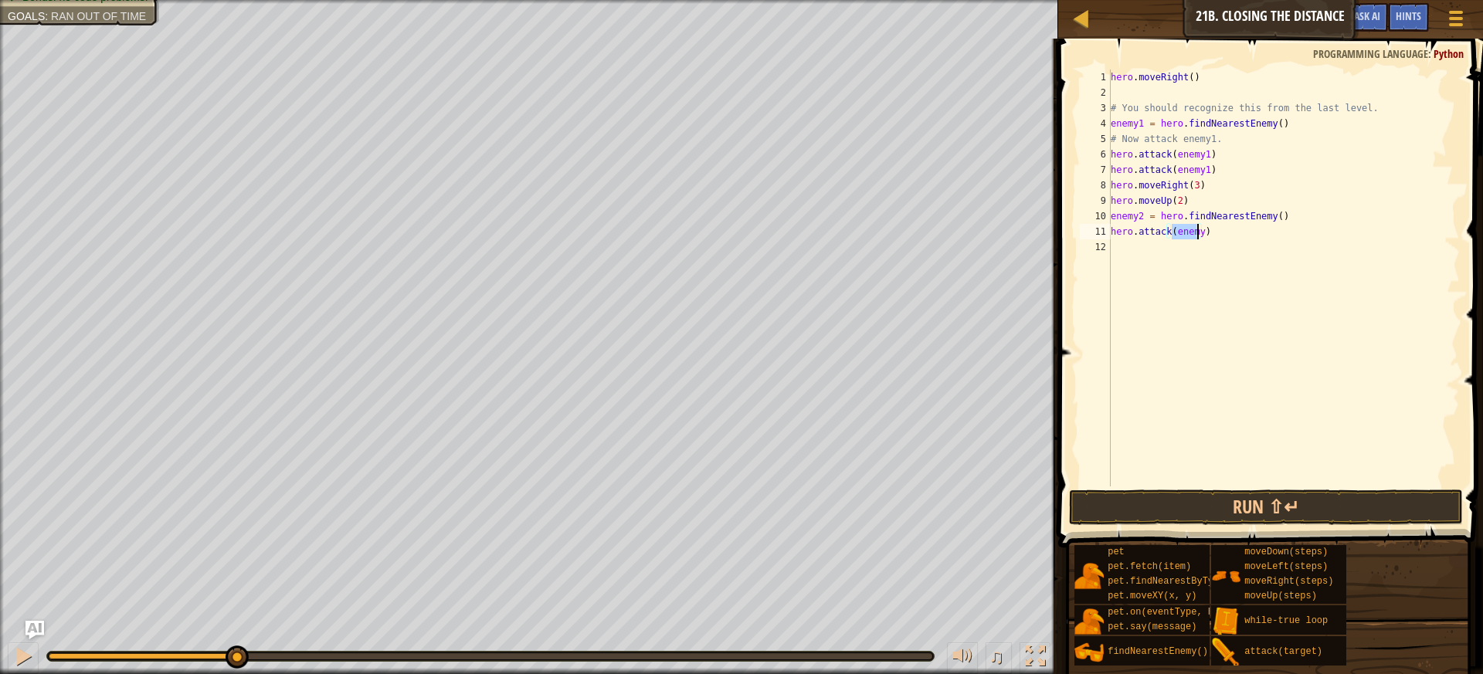
click at [1196, 234] on div "hero . moveRight ( ) # You should recognize this from the last level. enemy1 = …" at bounding box center [1284, 278] width 352 height 417
type textarea "hero.attack(enemy2)"
click at [1196, 241] on div "hero . moveRight ( ) # You should recognize this from the last level. enemy1 = …" at bounding box center [1284, 294] width 352 height 448
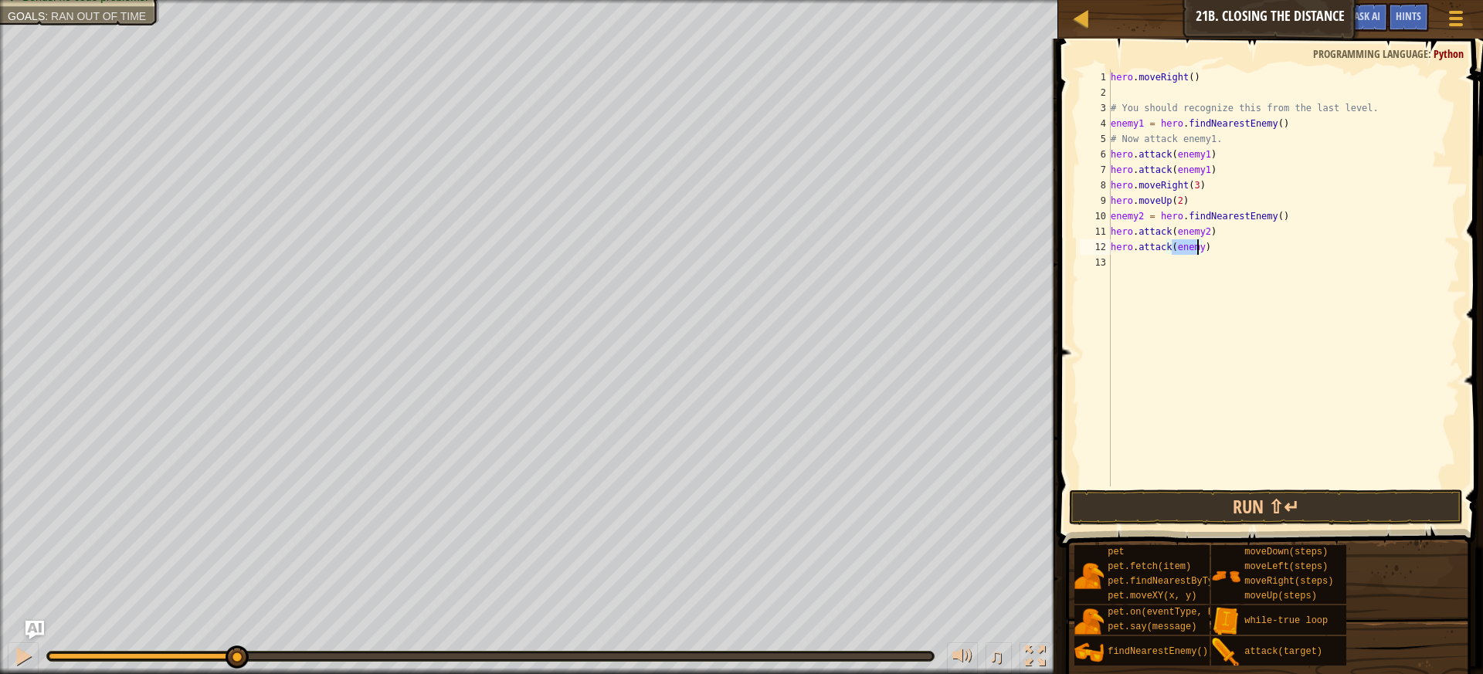
click at [1196, 241] on div "hero . moveRight ( ) # You should recognize this from the last level. enemy1 = …" at bounding box center [1284, 278] width 352 height 417
click at [1281, 516] on button "Run ⇧↵" at bounding box center [1266, 508] width 395 height 36
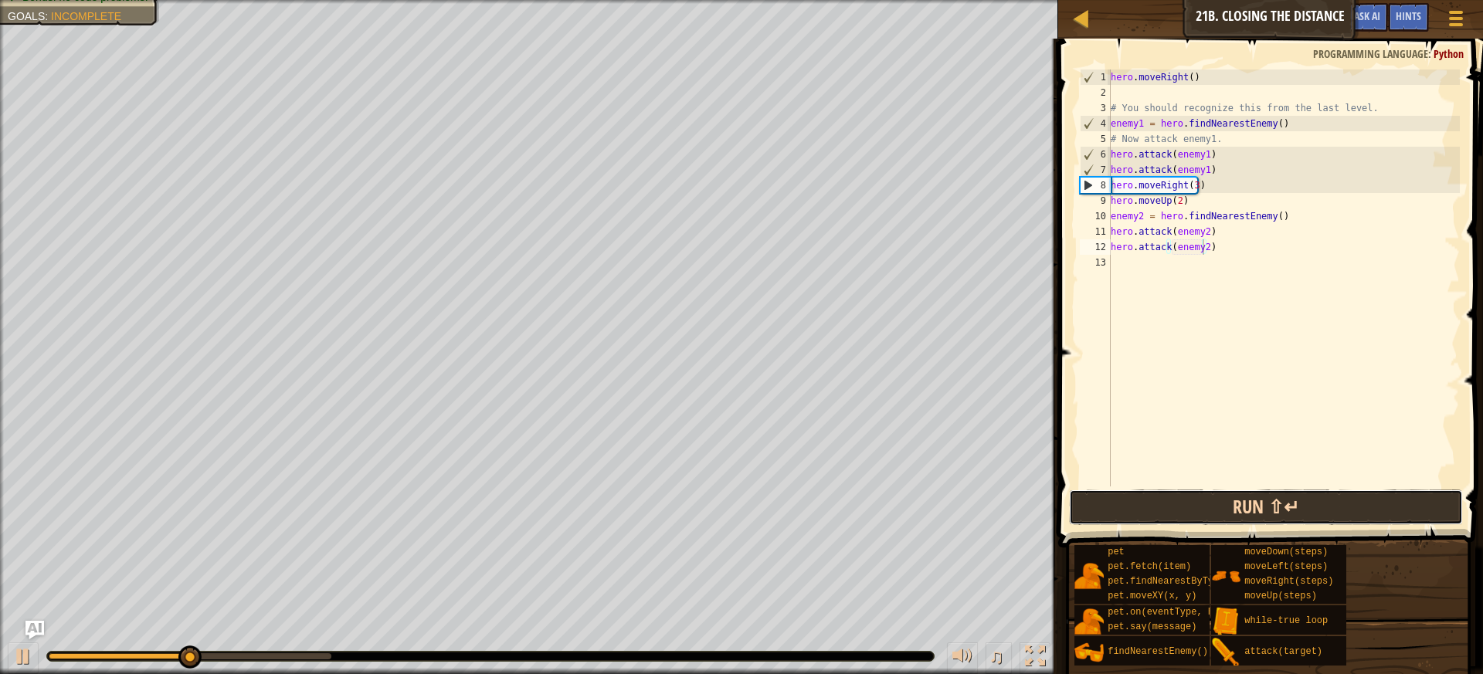
click at [1294, 500] on button "Run ⇧↵" at bounding box center [1266, 508] width 395 height 36
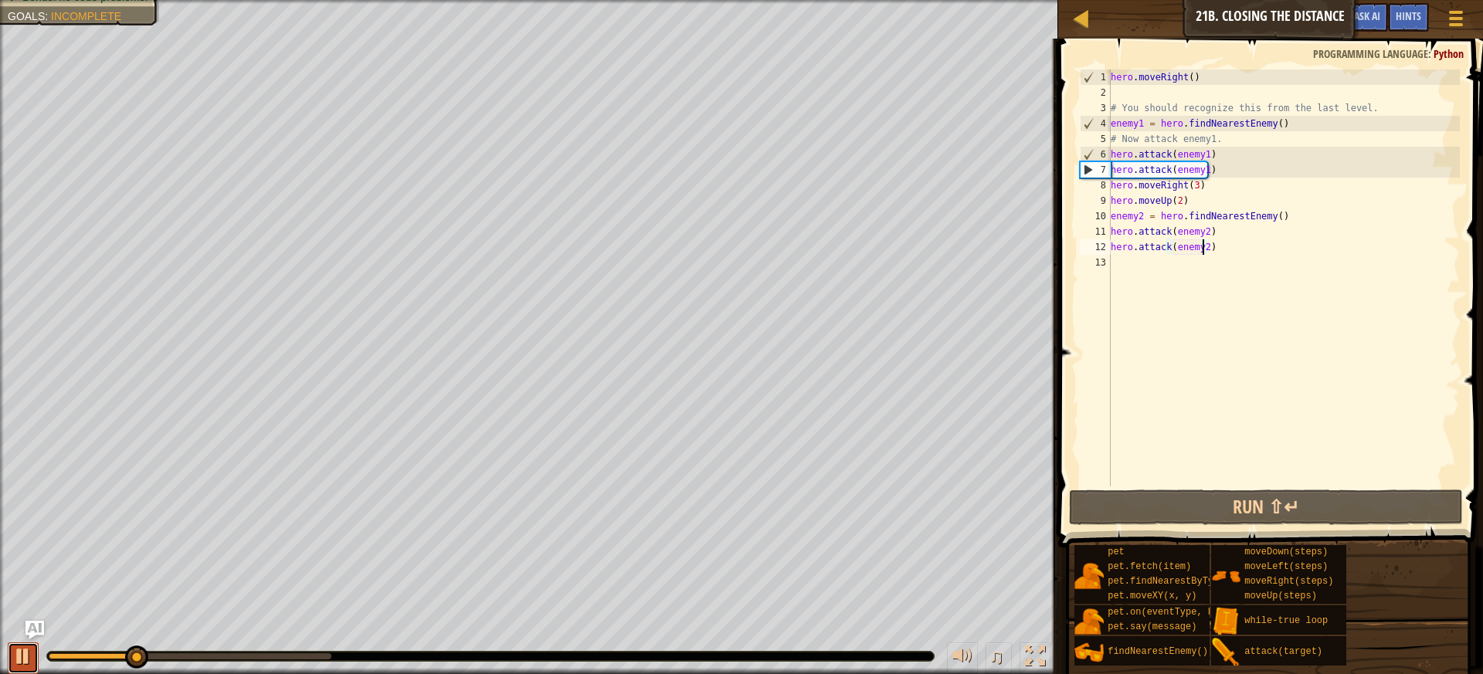
click at [33, 650] on button at bounding box center [23, 659] width 31 height 32
click at [1191, 188] on div "hero . moveRight ( ) # You should recognize this from the last level. enemy1 = …" at bounding box center [1284, 294] width 352 height 448
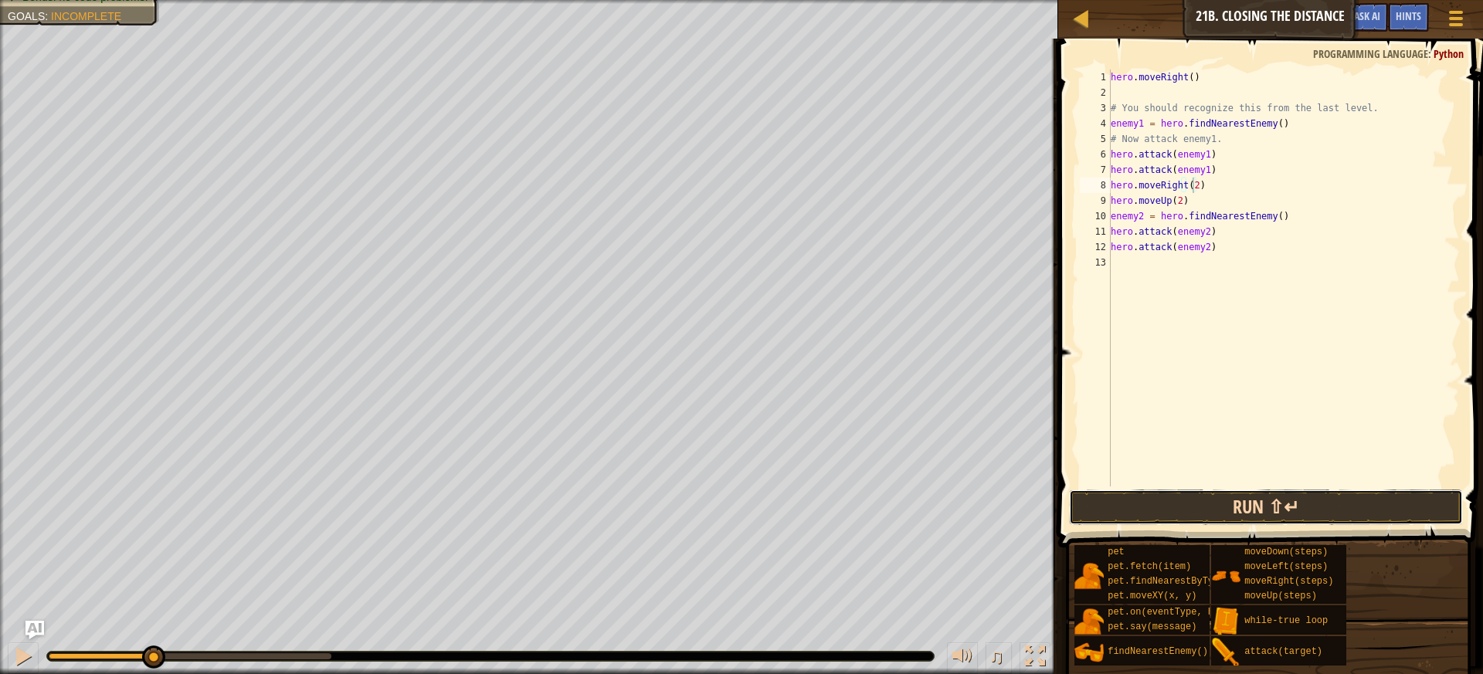
click at [1309, 504] on button "Run ⇧↵" at bounding box center [1266, 508] width 395 height 36
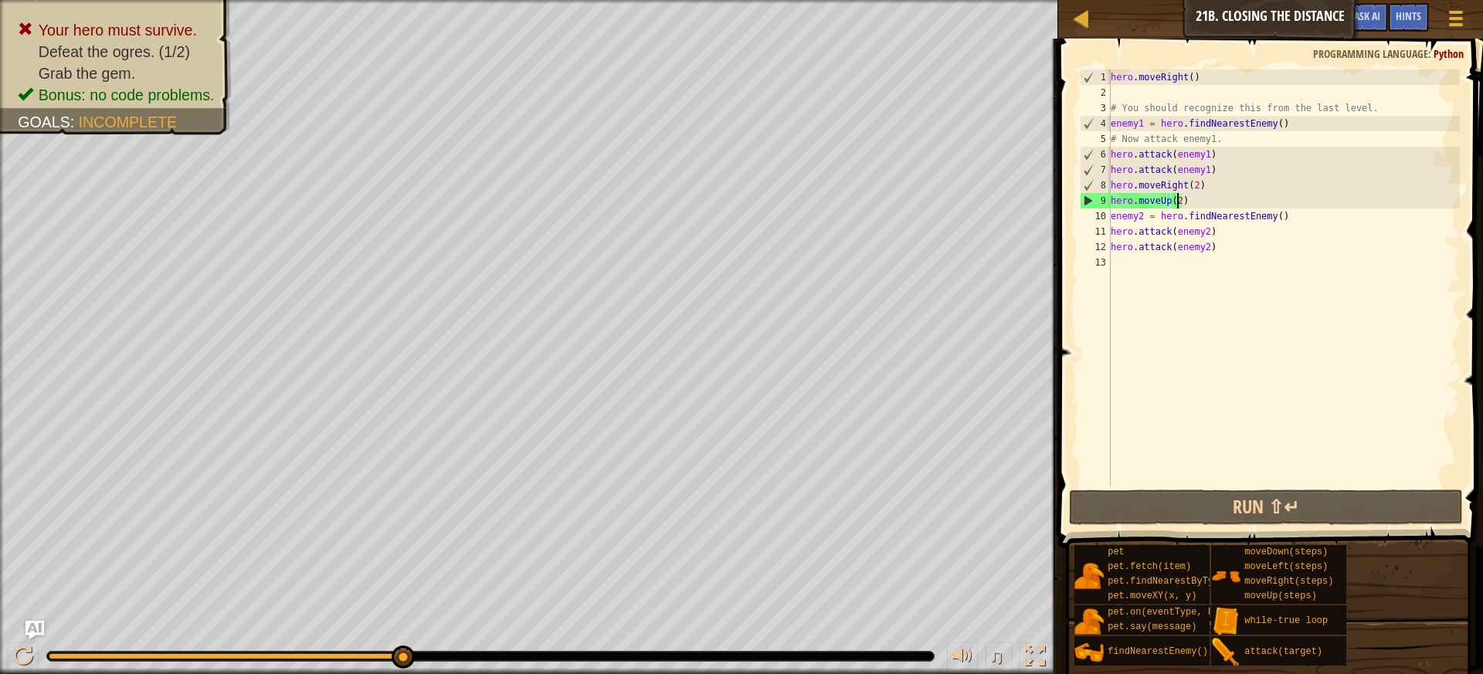
click at [1179, 202] on div "hero . moveRight ( ) # You should recognize this from the last level. enemy1 = …" at bounding box center [1284, 294] width 352 height 448
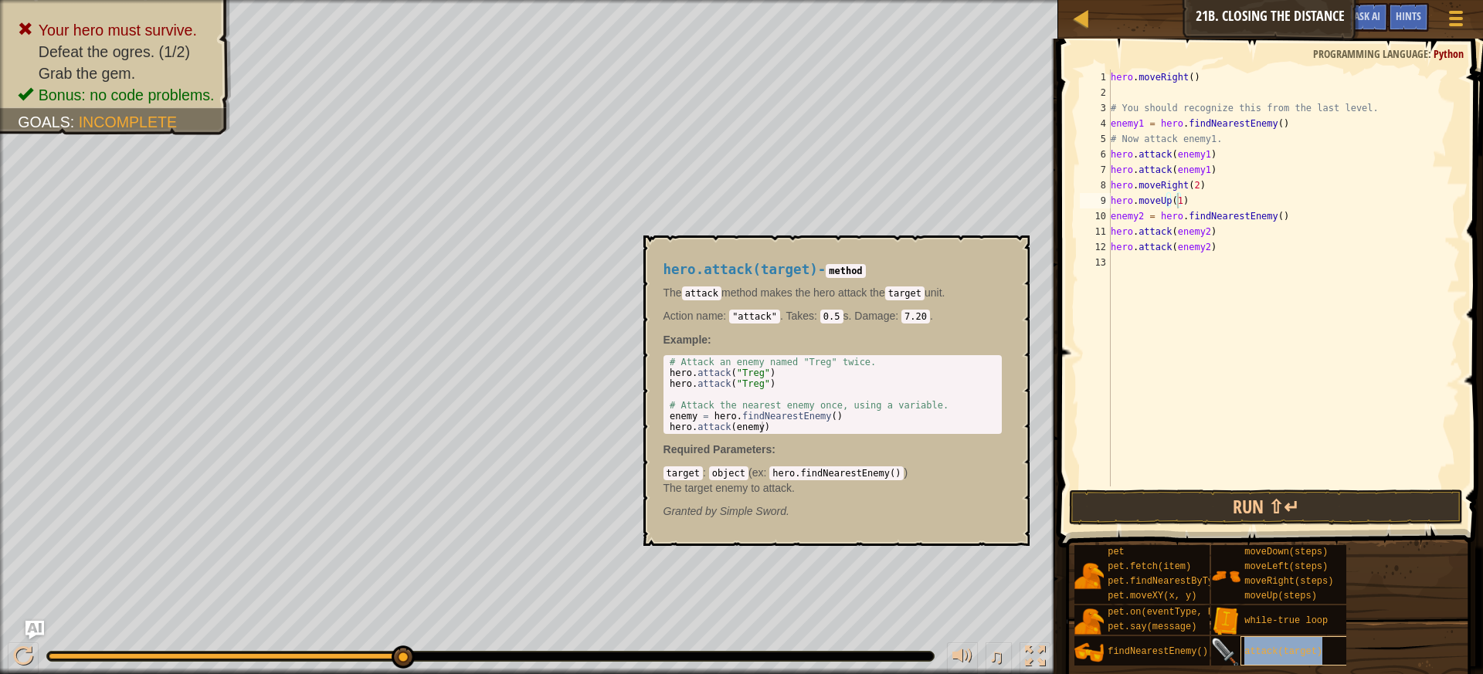
click at [1326, 643] on div "attack(target)" at bounding box center [1314, 650] width 148 height 29
click at [1397, 641] on div "pet pet.fetch(item) pet.findNearestByType(type) pet.moveXY(x, y) pet.on(eventTy…" at bounding box center [1273, 605] width 399 height 122
click at [1237, 644] on img at bounding box center [1225, 652] width 29 height 29
click at [1266, 651] on span "attack(target)" at bounding box center [1283, 651] width 78 height 11
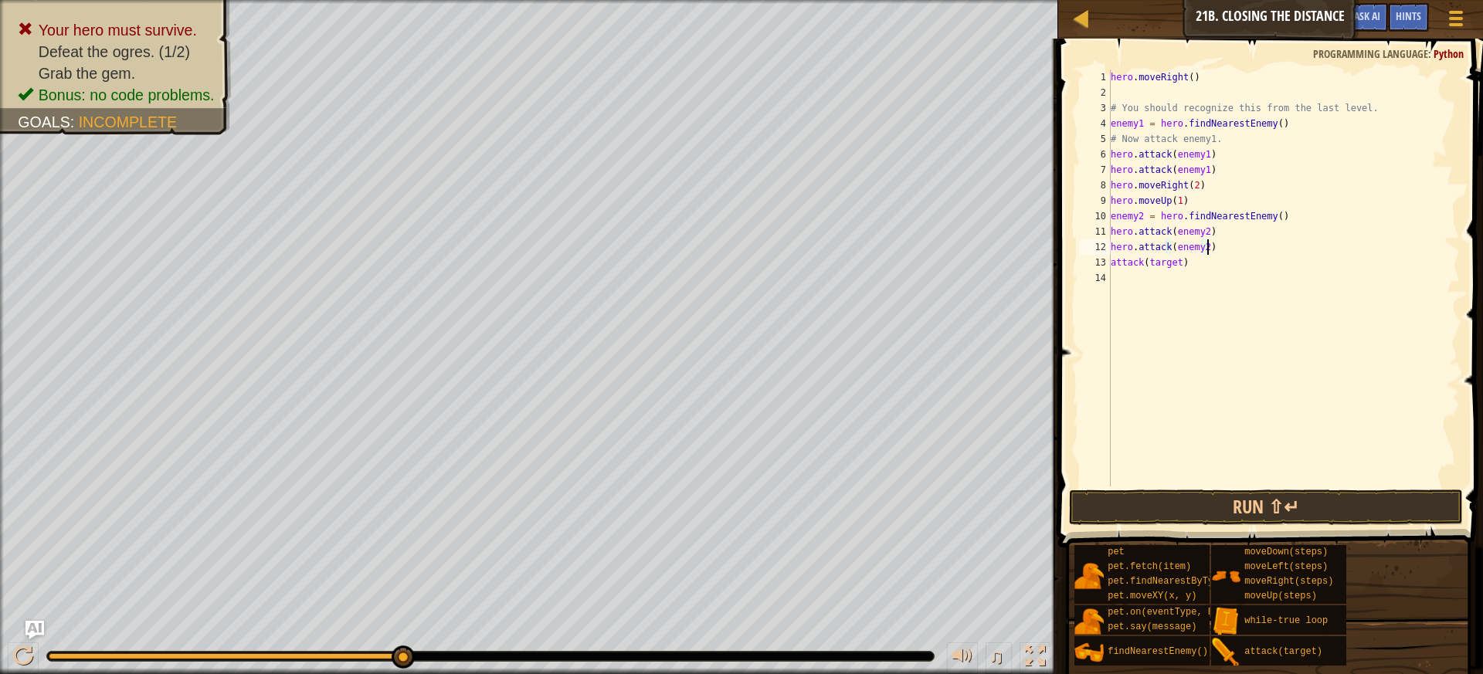
click at [1301, 251] on div "hero . moveRight ( ) # You should recognize this from the last level. enemy1 = …" at bounding box center [1284, 294] width 352 height 448
drag, startPoint x: 1178, startPoint y: 262, endPoint x: 1145, endPoint y: 260, distance: 32.5
click at [1145, 260] on div "hero . moveRight ( ) # You should recognize this from the last level. enemy1 = …" at bounding box center [1284, 294] width 352 height 448
type textarea "attack(enemy2)"
click at [1279, 506] on button "Run ⇧↵" at bounding box center [1266, 508] width 395 height 36
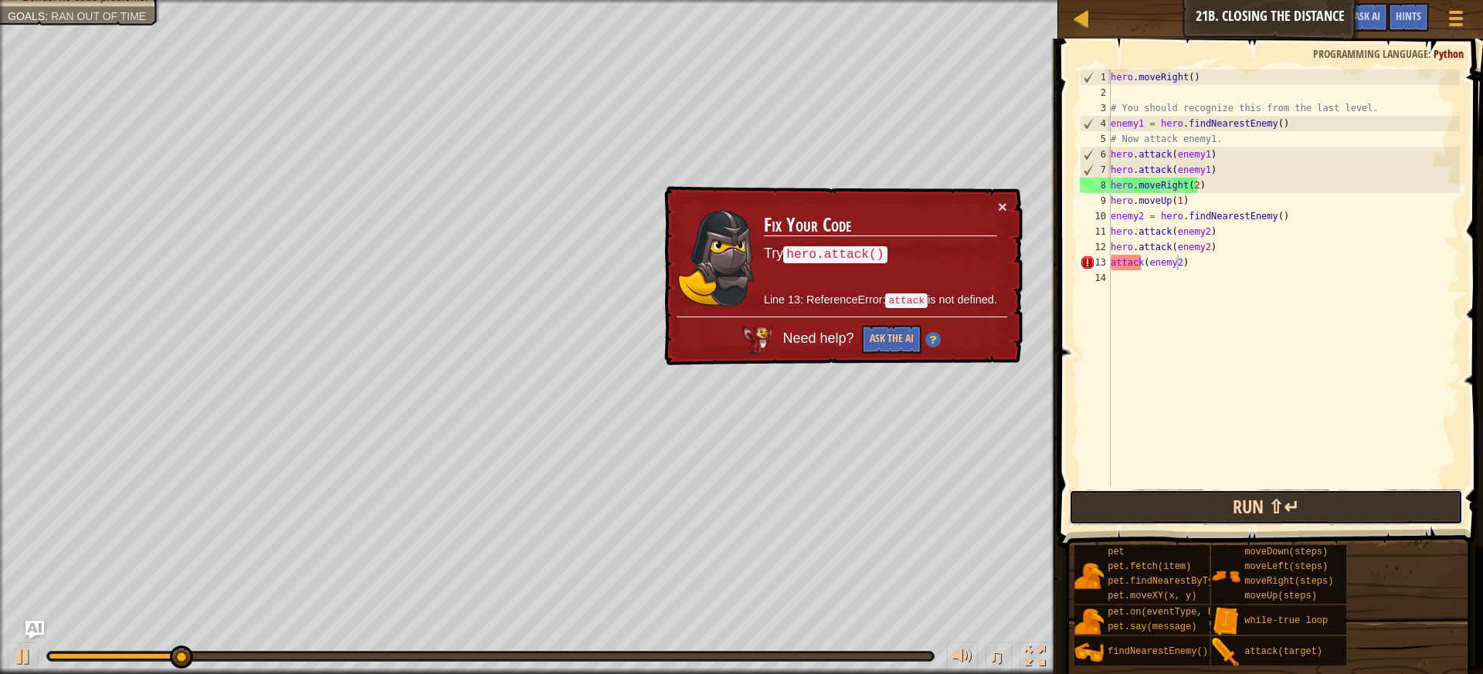
click at [1270, 504] on button "Run ⇧↵" at bounding box center [1266, 508] width 395 height 36
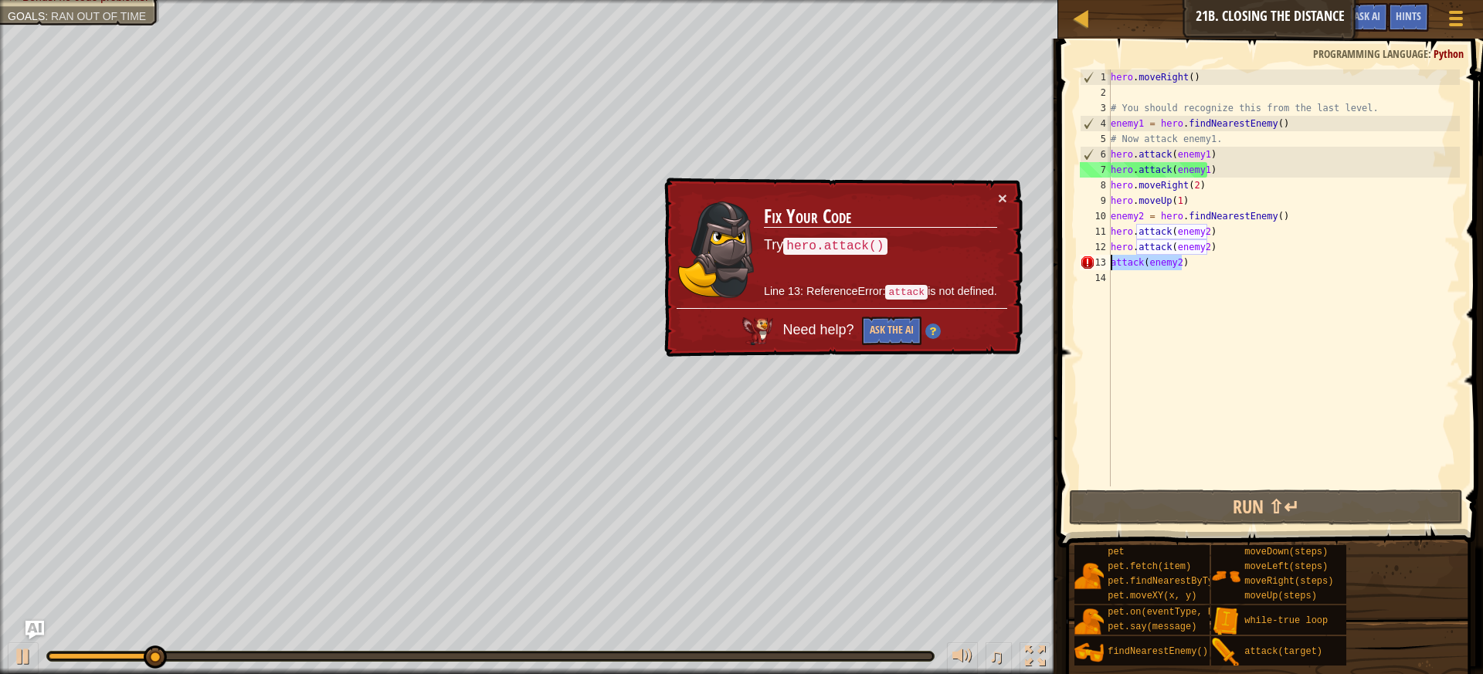
drag, startPoint x: 1211, startPoint y: 267, endPoint x: 1102, endPoint y: 269, distance: 108.9
click at [1102, 269] on div "attack(enemy2) 1 2 3 4 5 6 7 8 9 10 11 12 13 14 hero . moveRight ( ) # You shou…" at bounding box center [1268, 278] width 383 height 417
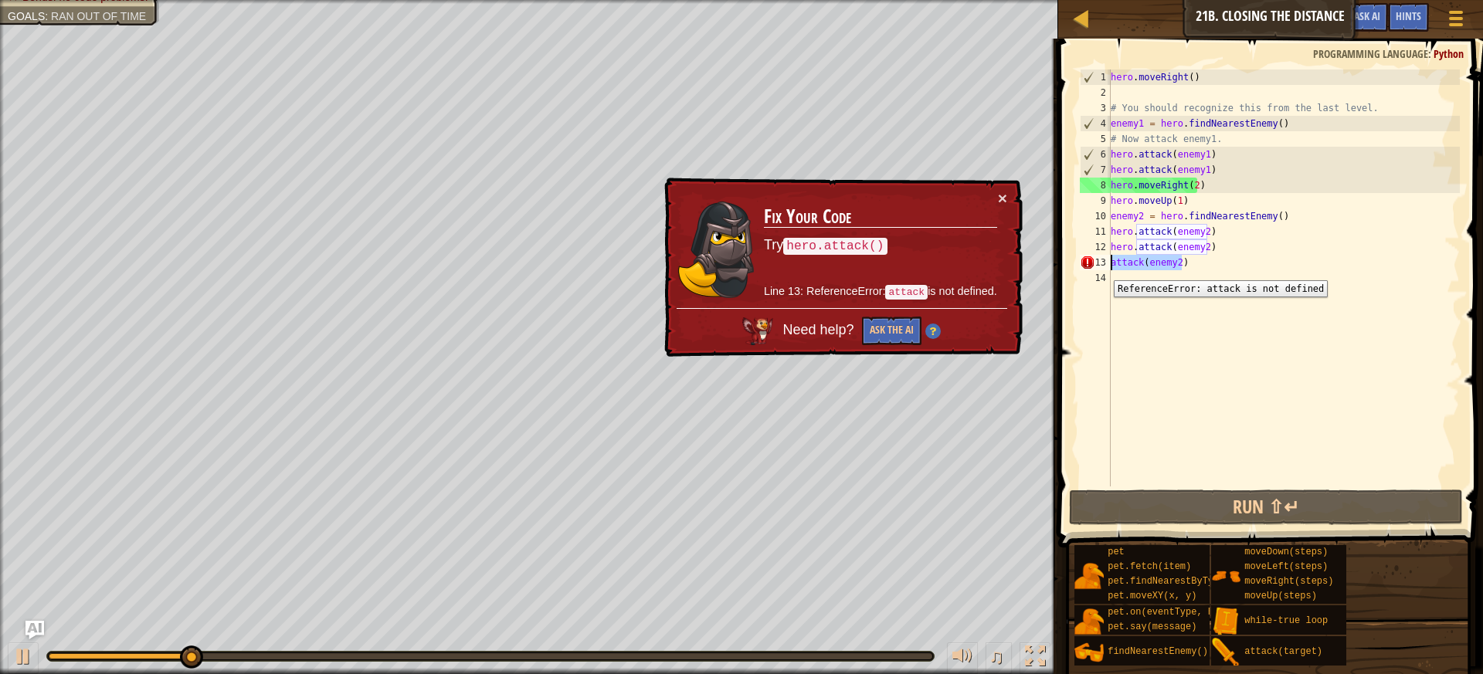
scroll to position [7, 0]
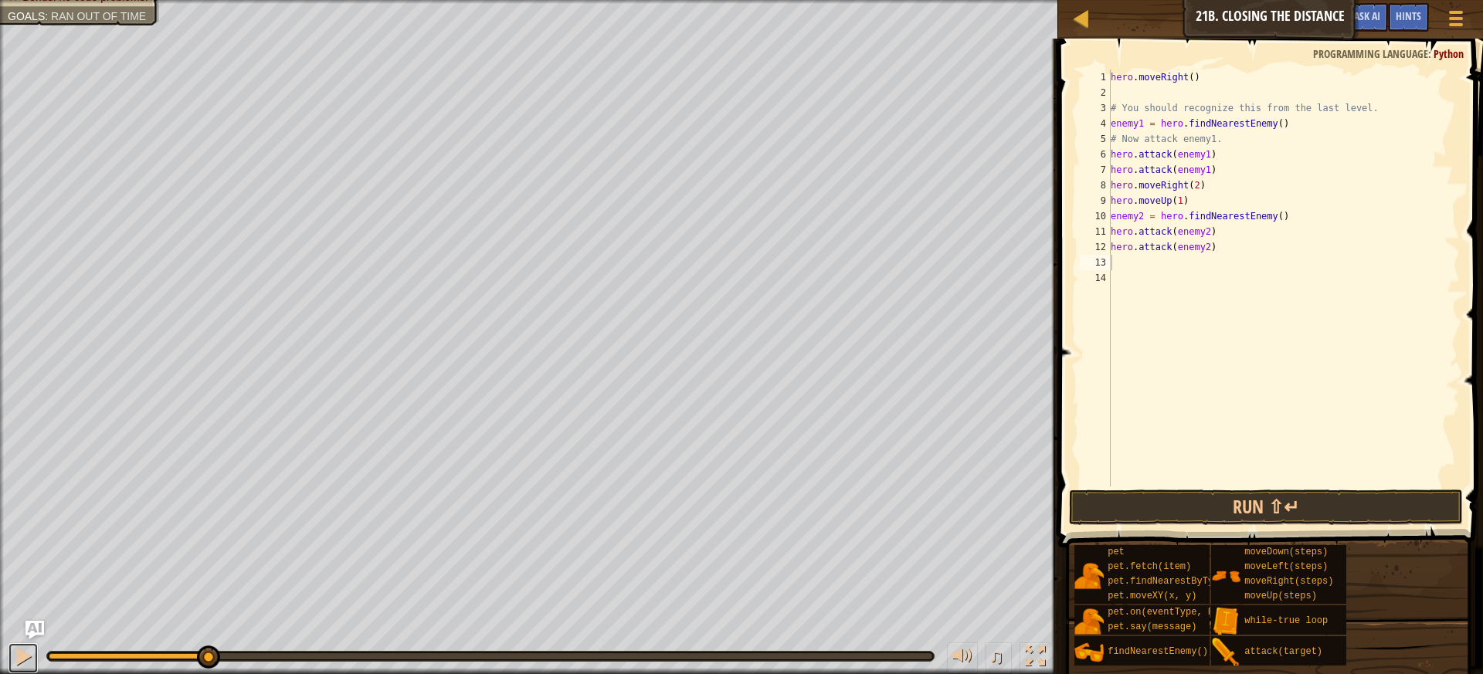
drag, startPoint x: 24, startPoint y: 649, endPoint x: 0, endPoint y: 628, distance: 31.8
click at [21, 648] on div at bounding box center [23, 656] width 20 height 20
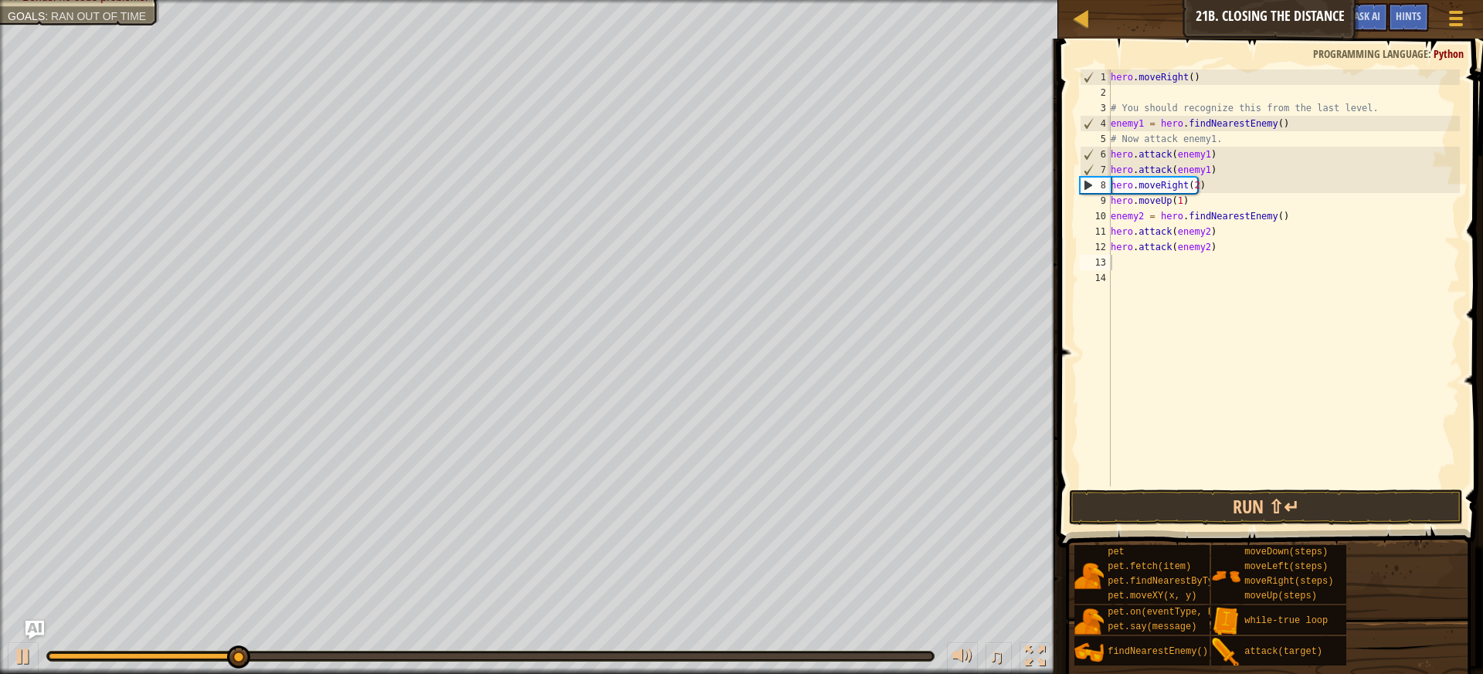
click at [0, 619] on div at bounding box center [2, 348] width 4 height 697
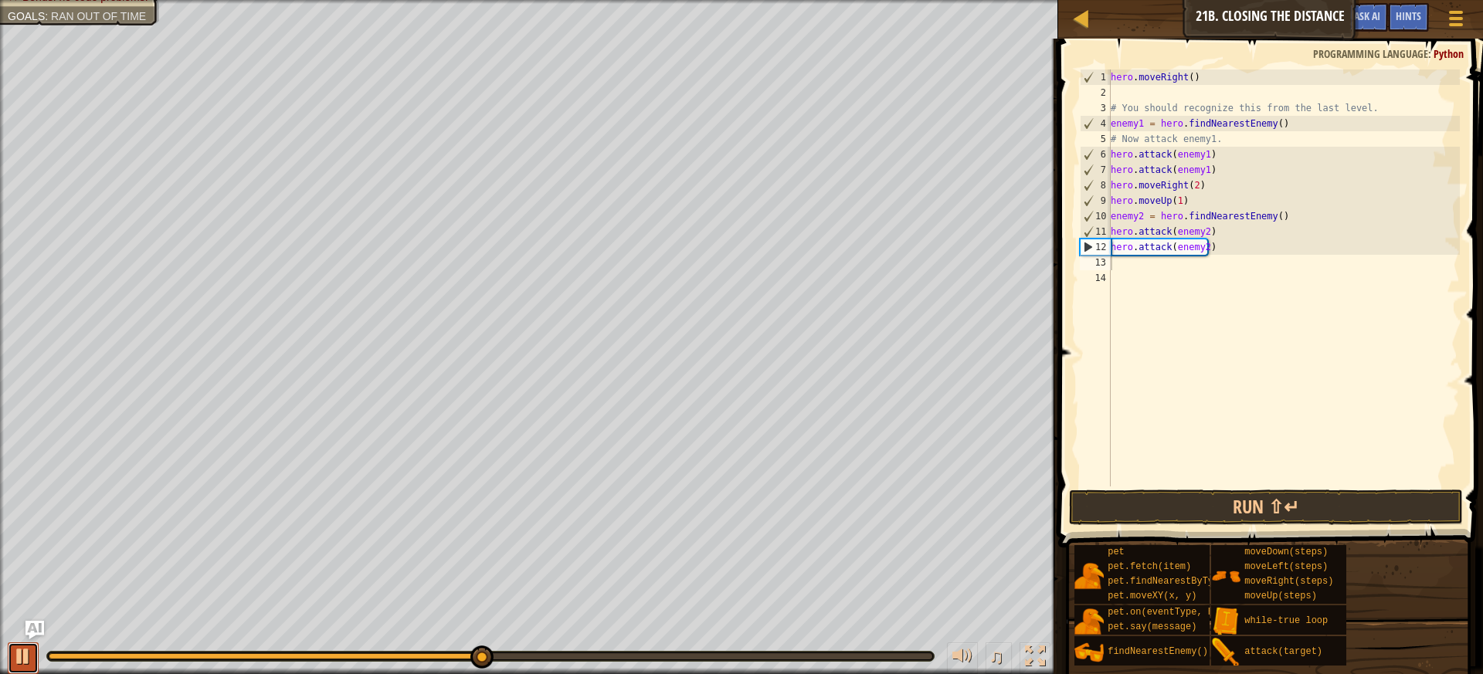
click at [16, 655] on div at bounding box center [23, 656] width 20 height 20
drag, startPoint x: 1228, startPoint y: 250, endPoint x: 1087, endPoint y: 247, distance: 140.6
click at [1087, 247] on div "1 2 3 4 5 6 7 8 9 10 11 12 13 14 hero . moveRight ( ) # You should recognize th…" at bounding box center [1268, 278] width 383 height 417
type textarea "hero.attack(enemy2)"
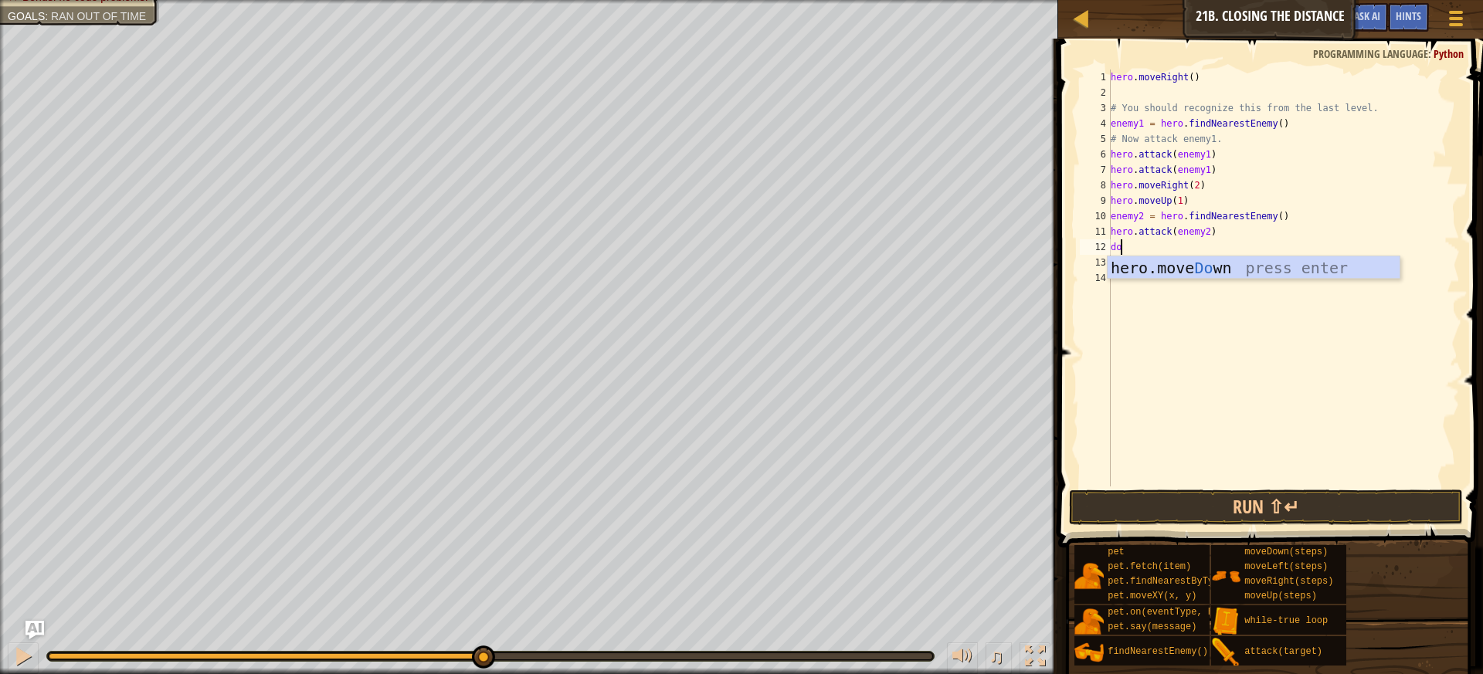
type textarea "down"
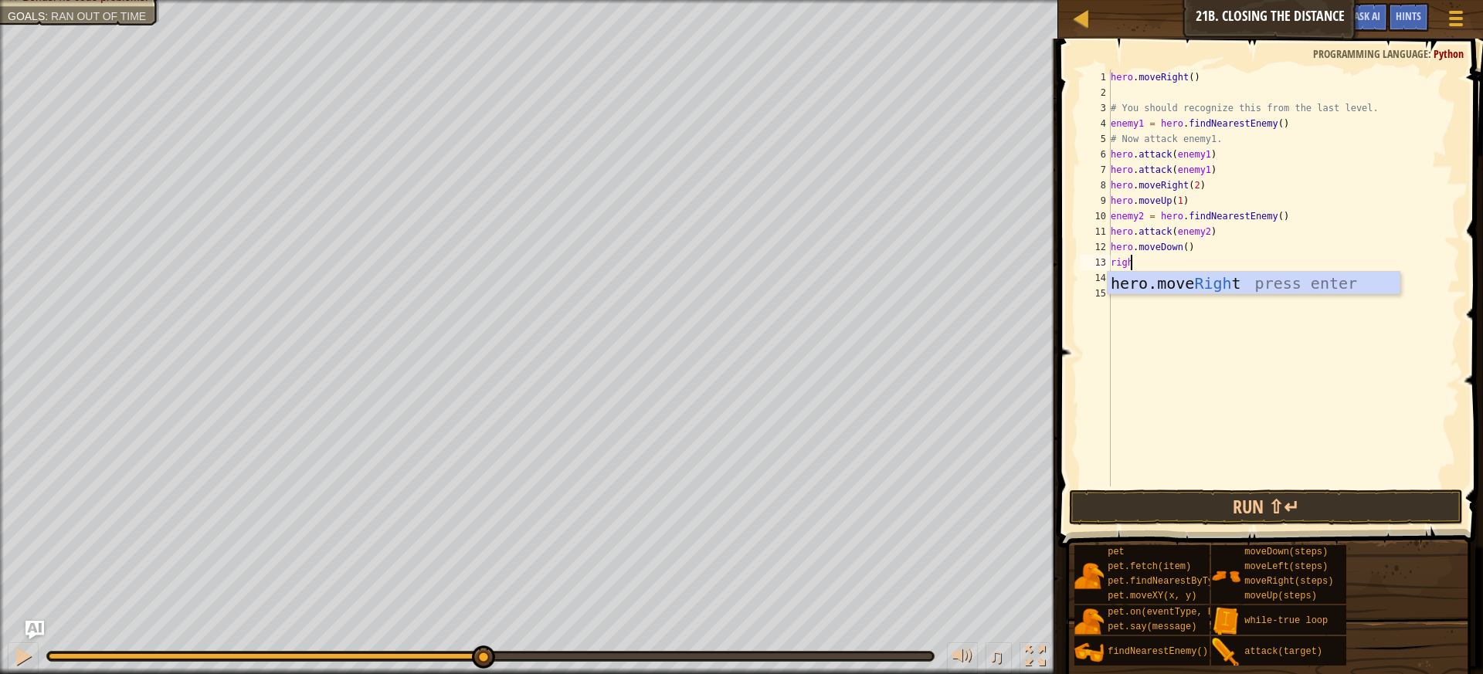
scroll to position [7, 1]
type textarea "right"
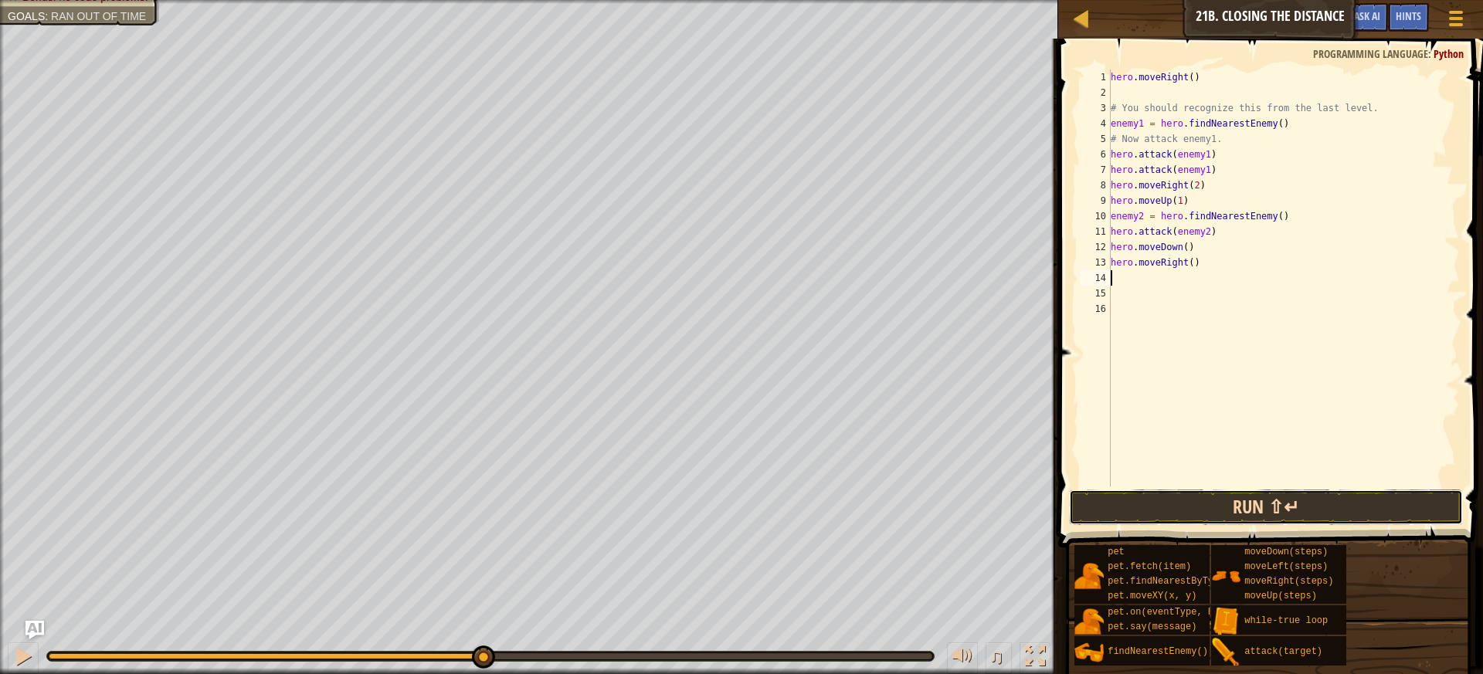
click at [1280, 497] on button "Run ⇧↵" at bounding box center [1266, 508] width 395 height 36
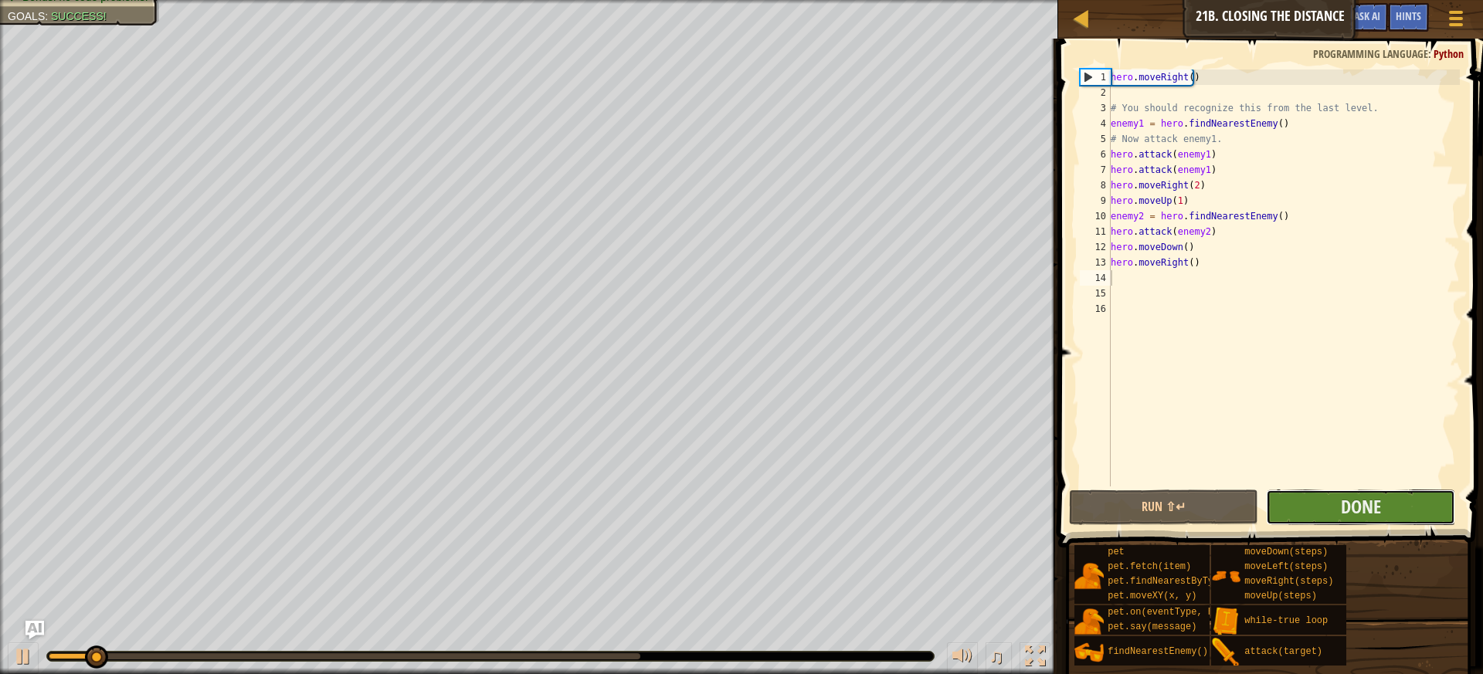
click at [1304, 500] on button "Done" at bounding box center [1360, 508] width 189 height 36
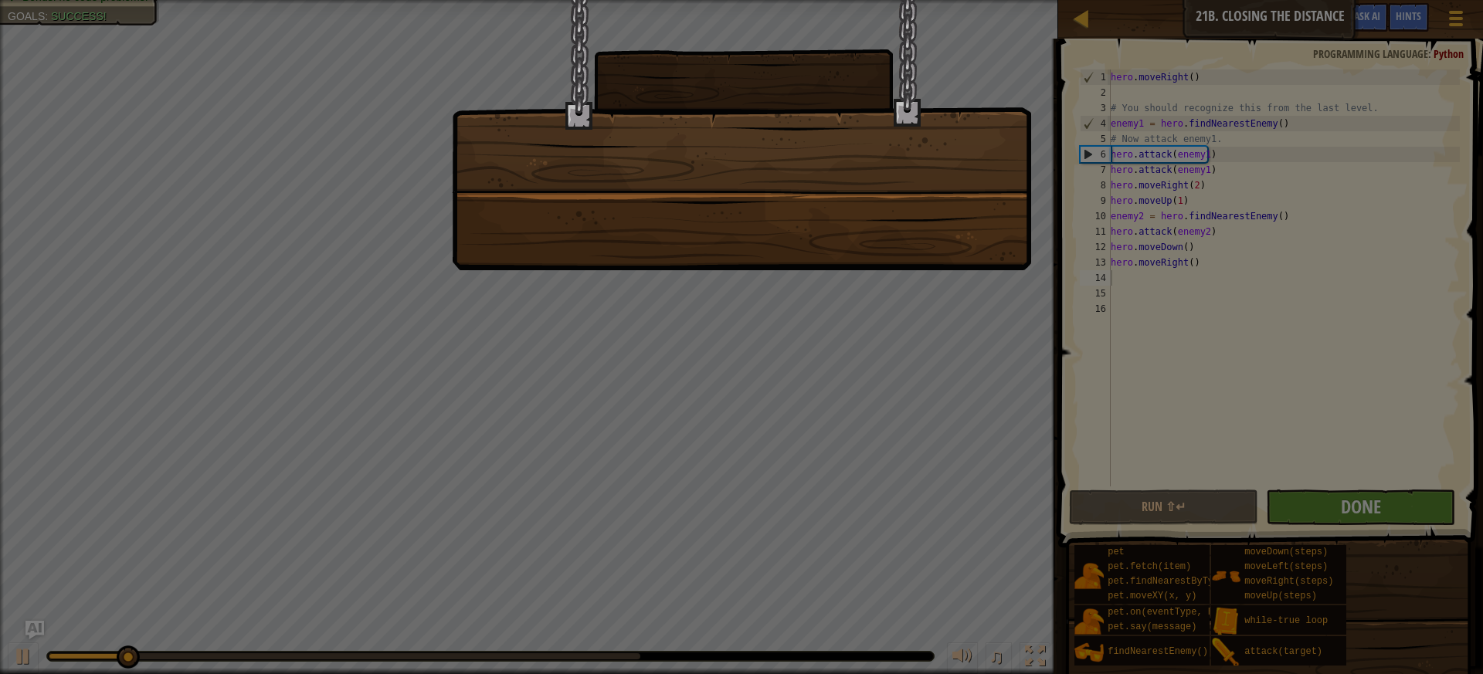
click at [1304, 500] on div at bounding box center [741, 337] width 1483 height 674
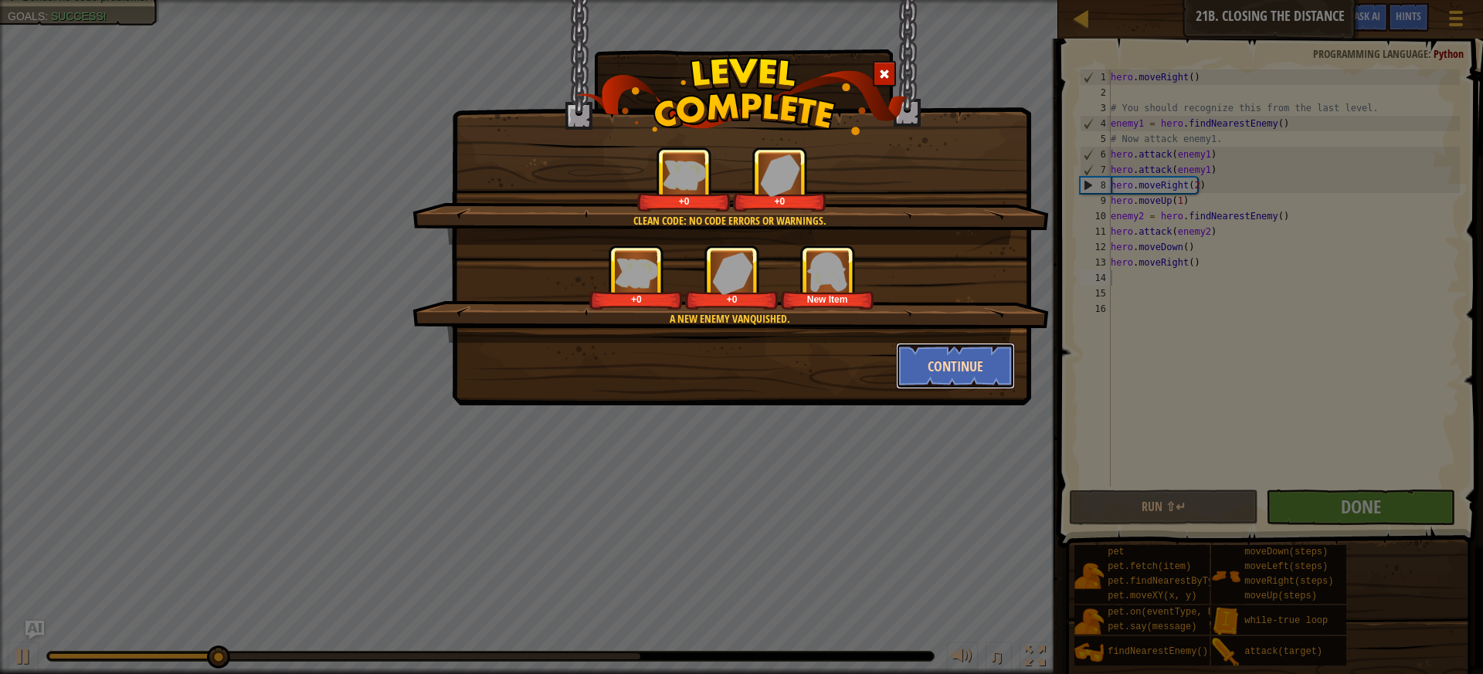
click at [922, 357] on button "Continue" at bounding box center [956, 366] width 120 height 46
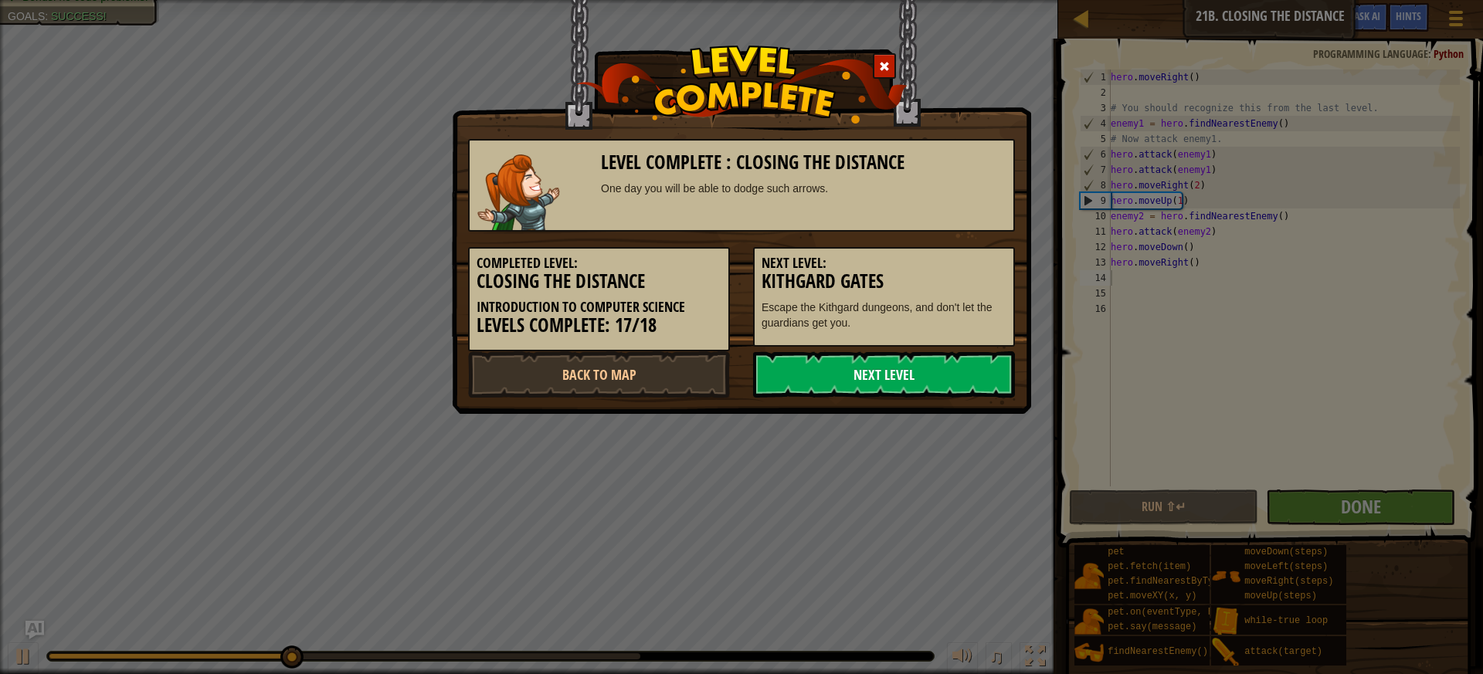
click at [922, 366] on link "Next Level" at bounding box center [884, 374] width 262 height 46
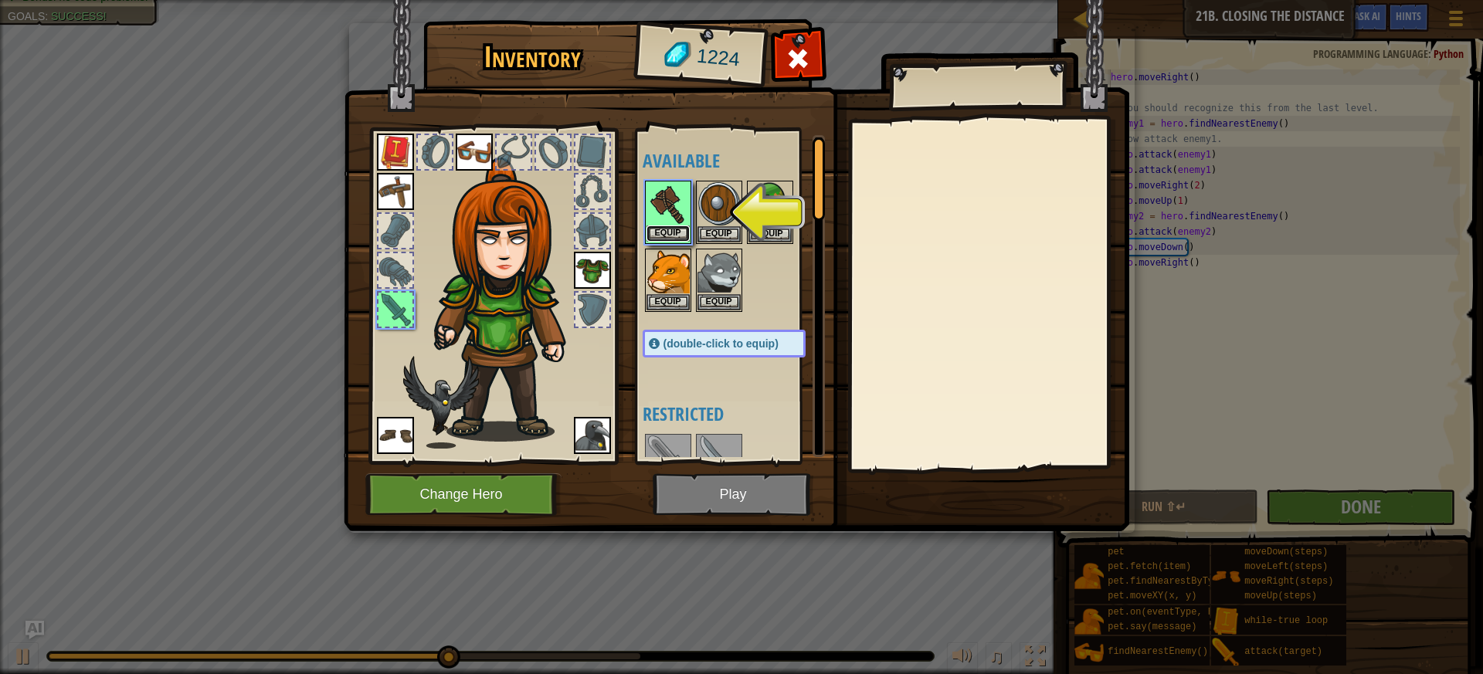
click at [676, 226] on button "Equip" at bounding box center [667, 234] width 43 height 16
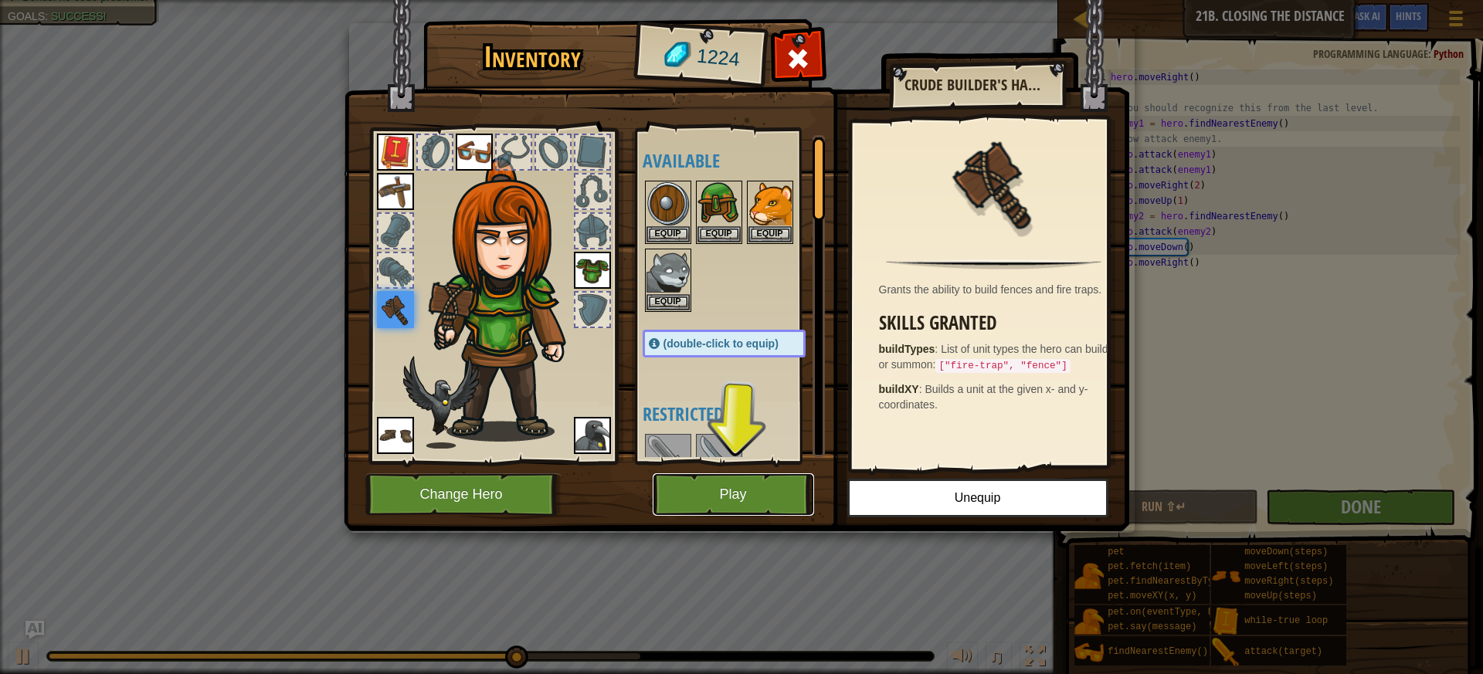
click at [770, 491] on button "Play" at bounding box center [733, 494] width 161 height 42
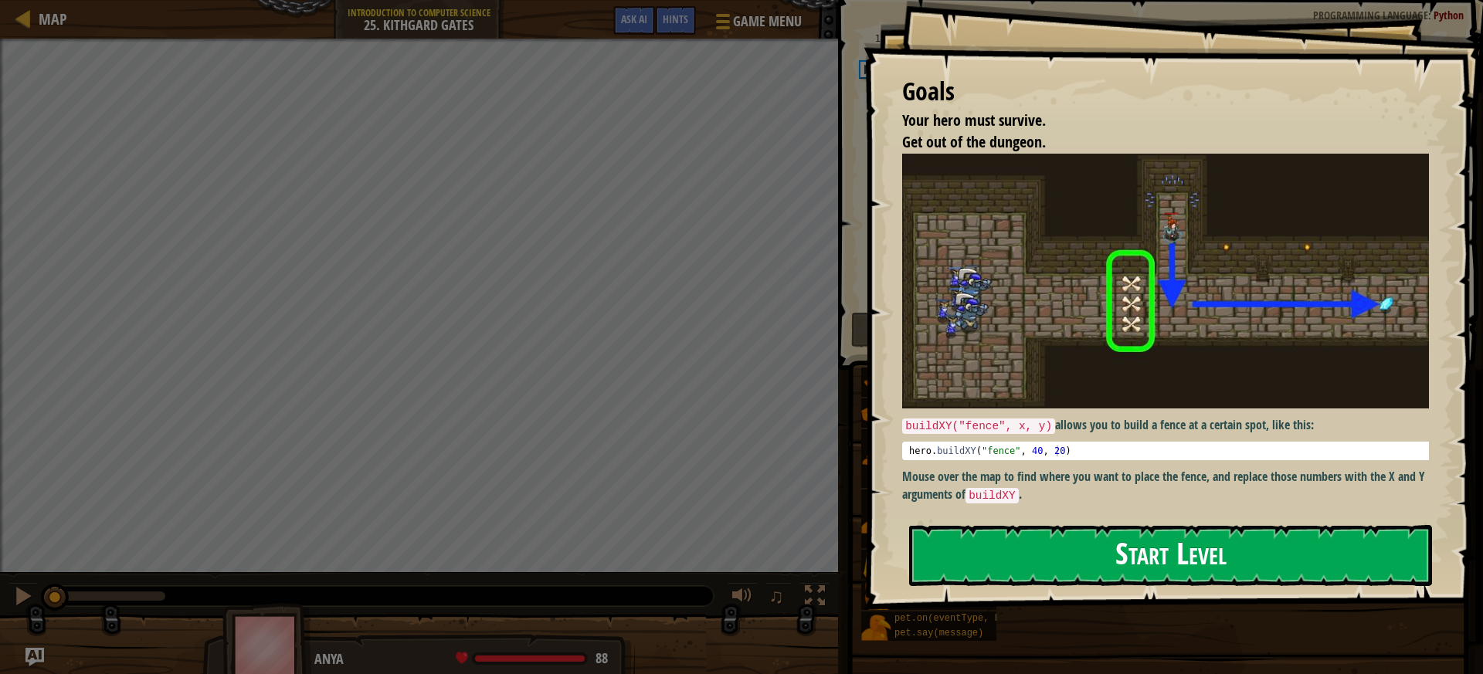
click at [1037, 547] on button "Start Level" at bounding box center [1170, 555] width 523 height 61
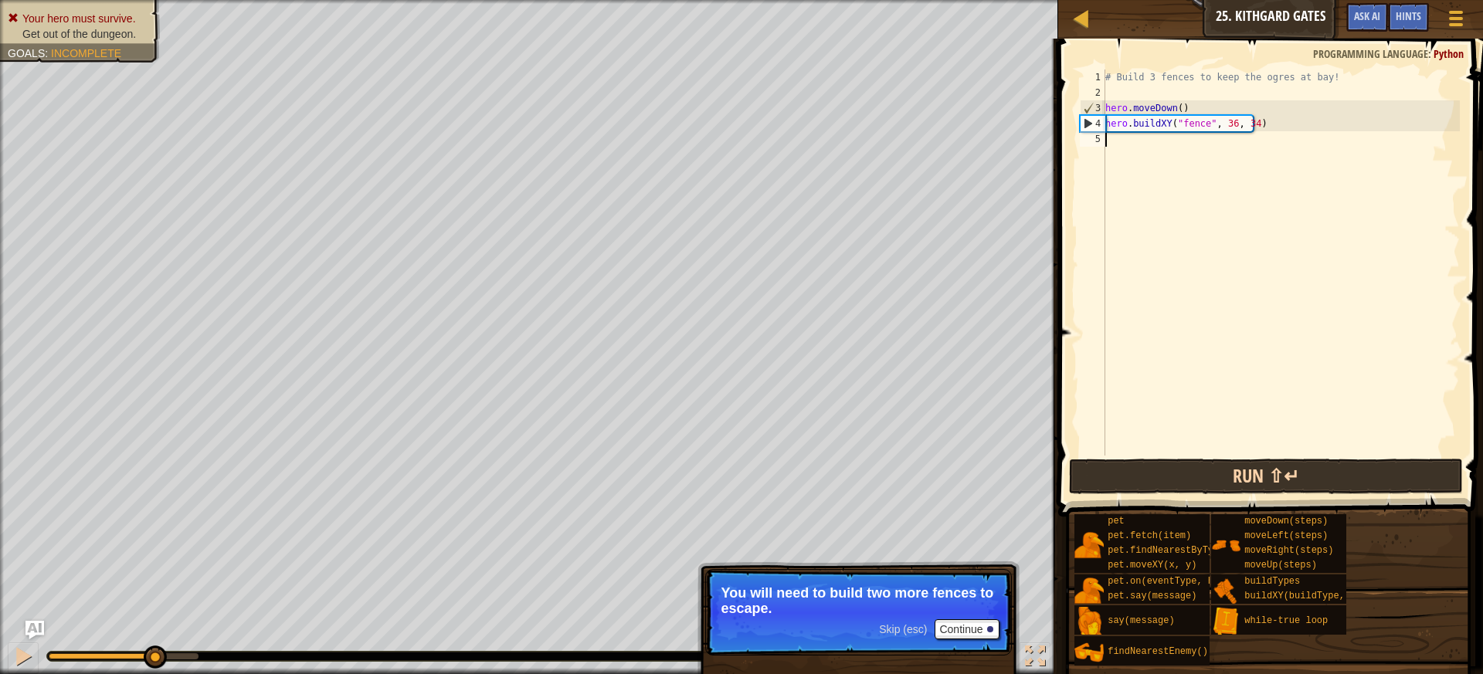
click at [1129, 478] on div "1 2 3 4 5 # Build 3 fences to keep the ogres at bay! hero . moveDown ( ) hero .…" at bounding box center [1267, 308] width 429 height 524
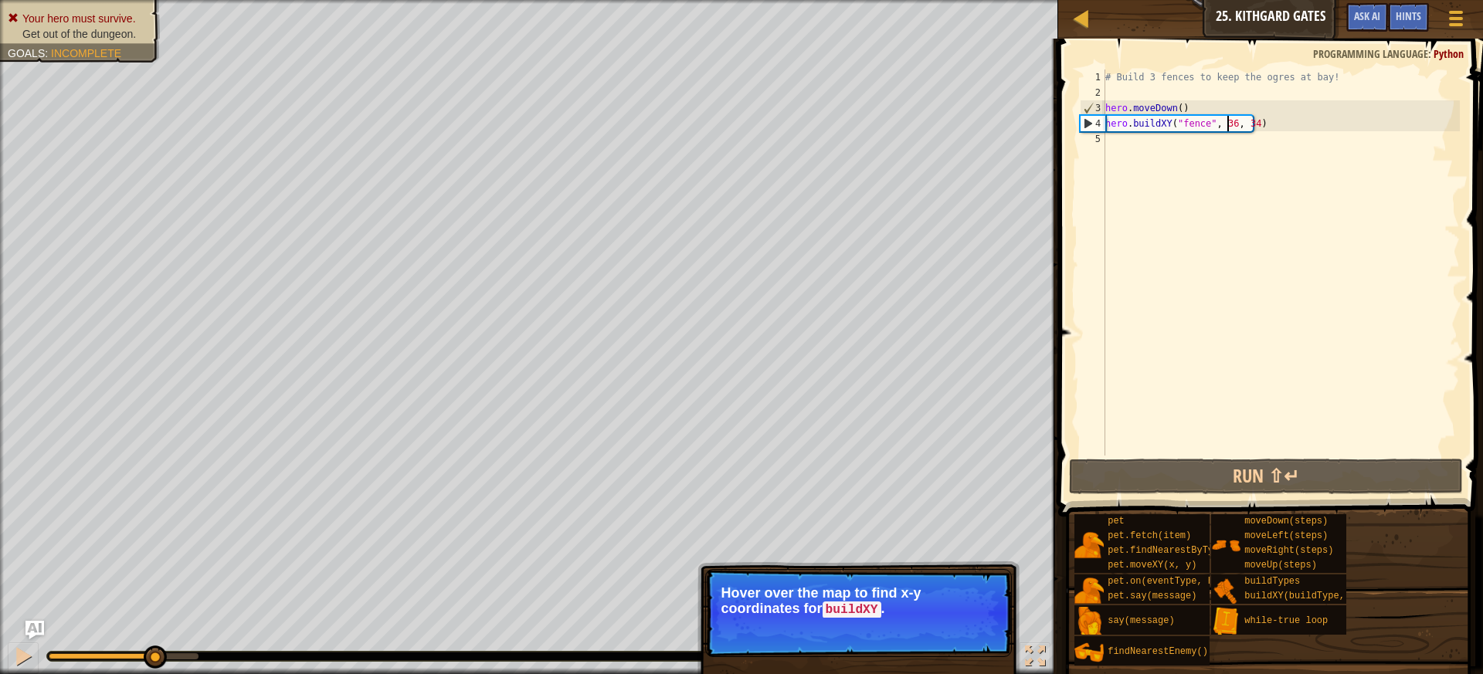
click at [1226, 124] on div "# Build 3 fences to keep the ogres at bay! hero . moveDown ( ) hero . buildXY (…" at bounding box center [1281, 278] width 358 height 417
drag, startPoint x: 1226, startPoint y: 124, endPoint x: 1214, endPoint y: 126, distance: 12.5
click at [1214, 126] on div "# Build 3 fences to keep the ogres at bay! hero . moveDown ( ) hero . buildXY (…" at bounding box center [1281, 278] width 358 height 417
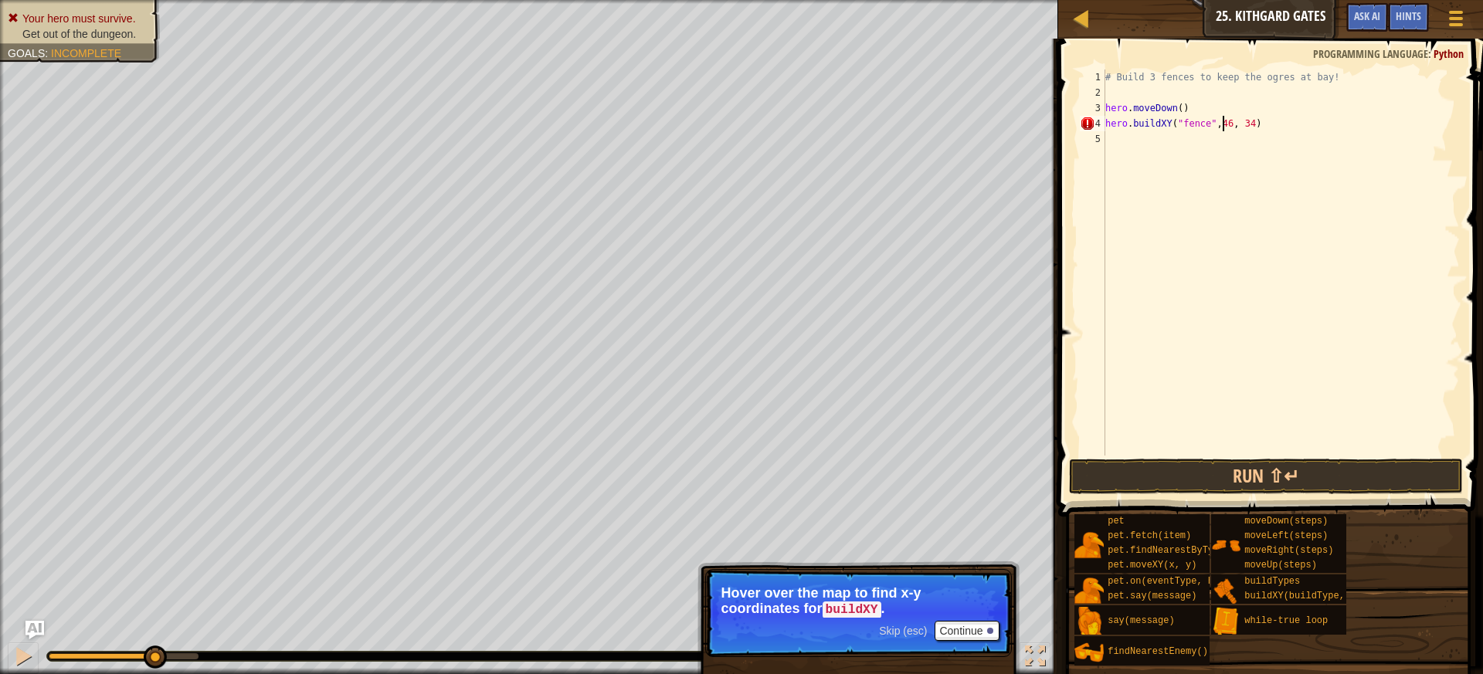
scroll to position [7, 2]
click at [1342, 475] on button "Run ⇧↵" at bounding box center [1266, 477] width 395 height 36
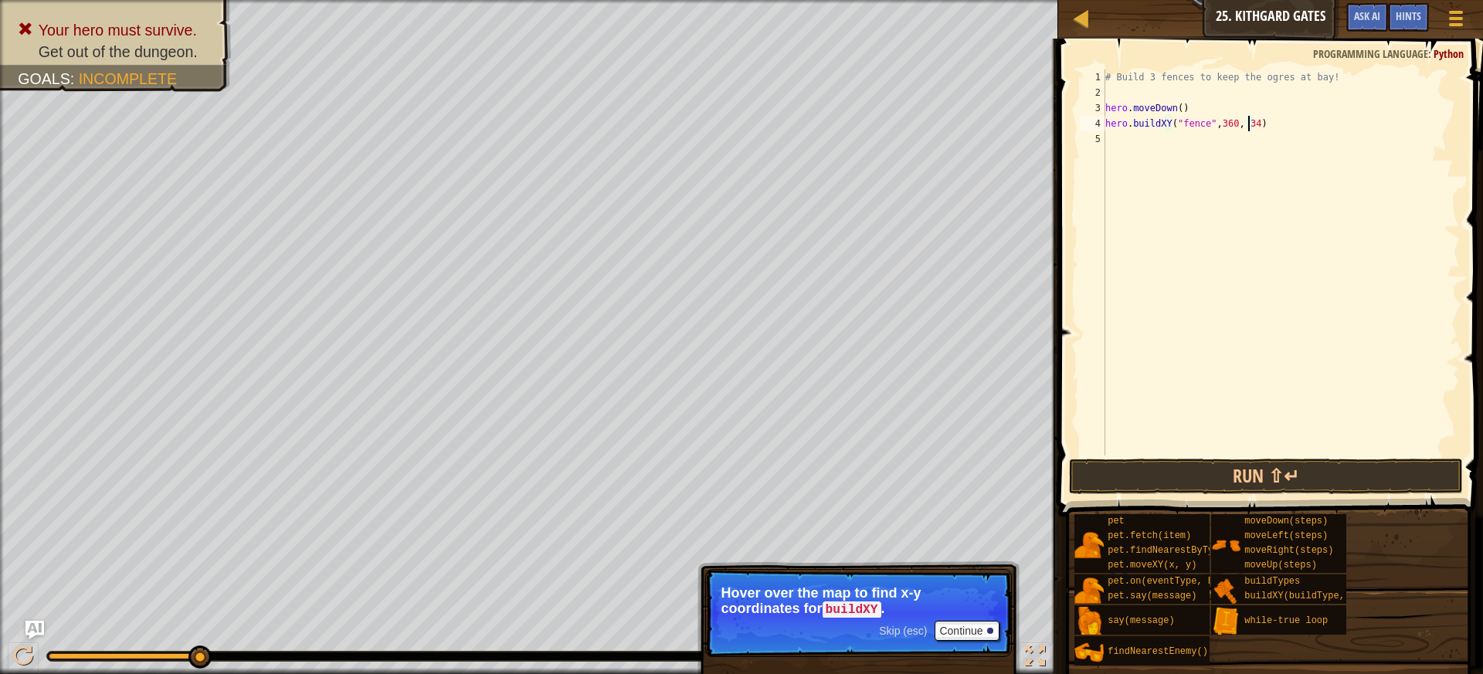
click at [1247, 121] on div "# Build 3 fences to keep the ogres at bay! hero . moveDown ( ) hero . buildXY (…" at bounding box center [1281, 278] width 358 height 417
type textarea "hero.buildXY("fence",360, 340)"
click at [1344, 482] on button "Run ⇧↵" at bounding box center [1266, 477] width 395 height 36
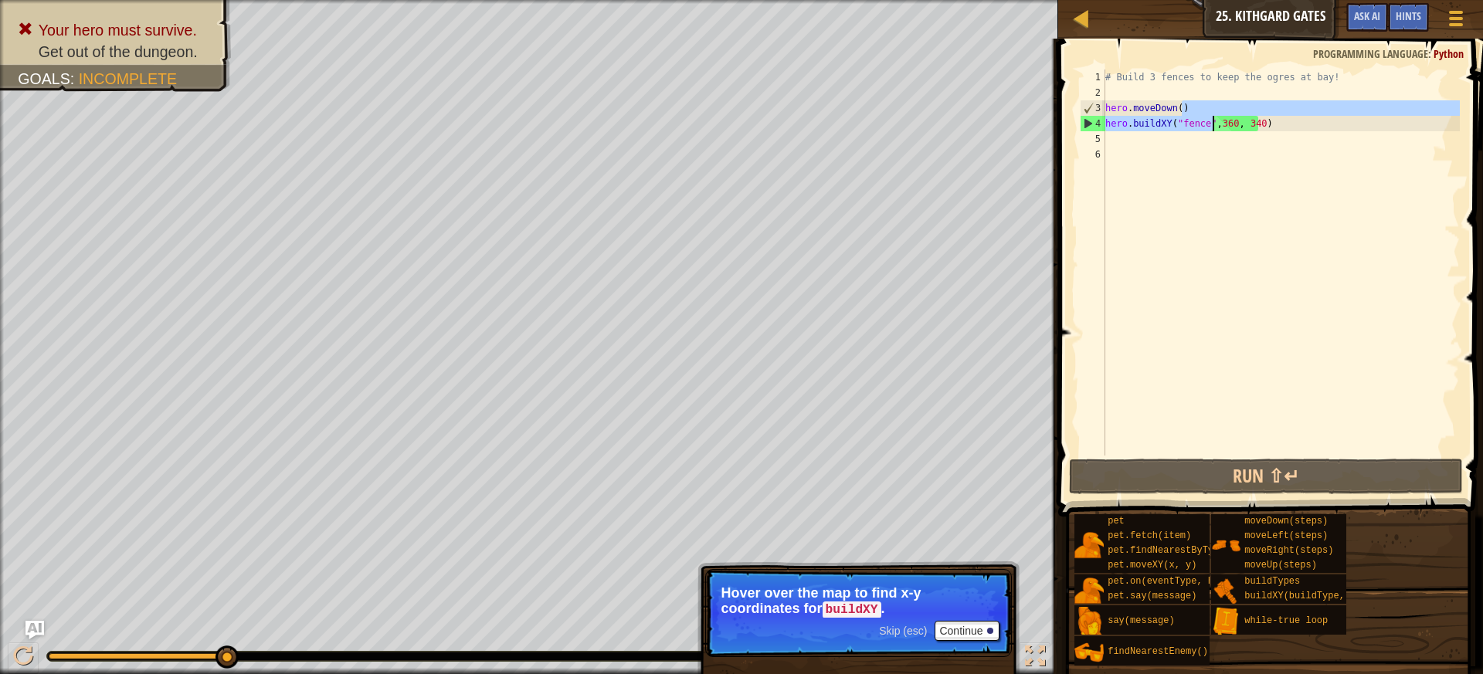
drag, startPoint x: 1260, startPoint y: 114, endPoint x: 1209, endPoint y: 127, distance: 52.6
click at [1209, 127] on div "# Build 3 fences to keep the ogres at bay! hero . moveDown ( ) hero . buildXY (…" at bounding box center [1281, 278] width 358 height 417
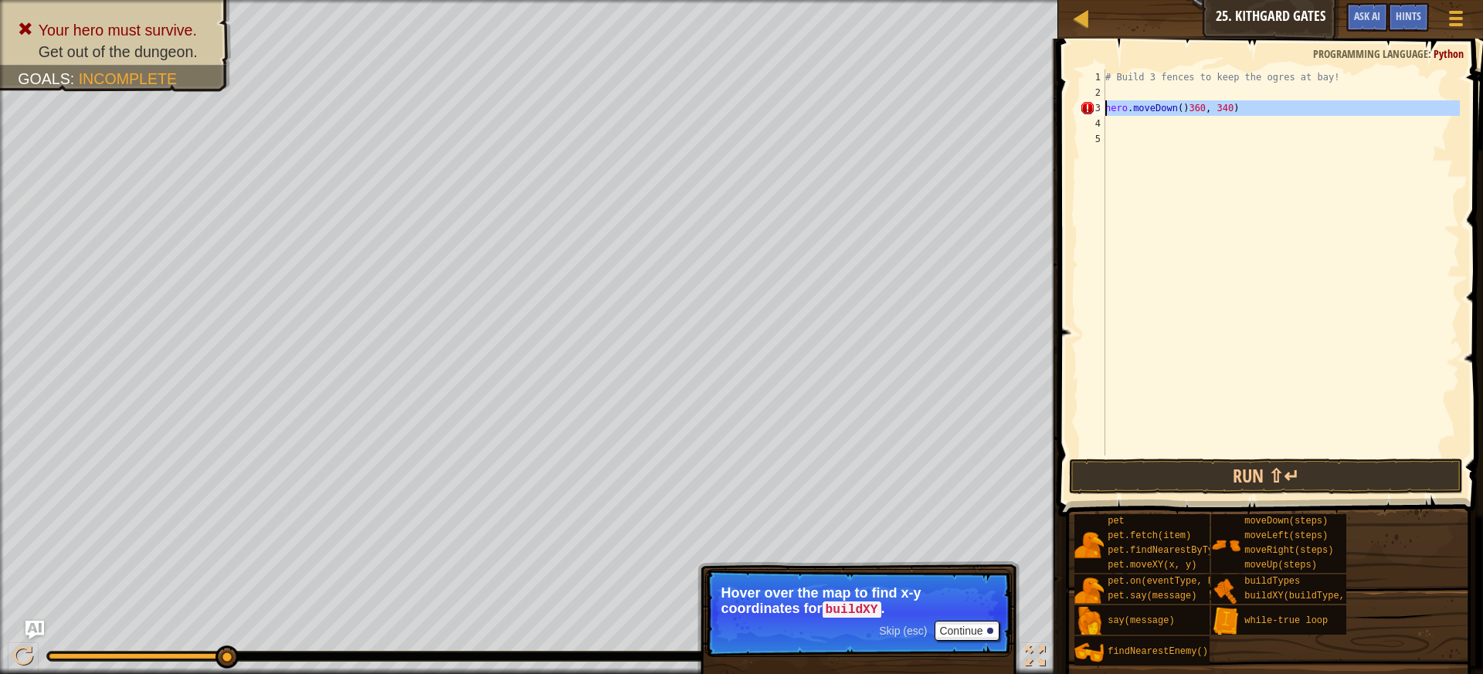
drag, startPoint x: 1303, startPoint y: 124, endPoint x: 1097, endPoint y: 110, distance: 205.9
click at [1097, 110] on div "hero.moveDown()360, 340) 1 2 3 4 5 # Build 3 fences to keep the ogres at bay! h…" at bounding box center [1268, 263] width 383 height 386
type textarea "hero.moveDown()360, 340)"
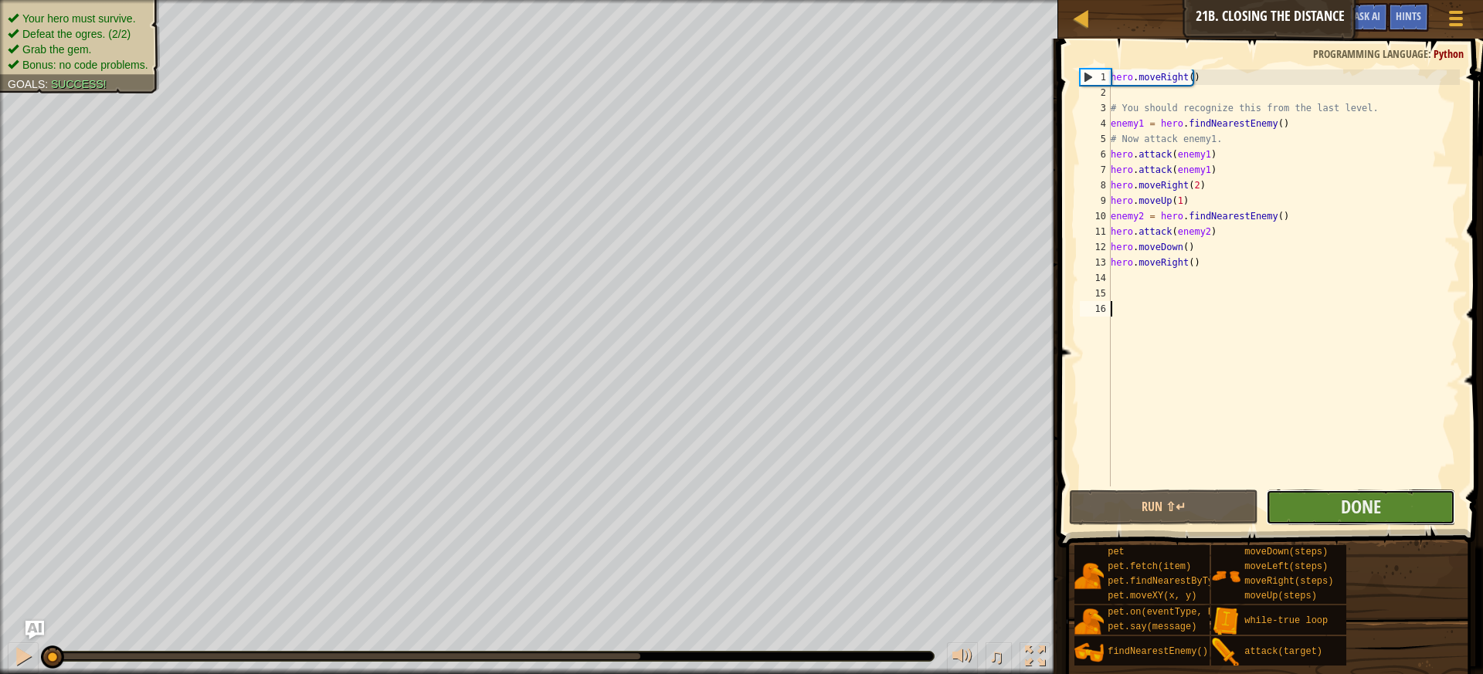
click at [1343, 494] on button "Done" at bounding box center [1360, 508] width 189 height 36
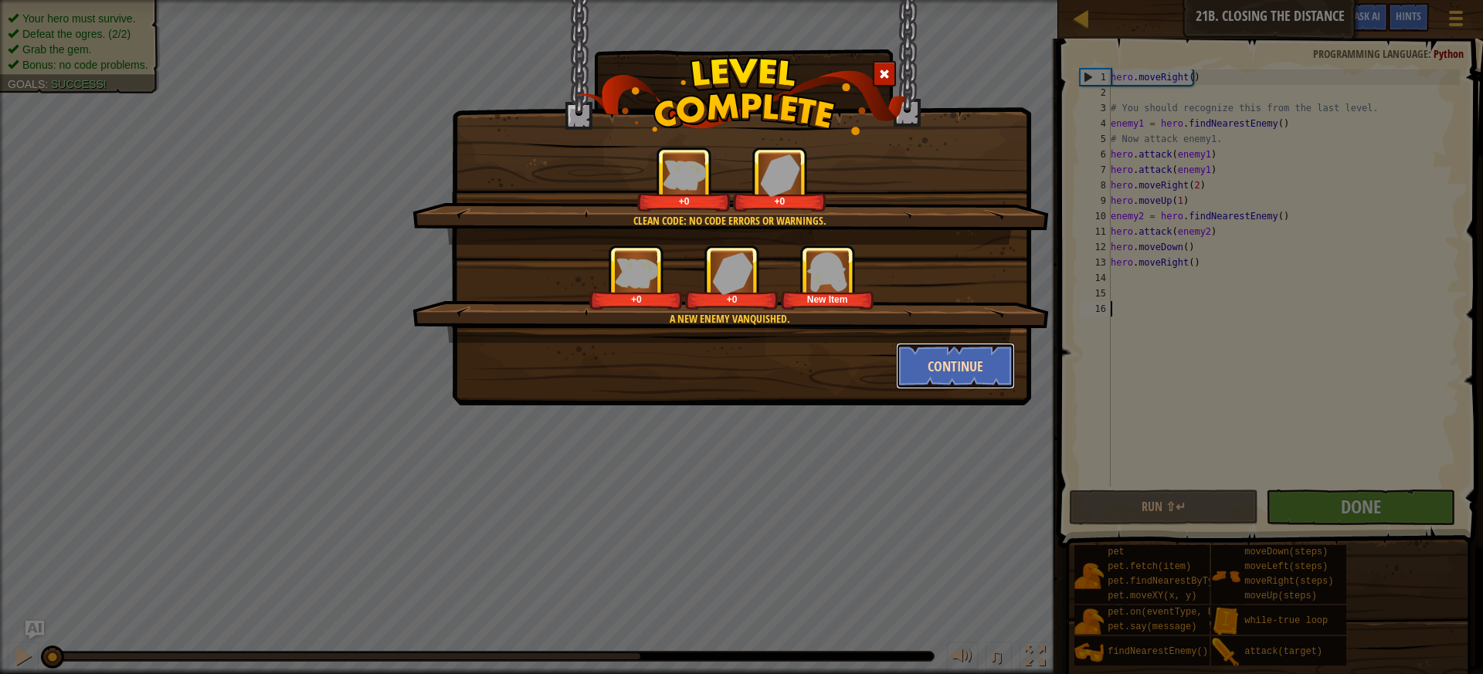
click at [931, 365] on button "Continue" at bounding box center [956, 366] width 120 height 46
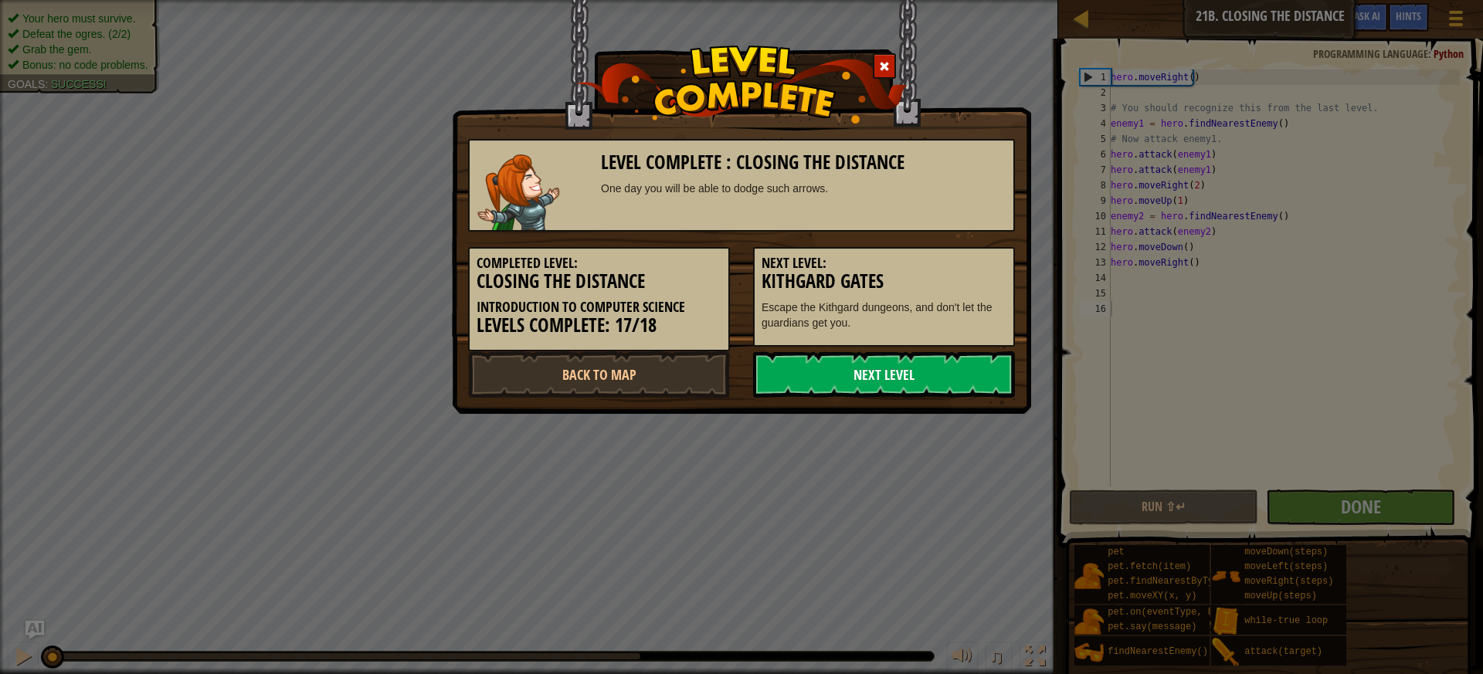
click at [874, 371] on link "Next Level" at bounding box center [884, 374] width 262 height 46
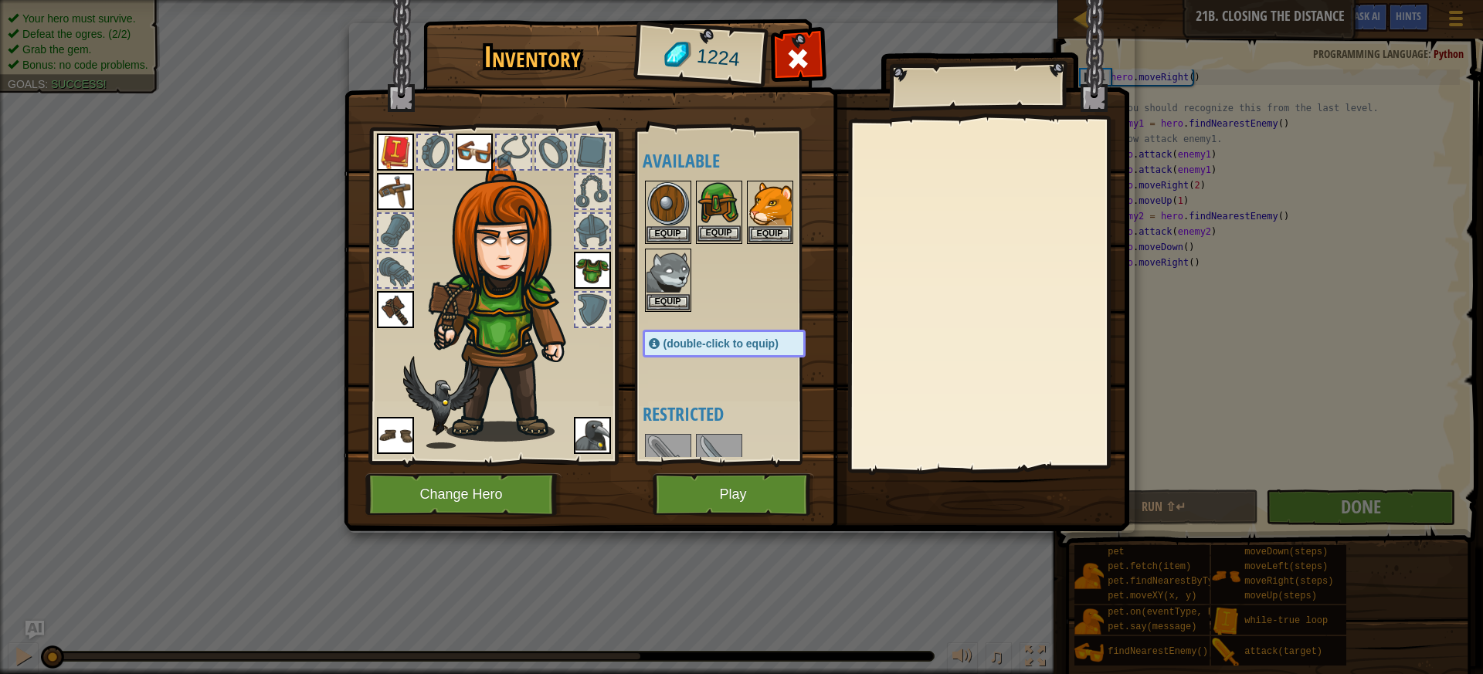
click at [738, 223] on img at bounding box center [718, 203] width 43 height 43
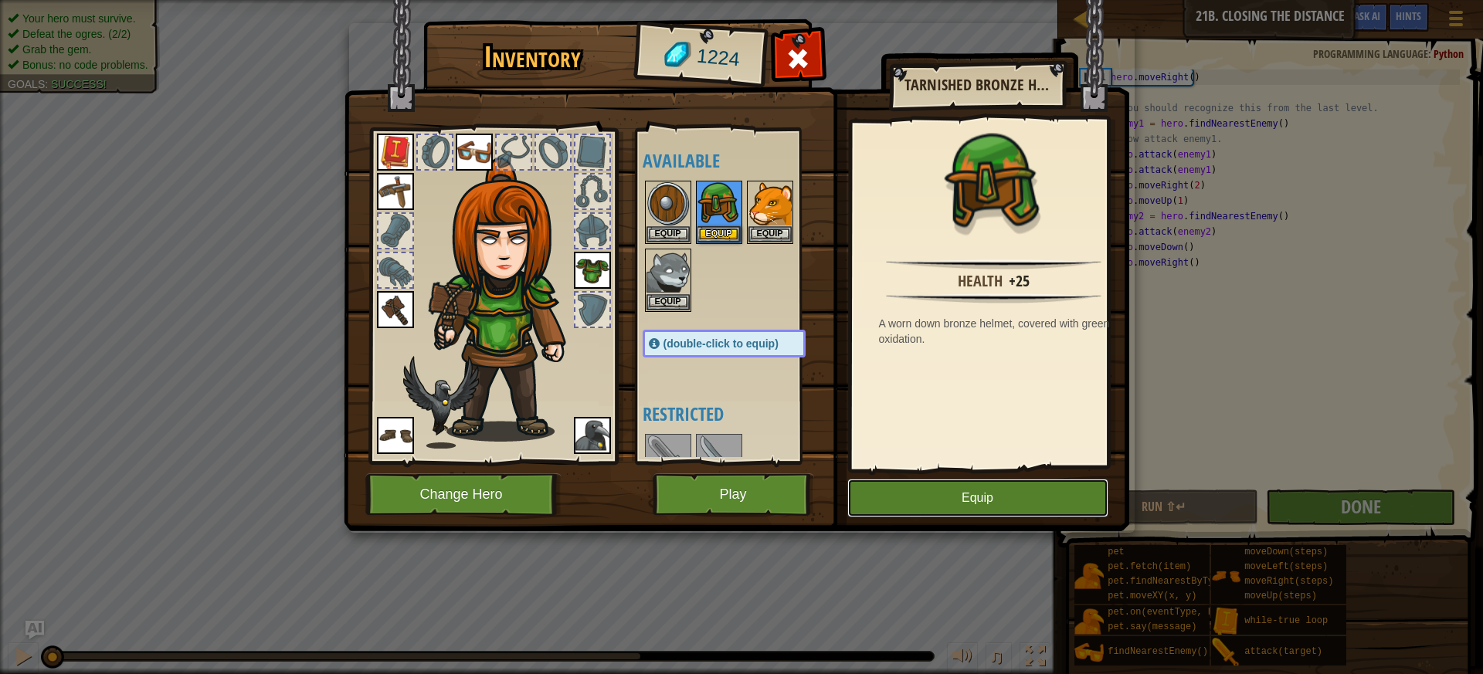
click at [976, 482] on button "Equip" at bounding box center [977, 498] width 261 height 39
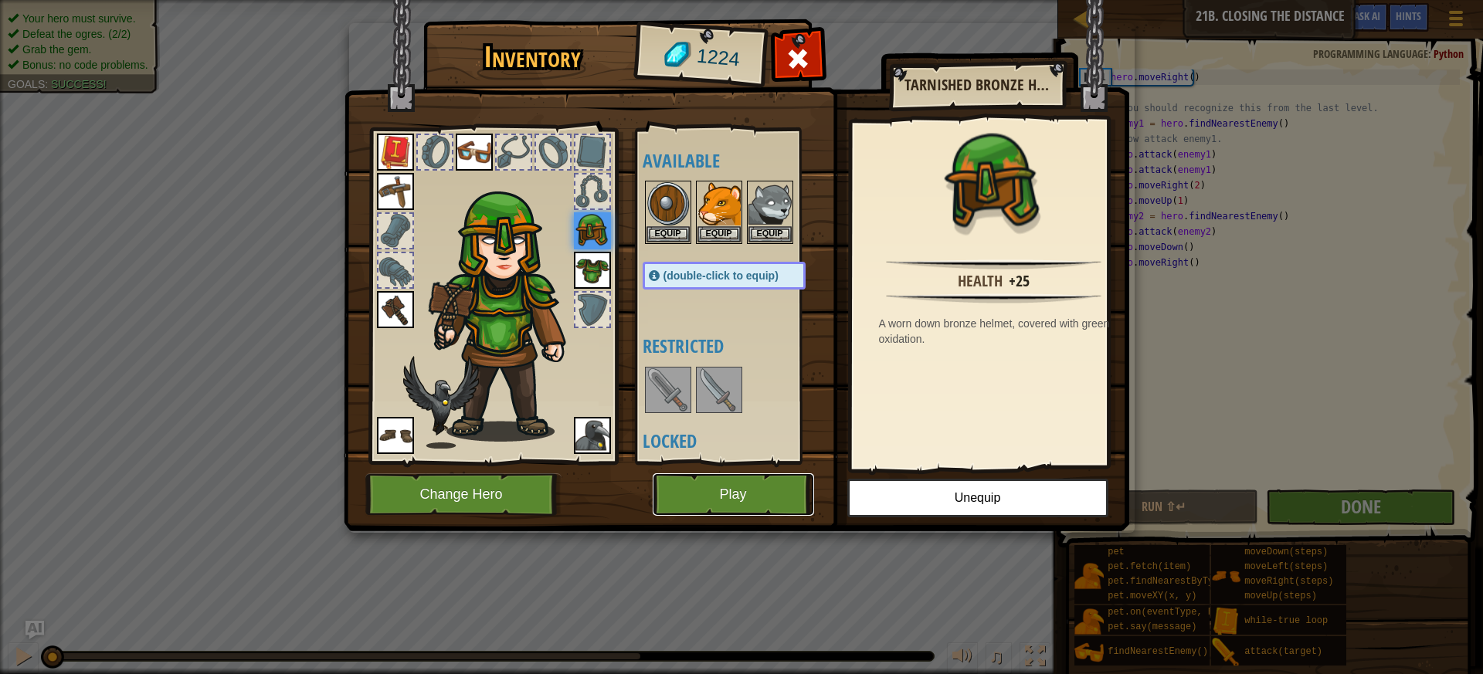
click at [759, 490] on button "Play" at bounding box center [733, 494] width 161 height 42
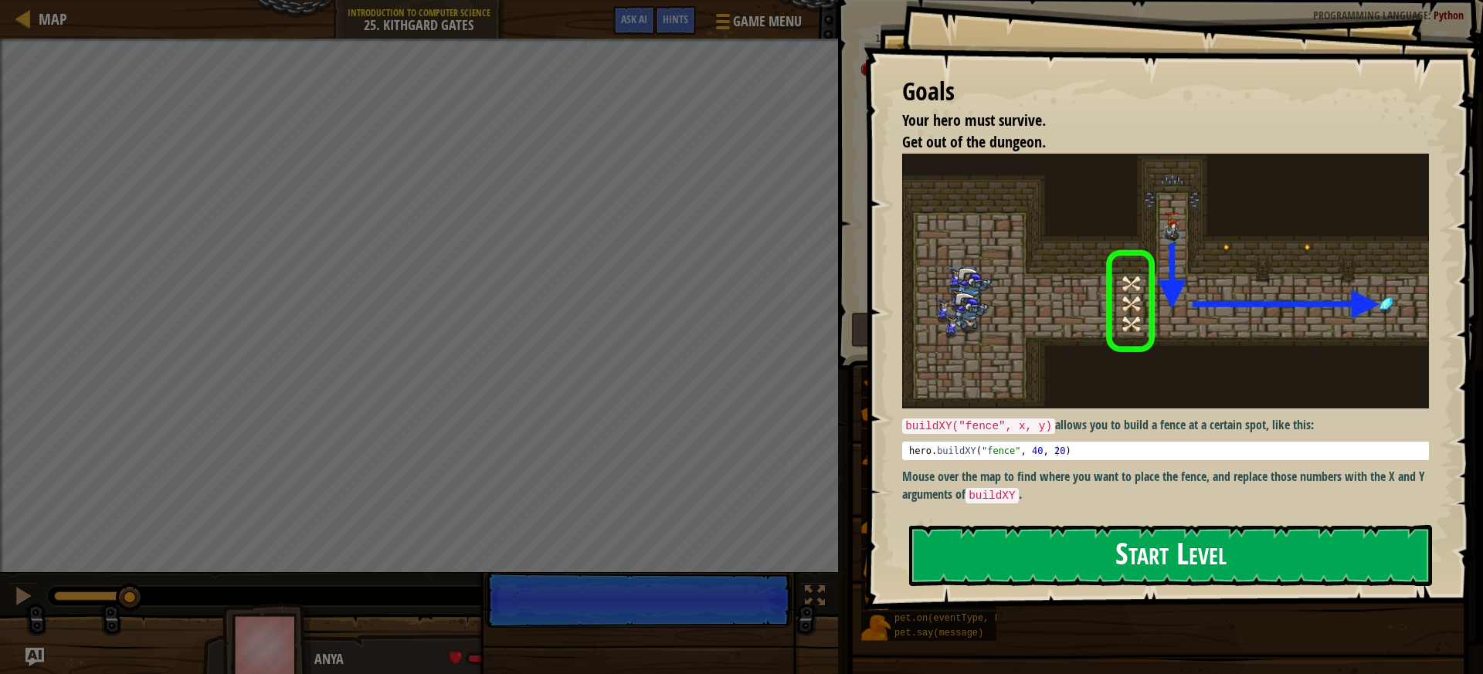
click at [1097, 554] on button "Start Level" at bounding box center [1170, 555] width 523 height 61
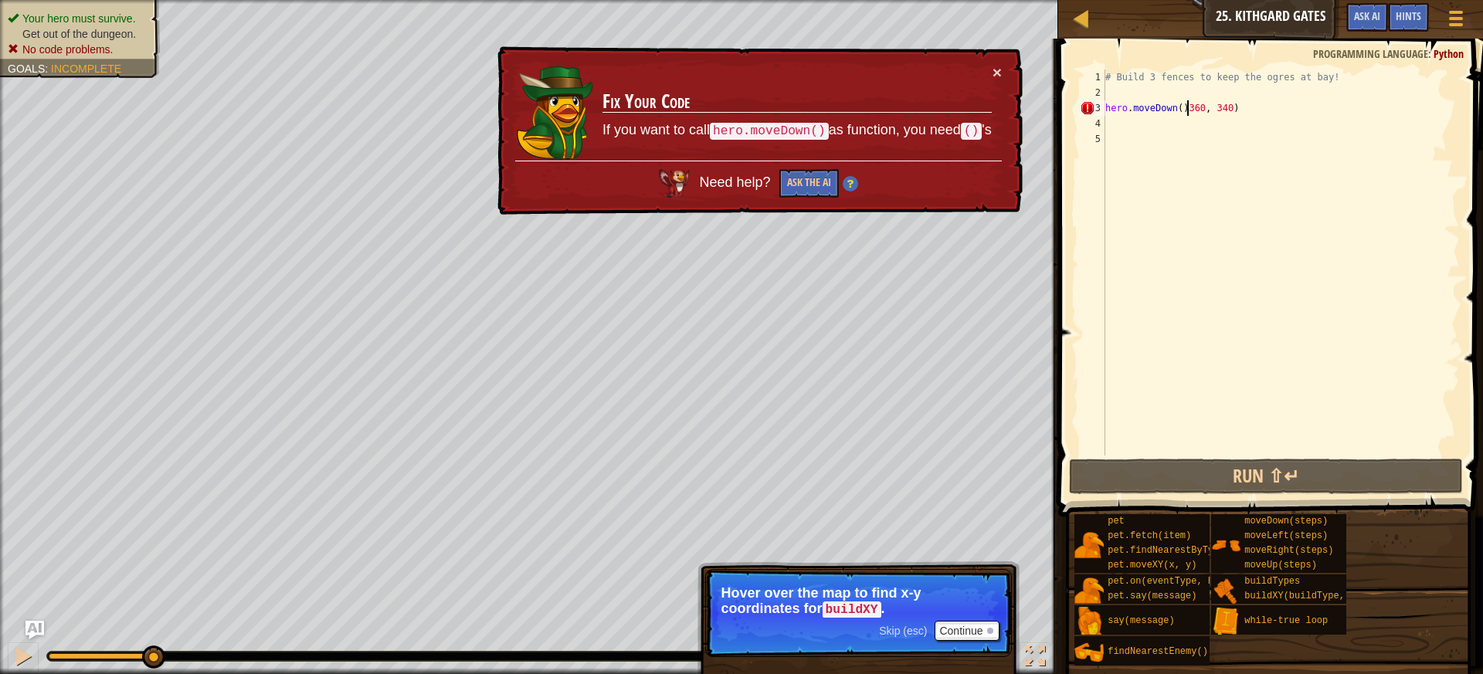
click at [1189, 105] on div "# Build 3 fences to keep the ogres at bay! hero . moveDown ( ) 360 , 340 )" at bounding box center [1281, 278] width 358 height 417
click at [1183, 105] on div "# Build 3 fences to keep the ogres at bay! hero . moveDown ( ) 360 , 340 )" at bounding box center [1281, 278] width 358 height 417
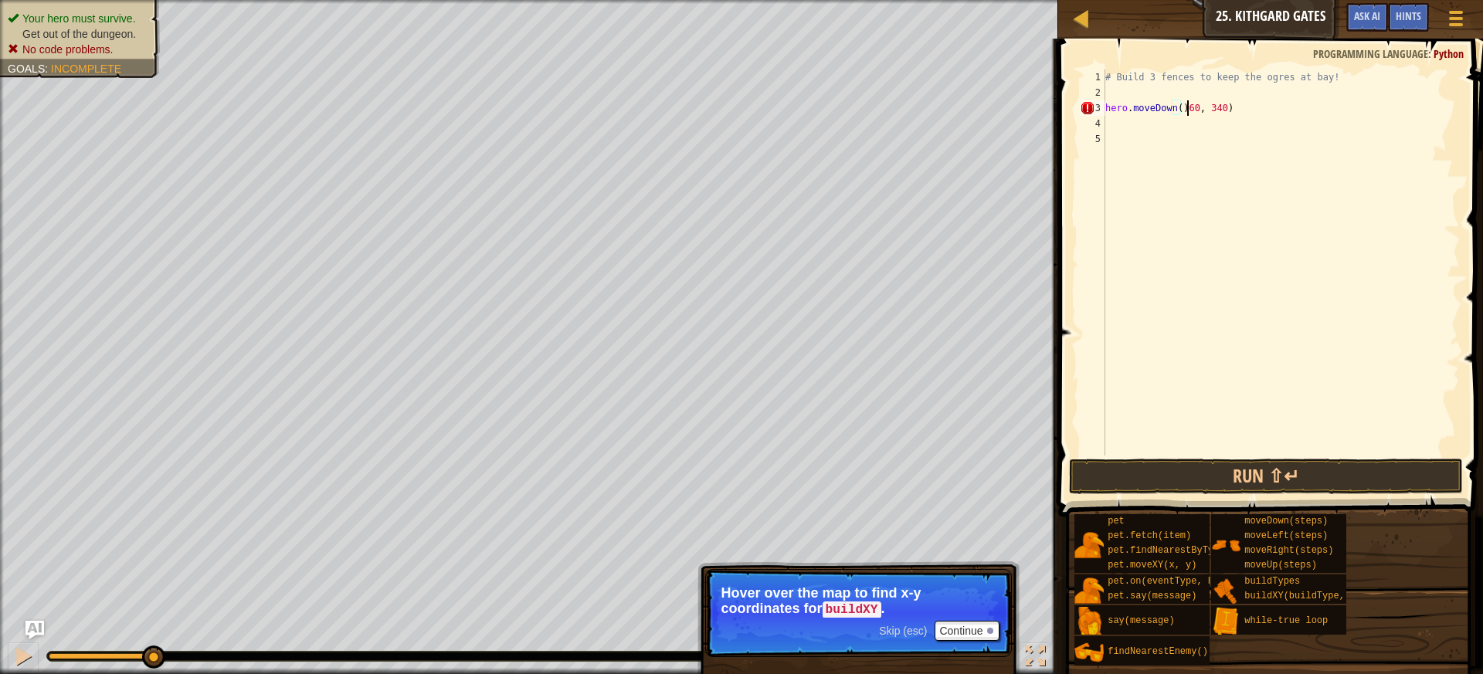
click at [1184, 109] on div "# Build 3 fences to keep the ogres at bay! hero . moveDown ( ) 60 , 340 )" at bounding box center [1281, 278] width 358 height 417
drag, startPoint x: 1213, startPoint y: 107, endPoint x: 1189, endPoint y: 59, distance: 52.5
click at [1206, 107] on div "# Build 3 fences to keep the ogres at bay! hero . moveDown ( ) 40 , 340 )" at bounding box center [1281, 278] width 358 height 417
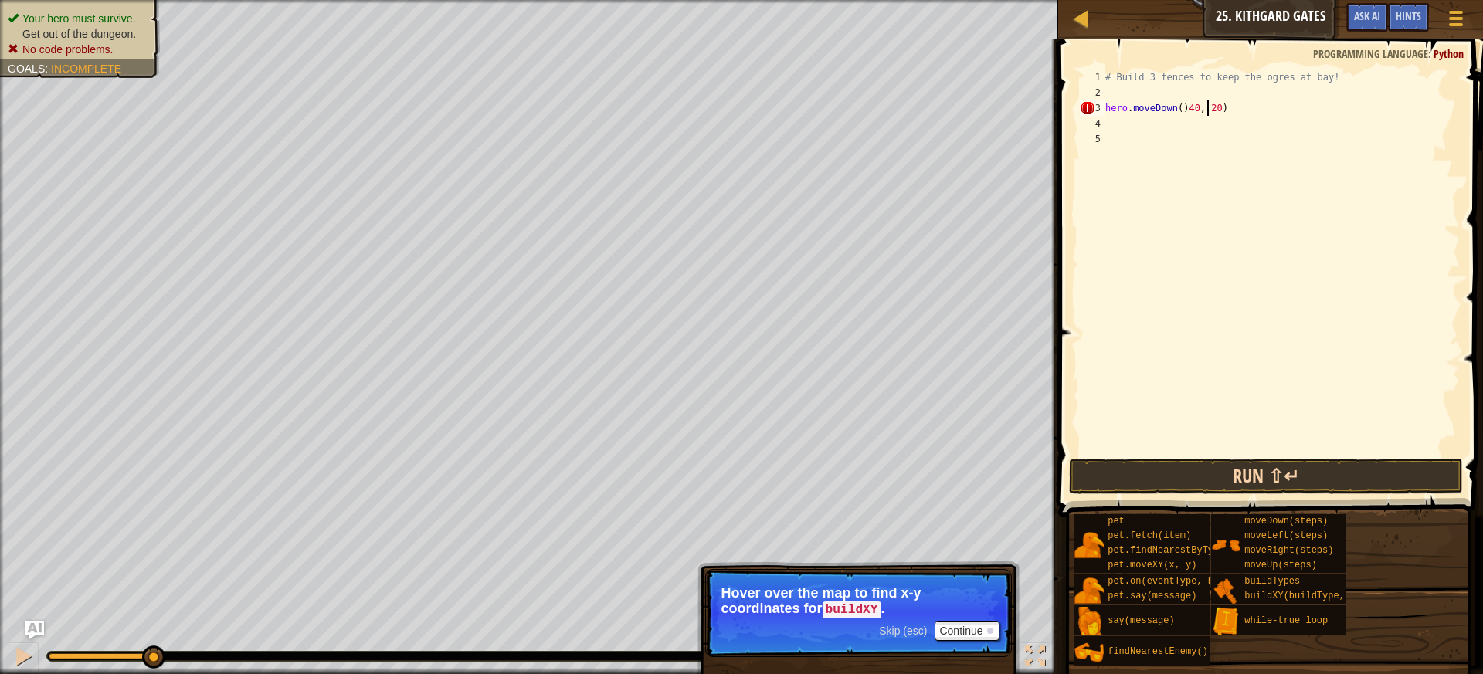
type textarea "hero.moveDown()40, 20)"
click at [1240, 480] on button "Run ⇧↵" at bounding box center [1266, 477] width 395 height 36
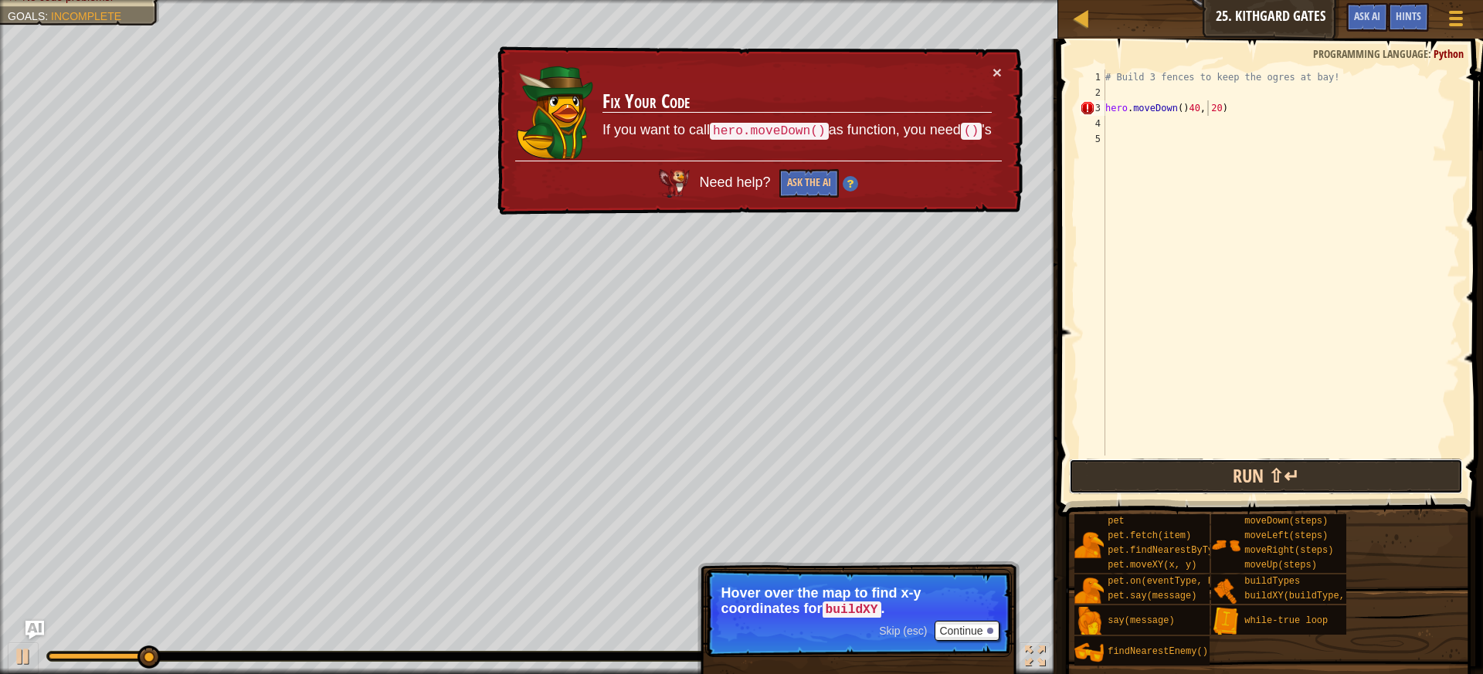
click at [1240, 480] on button "Run ⇧↵" at bounding box center [1266, 477] width 395 height 36
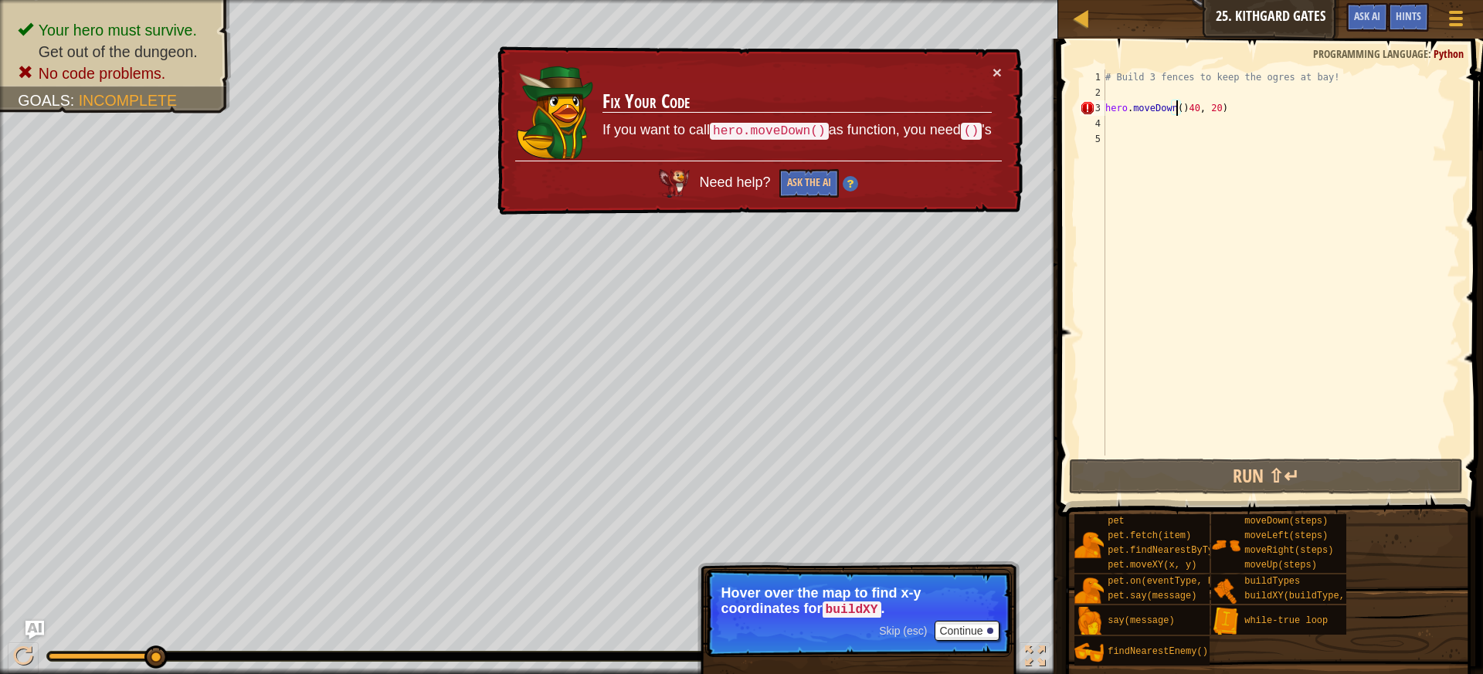
click at [1179, 110] on div "# Build 3 fences to keep the ogres at bay! hero . moveDown ( ) 40 , 20 )" at bounding box center [1281, 278] width 358 height 417
click at [1183, 100] on div "# Build 3 fences to keep the ogres at bay! hero . moveDown ( ) 40 , 20 )" at bounding box center [1281, 278] width 358 height 417
click at [1179, 110] on div "# Build 3 fences to keep the ogres at bay! hero . moveDown ( ) 40 , 20 )" at bounding box center [1281, 278] width 358 height 417
click at [1182, 100] on div "# Build 3 fences to keep the ogres at bay! hero . moveDown ( ) 40 , 20 )" at bounding box center [1281, 278] width 358 height 417
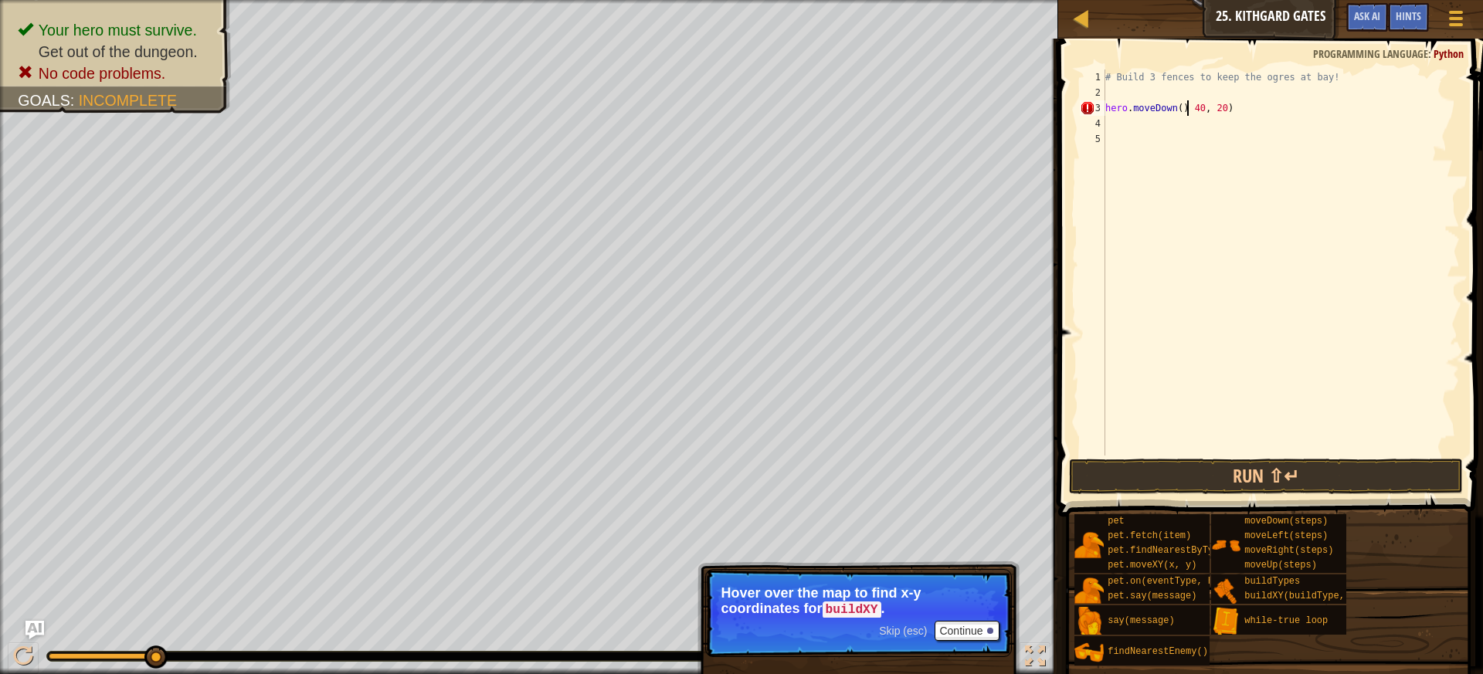
scroll to position [7, 7]
click at [1261, 482] on button "Run ⇧↵" at bounding box center [1266, 477] width 395 height 36
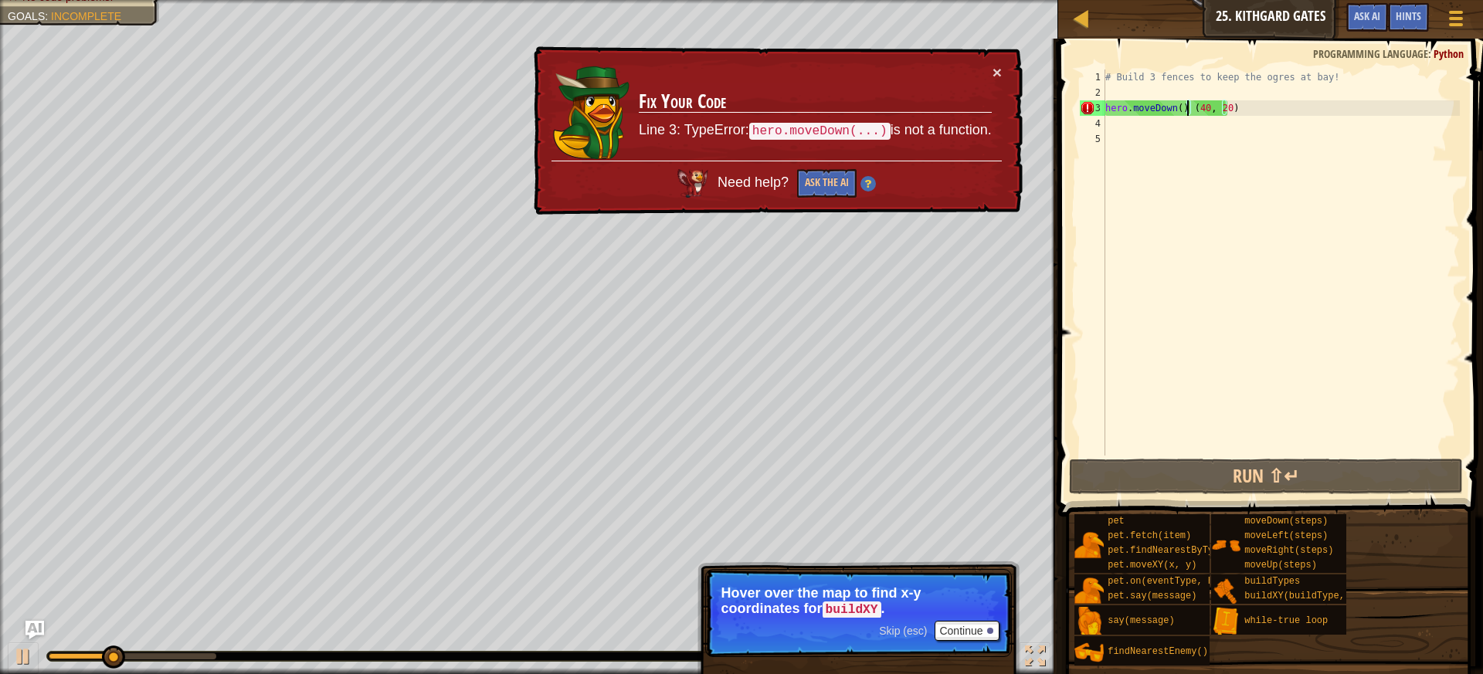
click at [1184, 107] on div "# Build 3 fences to keep the ogres at bay! hero . moveDown ( ) ( 40 , 20 )" at bounding box center [1281, 278] width 358 height 417
type textarea "hero.moveDown()(40, 20)"
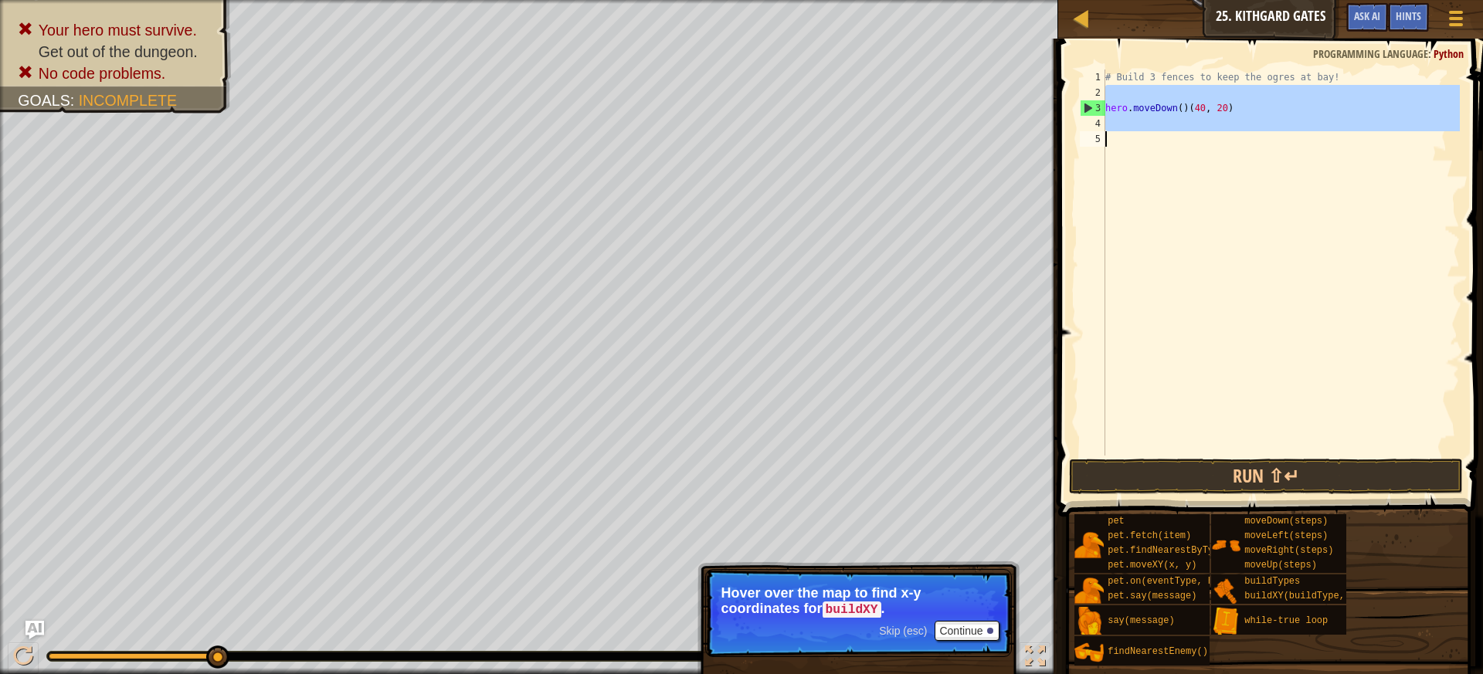
drag, startPoint x: 1436, startPoint y: 97, endPoint x: 1091, endPoint y: 132, distance: 346.2
click at [1091, 132] on div "hero.moveDown()(40, 20) 1 2 3 4 5 # Build 3 fences to keep the ogres at bay! he…" at bounding box center [1268, 263] width 383 height 386
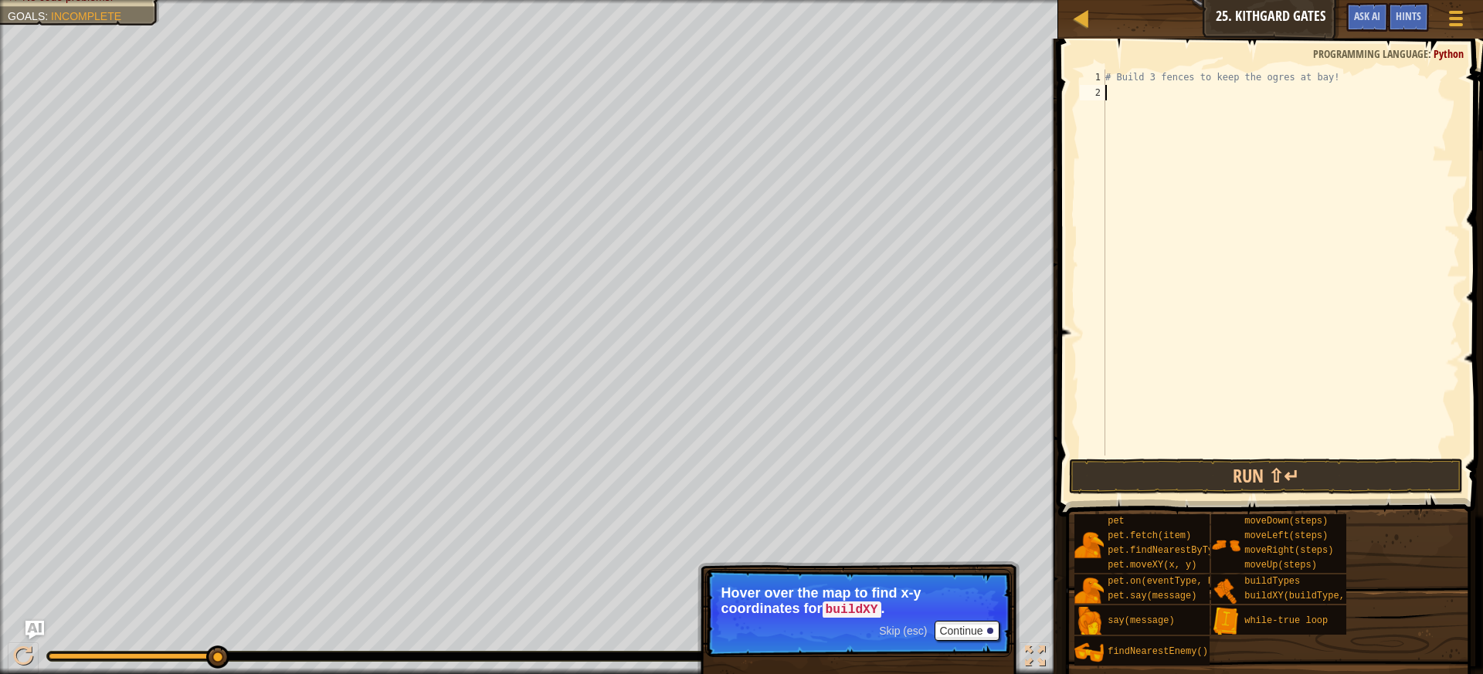
click at [1126, 89] on div "# Build 3 fences to keep the ogres at bay!" at bounding box center [1281, 278] width 358 height 417
paste textarea "hero.moveRight(3)"
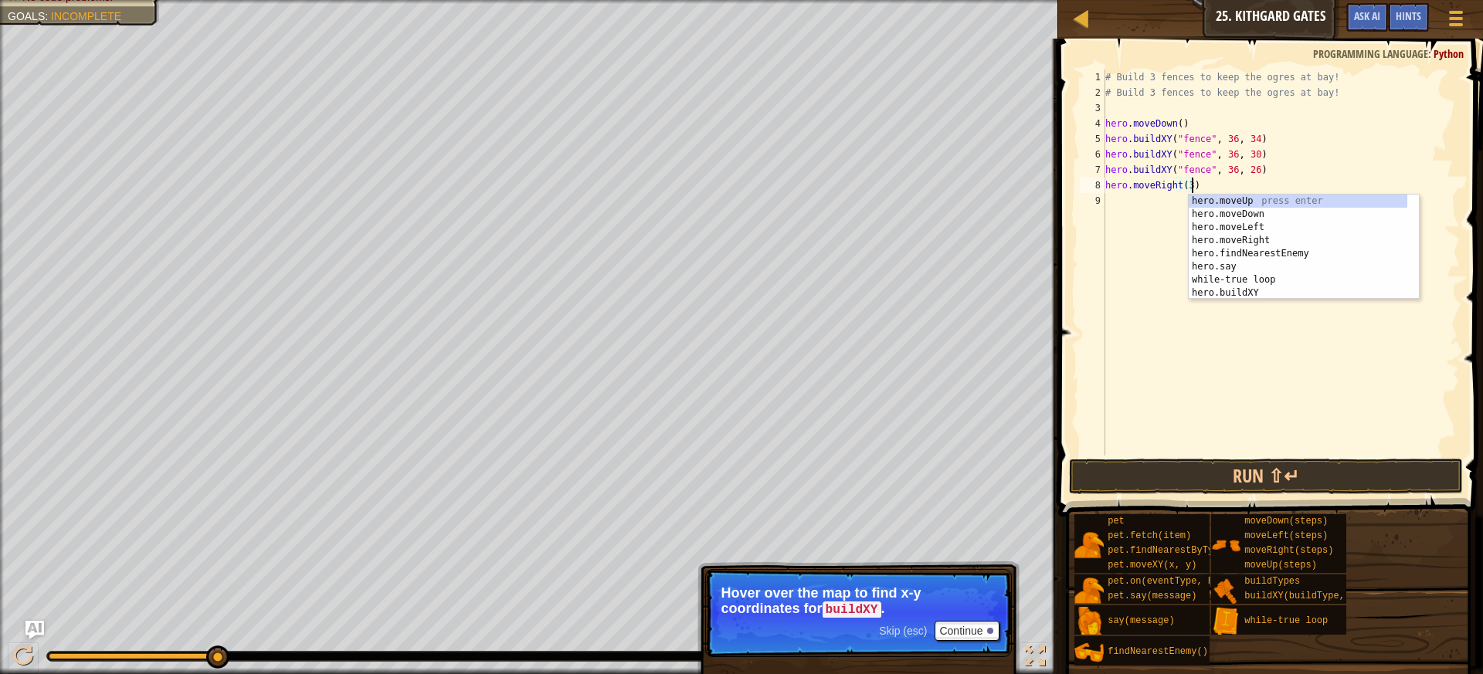
click at [1091, 178] on div "8" at bounding box center [1092, 185] width 25 height 15
type textarea "hero.moveRight(3)"
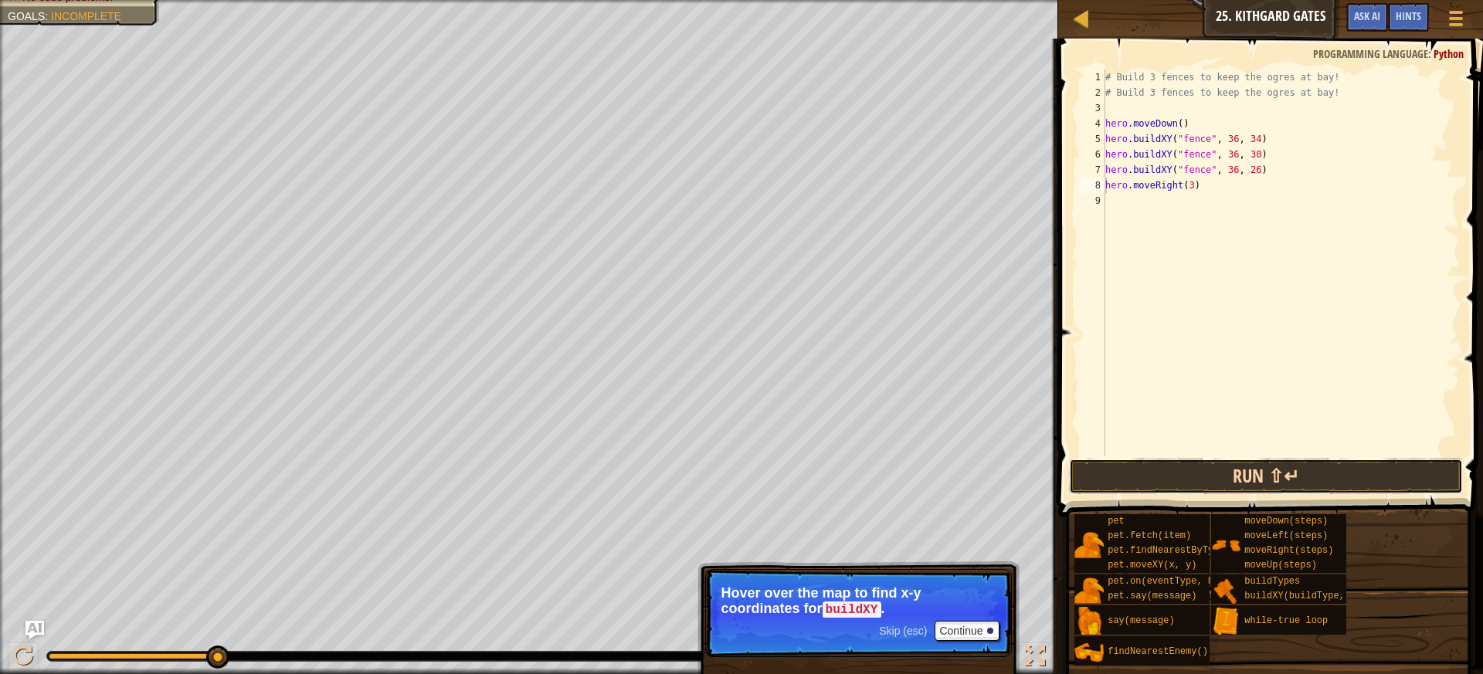
click at [1274, 484] on button "Run ⇧↵" at bounding box center [1266, 477] width 395 height 36
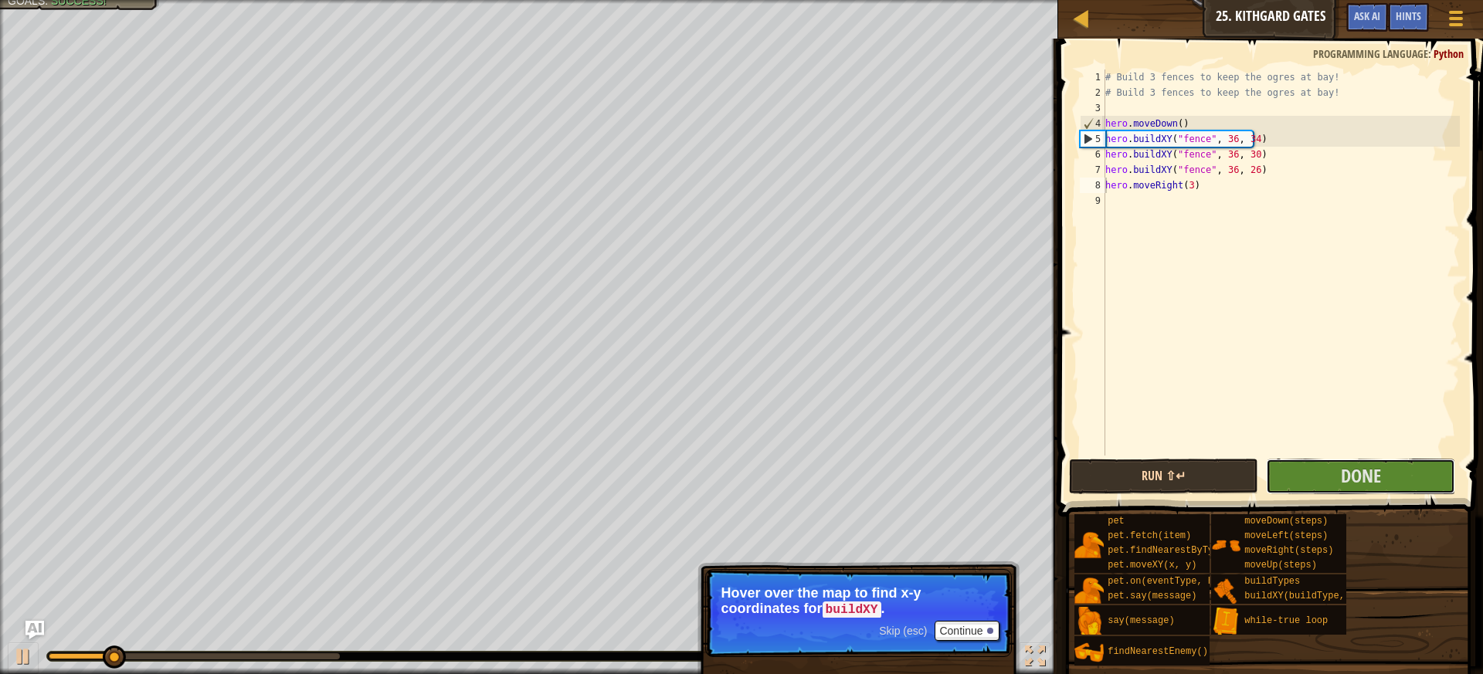
click at [1274, 484] on button "Done" at bounding box center [1360, 477] width 189 height 36
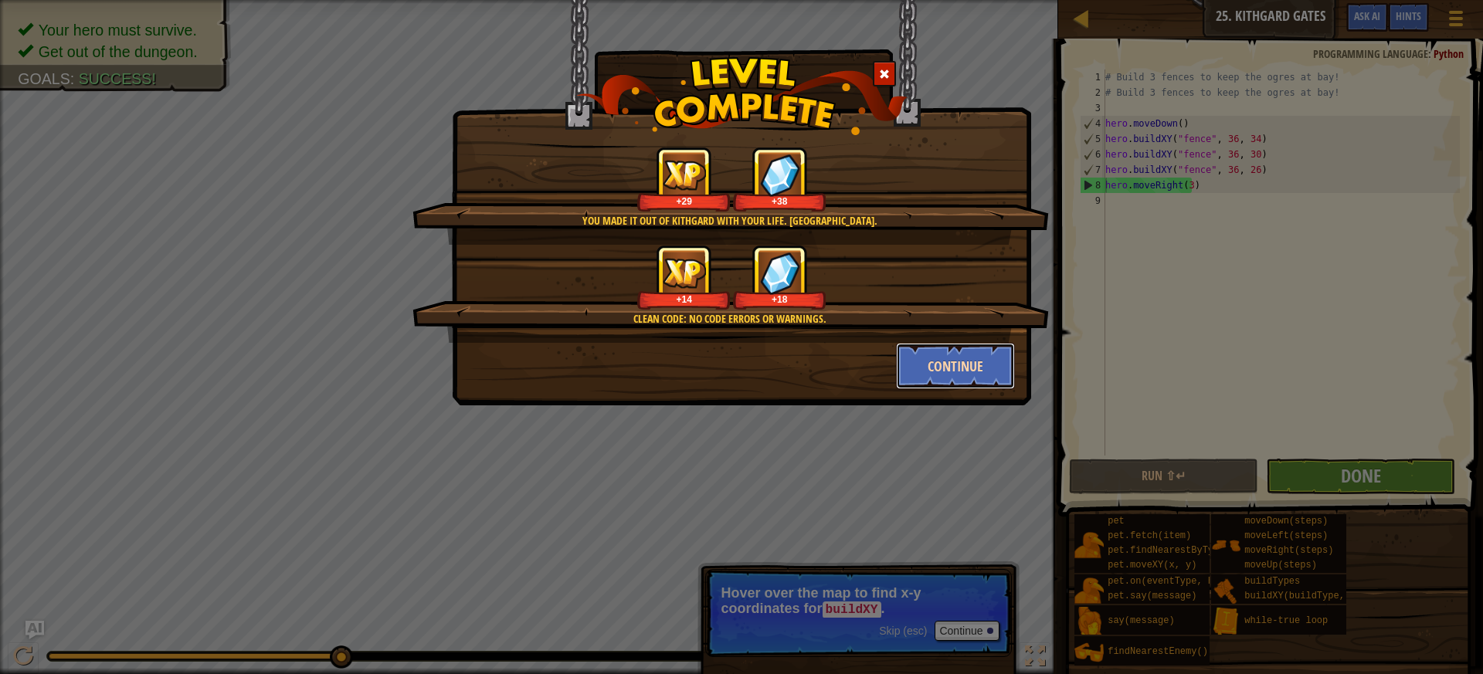
click at [906, 350] on button "Continue" at bounding box center [956, 366] width 120 height 46
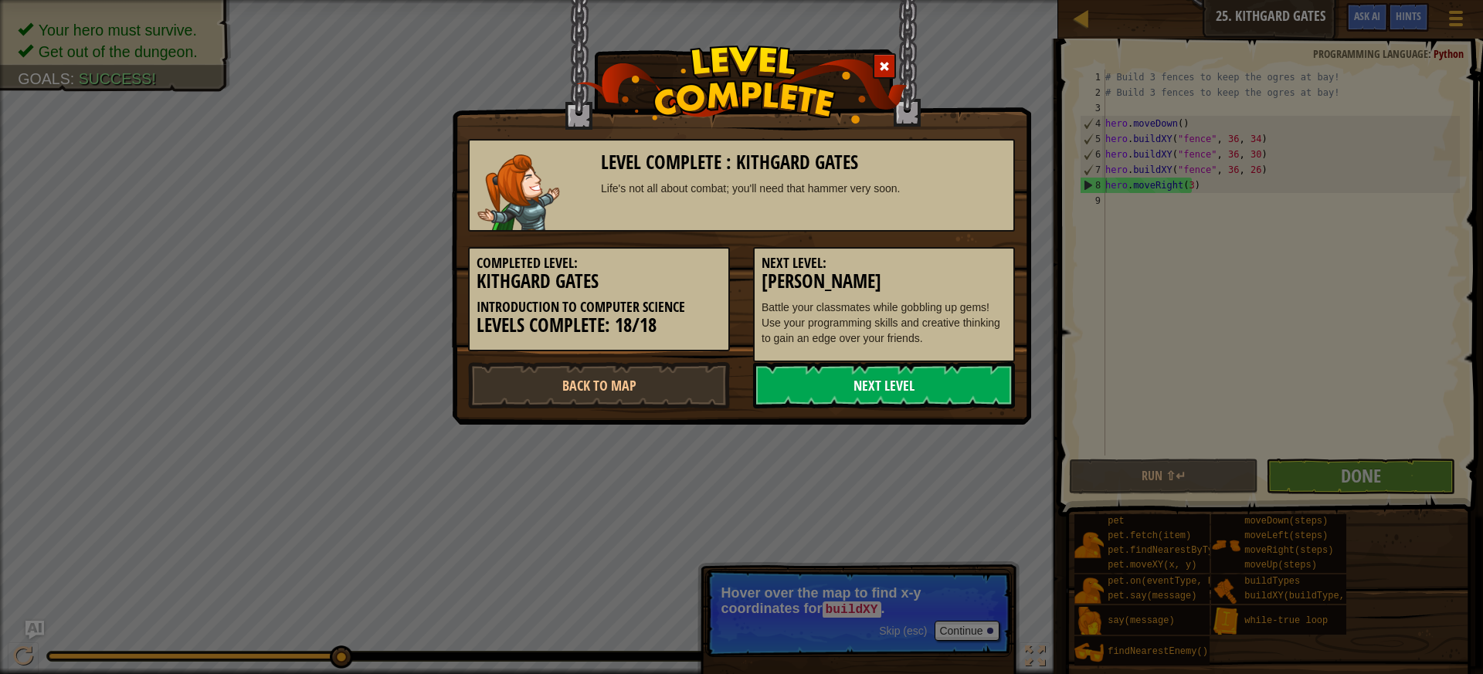
click at [901, 388] on link "Next Level" at bounding box center [884, 385] width 262 height 46
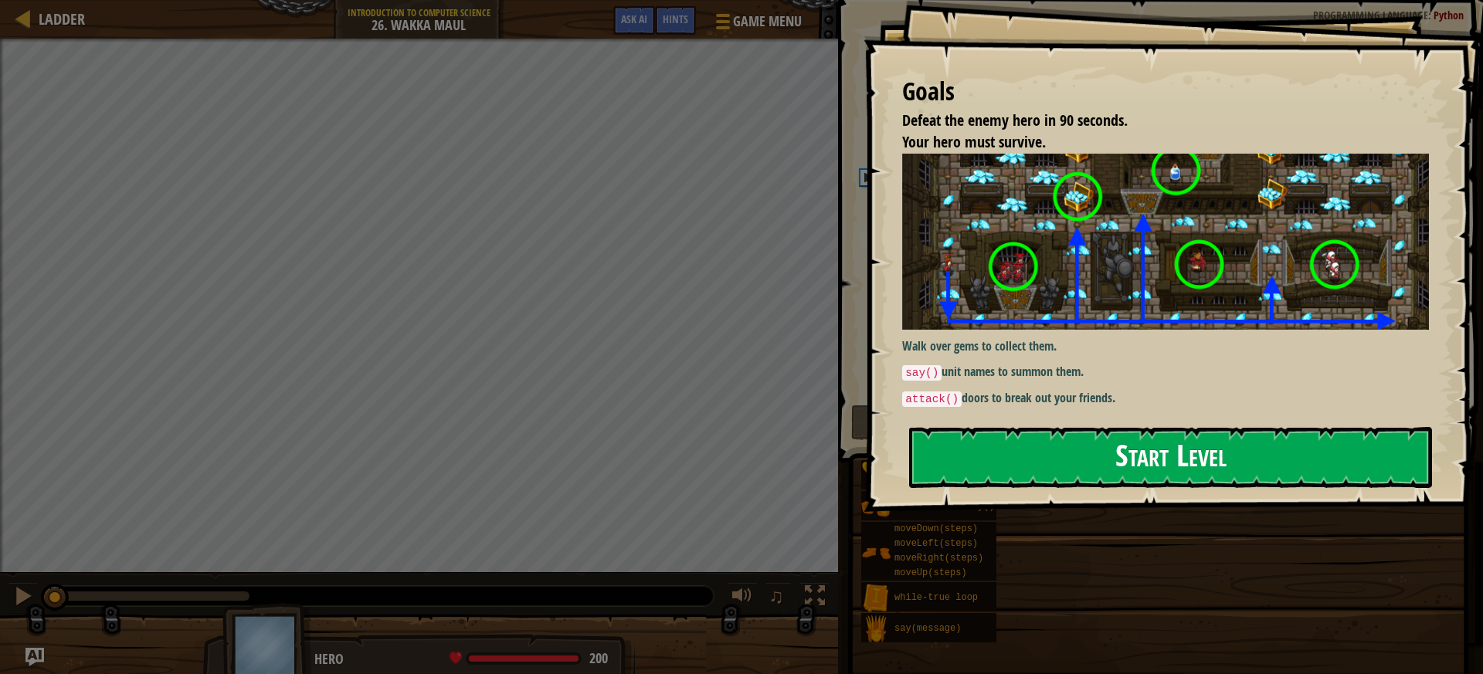
click at [1206, 477] on button "Start Level" at bounding box center [1170, 457] width 523 height 61
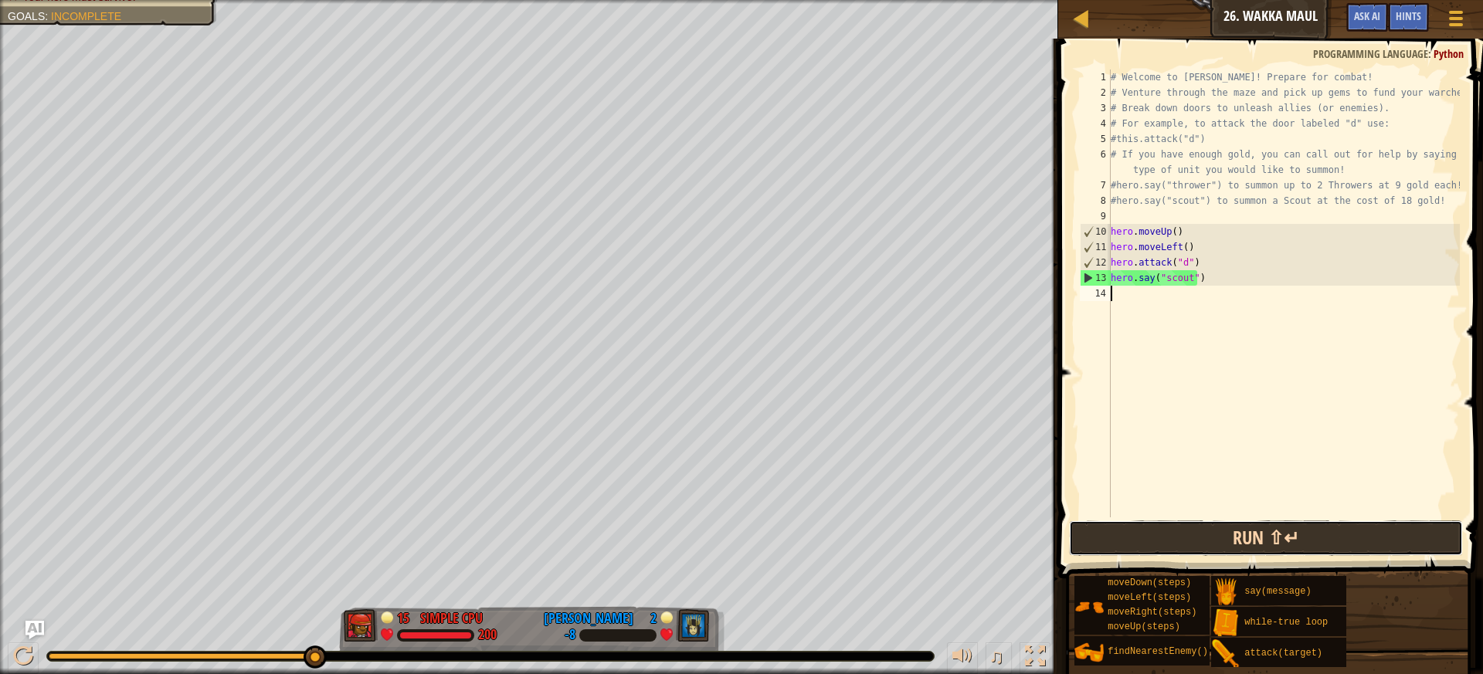
click at [1249, 531] on button "Run ⇧↵" at bounding box center [1266, 539] width 395 height 36
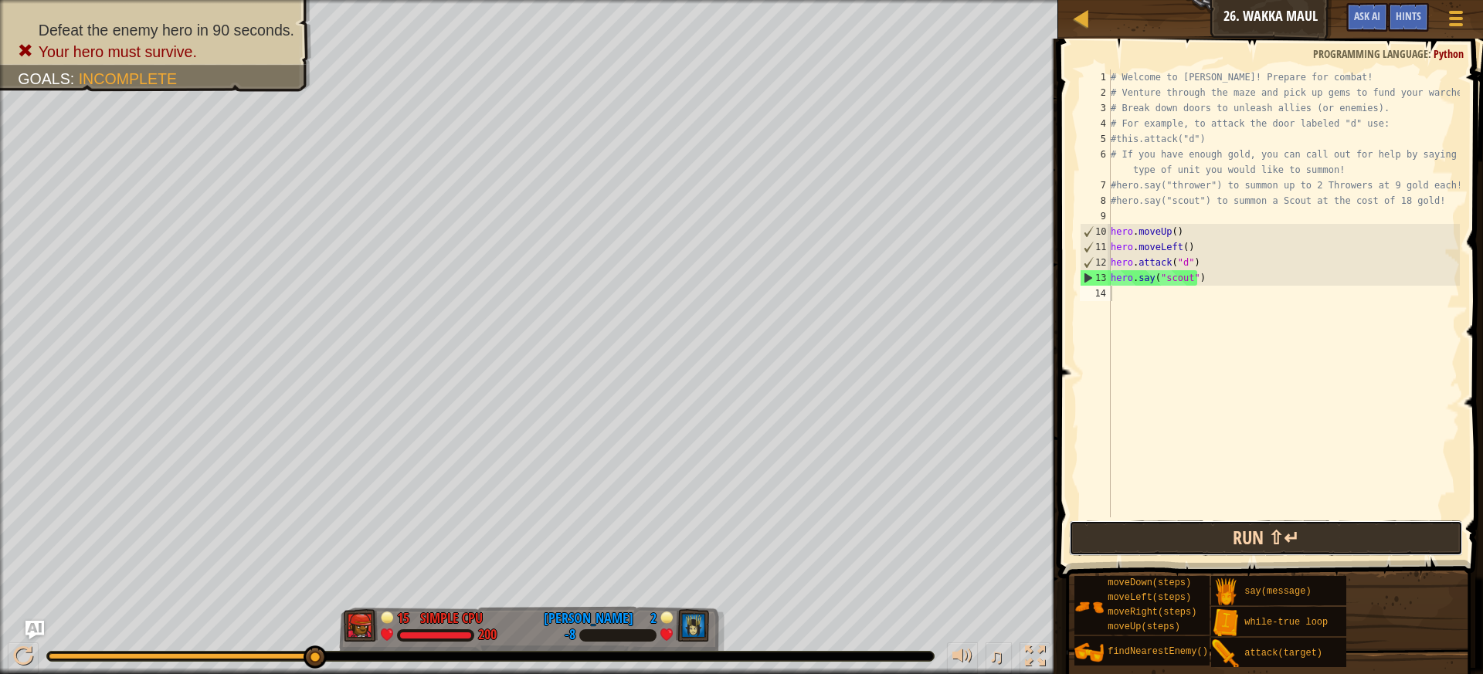
click at [1231, 538] on button "Run ⇧↵" at bounding box center [1266, 539] width 395 height 36
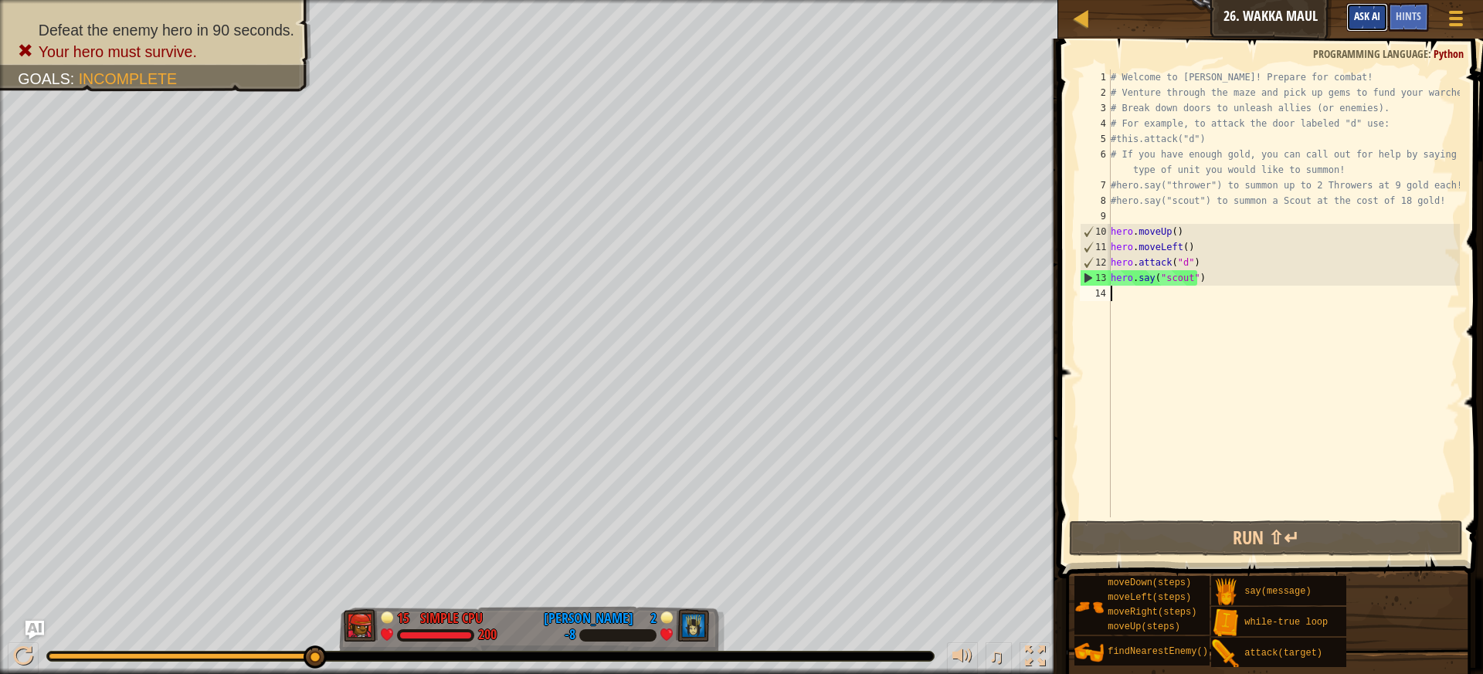
click at [1359, 22] on span "Ask AI" at bounding box center [1367, 15] width 26 height 15
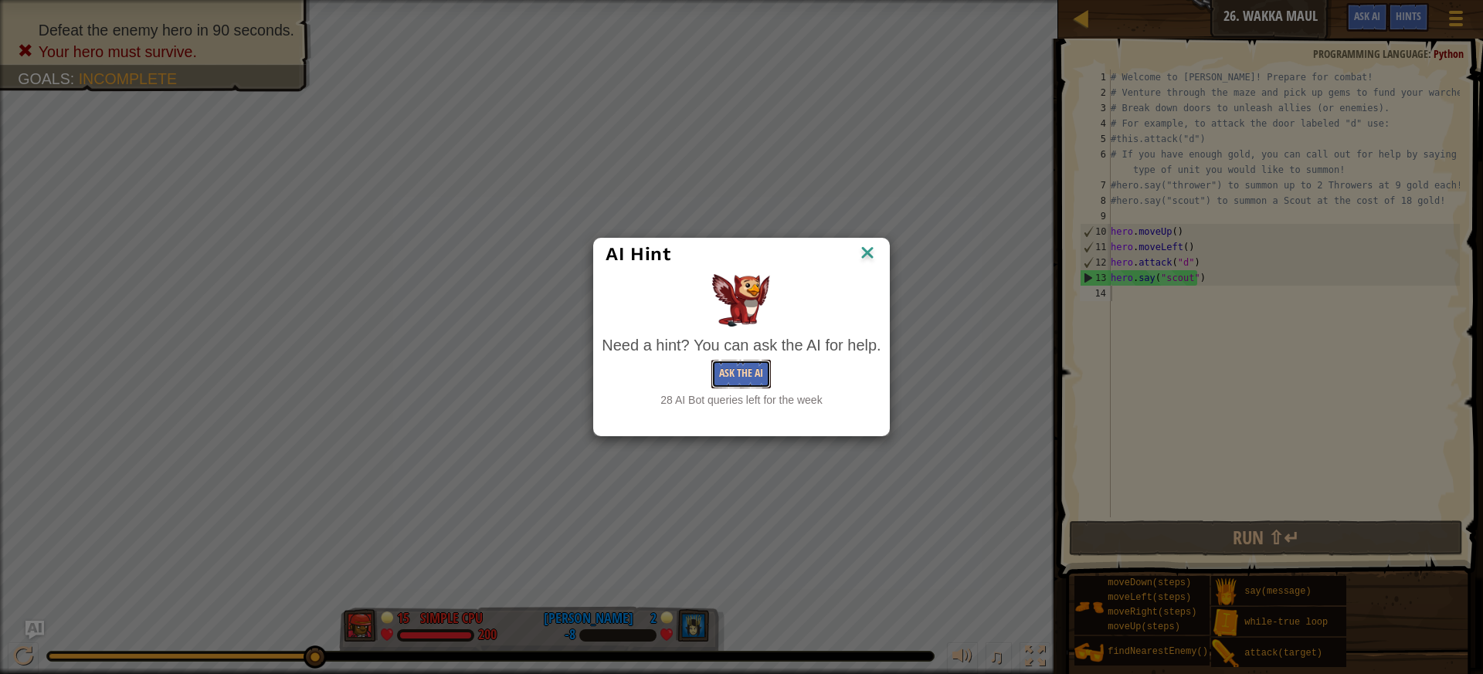
click at [743, 378] on button "Ask the AI" at bounding box center [740, 374] width 59 height 29
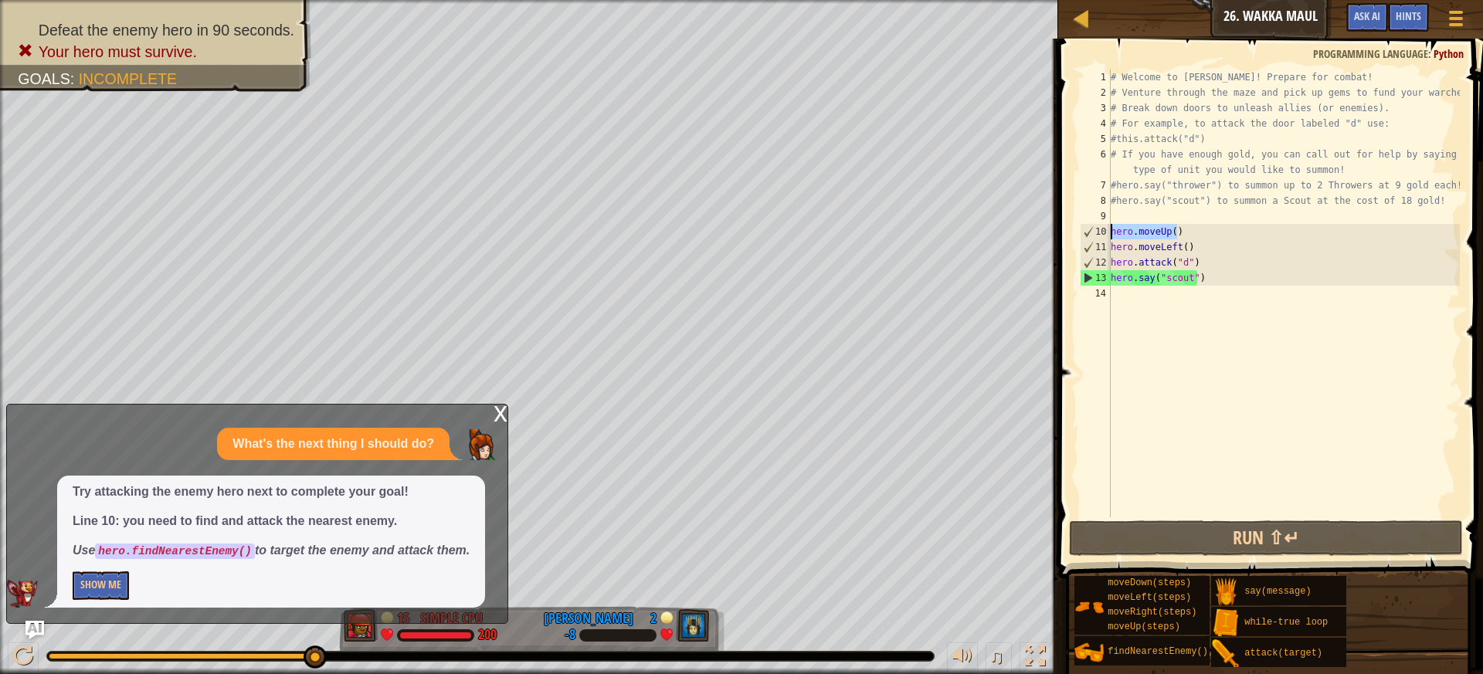
drag, startPoint x: 1191, startPoint y: 236, endPoint x: 1111, endPoint y: 231, distance: 79.7
click at [1111, 231] on div "# Welcome to [PERSON_NAME]! Prepare for combat! # Venture through the maze and …" at bounding box center [1284, 309] width 352 height 479
type textarea "hero.moveUp()"
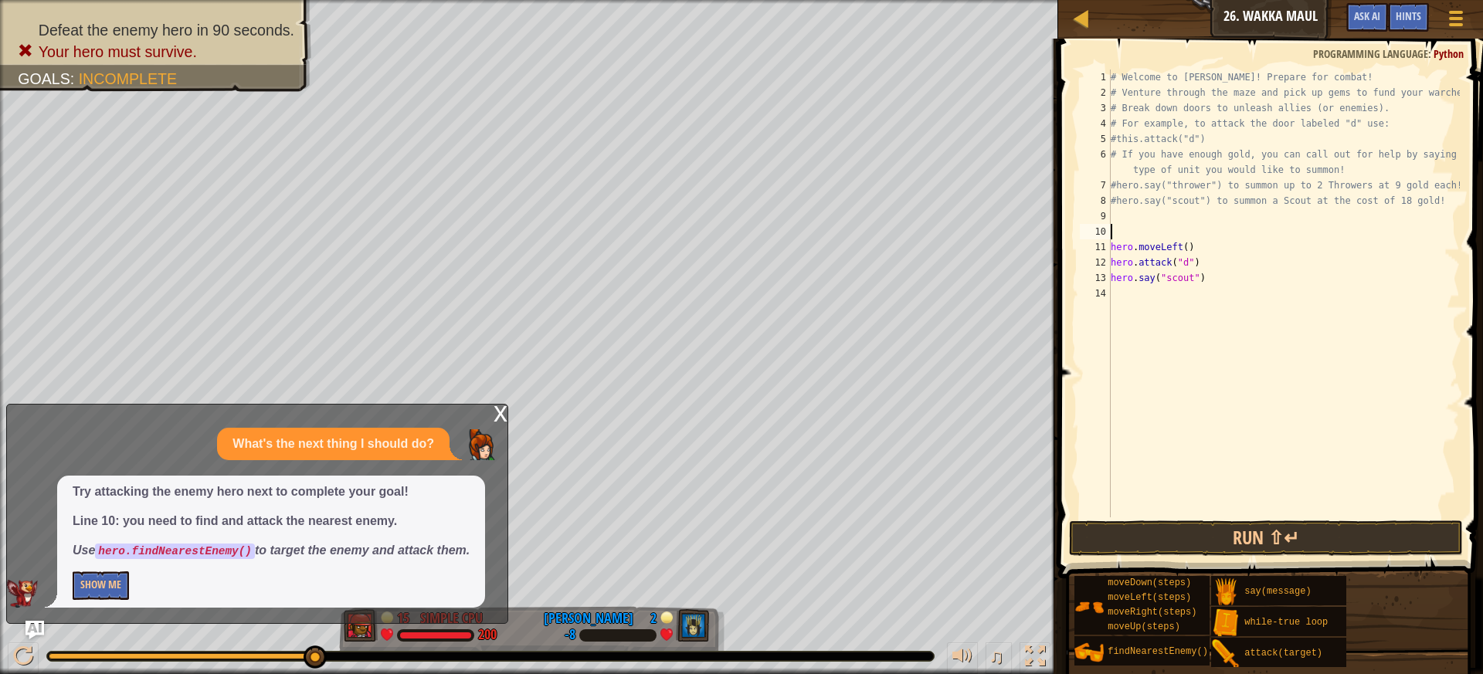
scroll to position [7, 0]
type textarea "b"
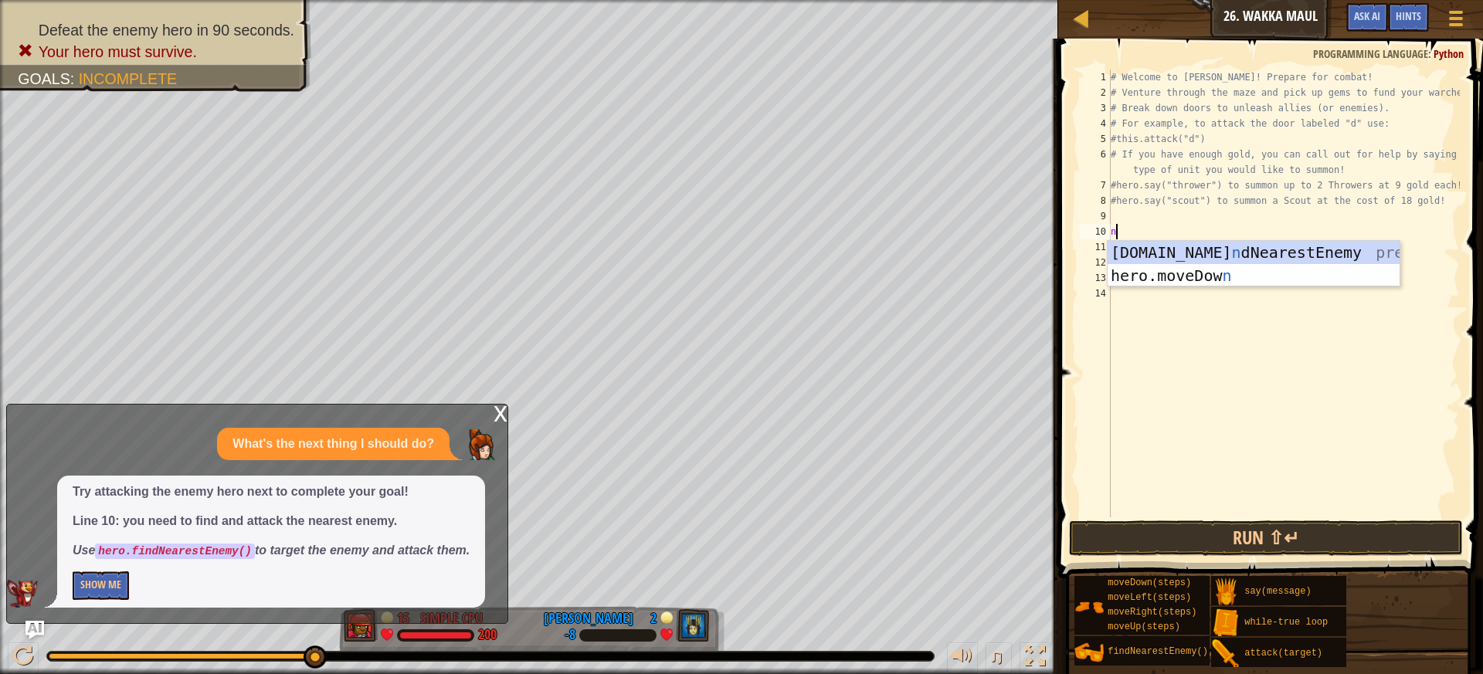
type textarea "ne"
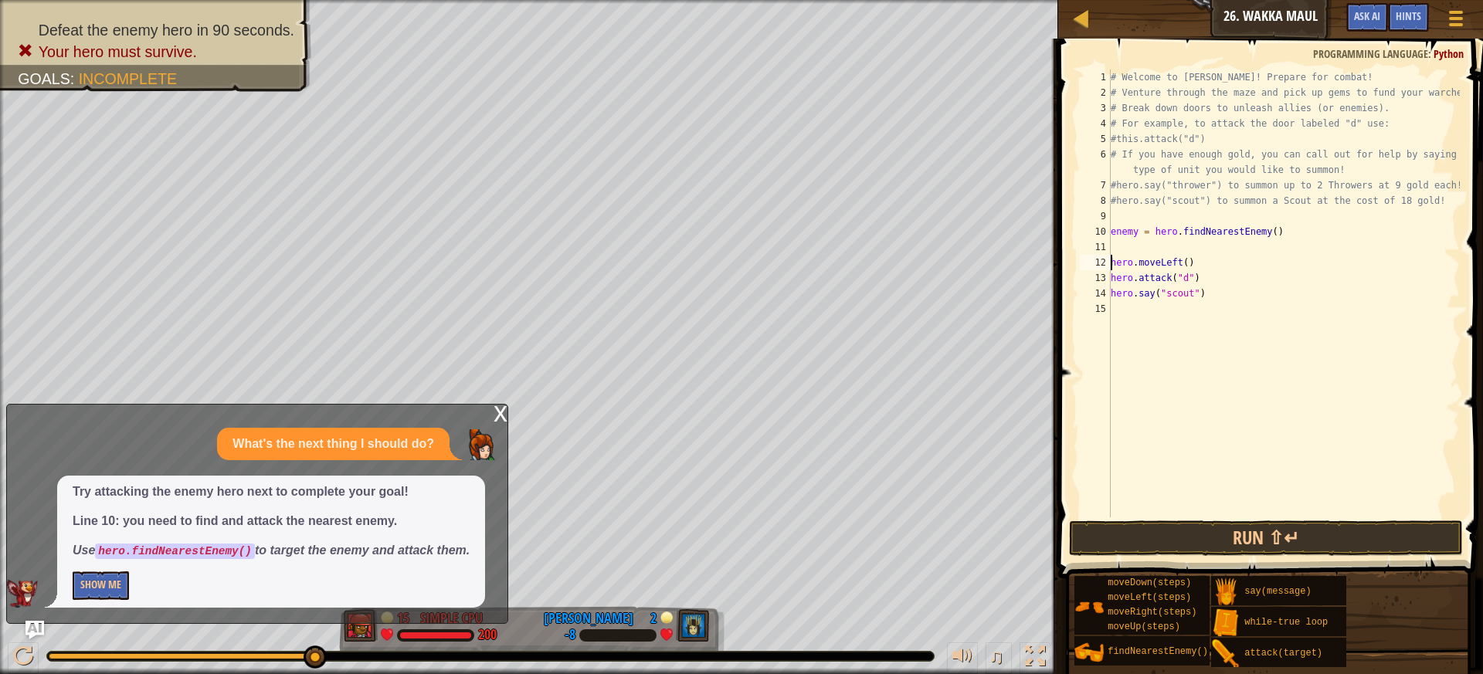
click at [1111, 260] on div "# Welcome to [PERSON_NAME]! Prepare for combat! # Venture through the maze and …" at bounding box center [1284, 309] width 352 height 479
type textarea "hero.moveLeft()"
click at [1190, 547] on button "Run ⇧↵" at bounding box center [1266, 539] width 395 height 36
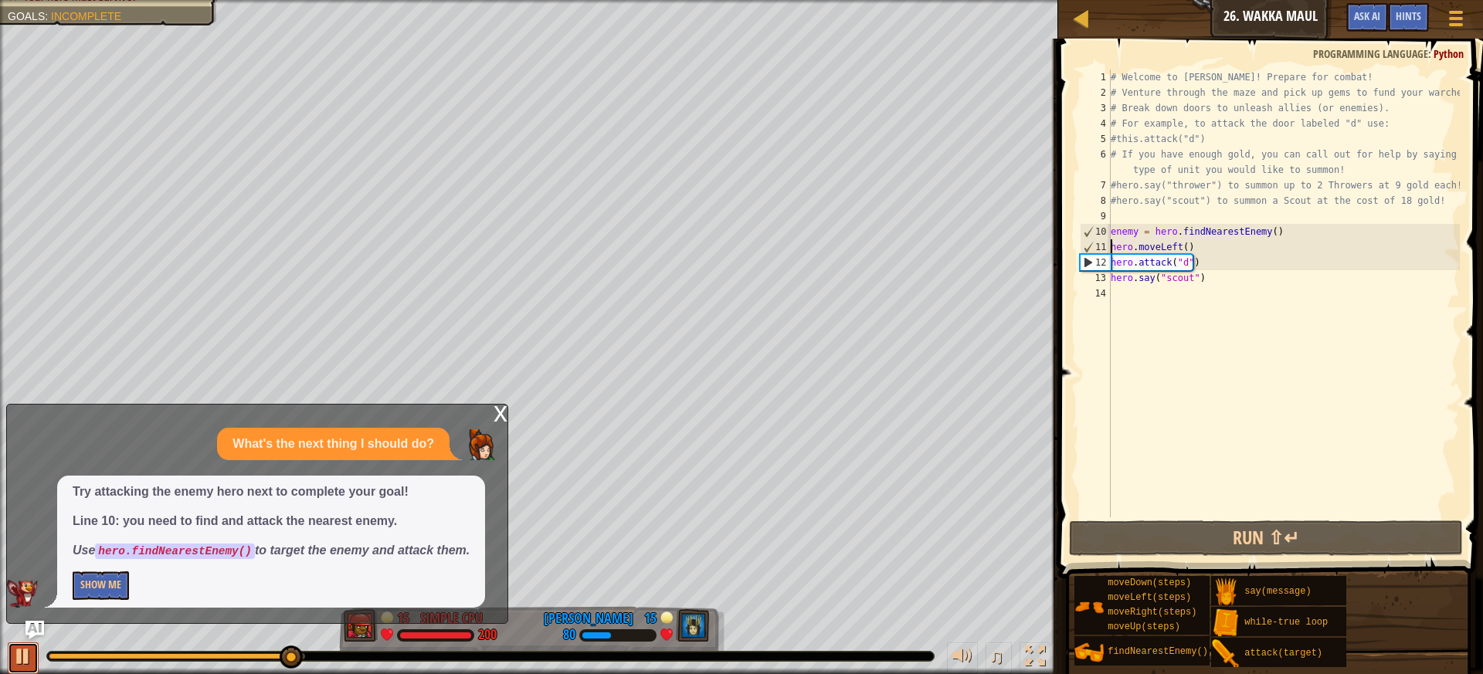
click at [22, 670] on button at bounding box center [23, 659] width 31 height 32
click at [129, 583] on button "Show Me" at bounding box center [101, 586] width 56 height 29
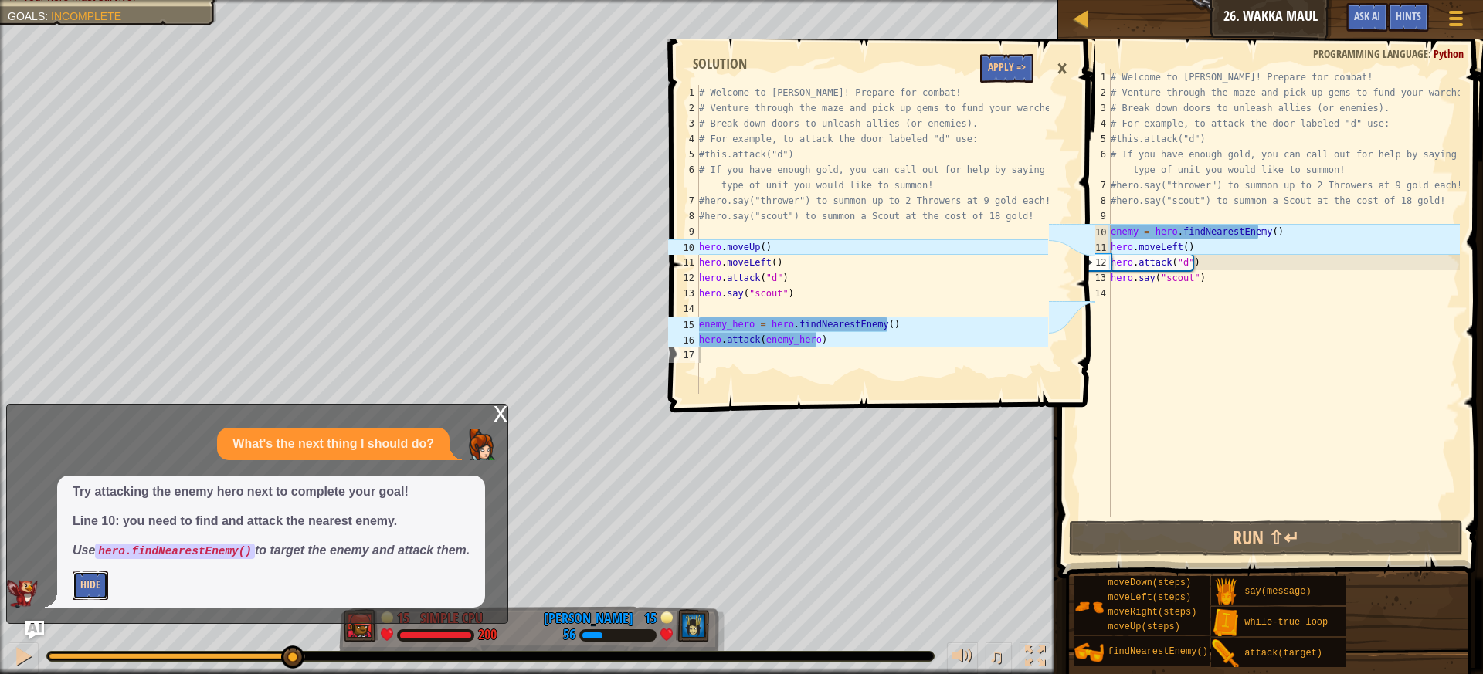
click at [94, 589] on button "Hide" at bounding box center [91, 586] width 36 height 29
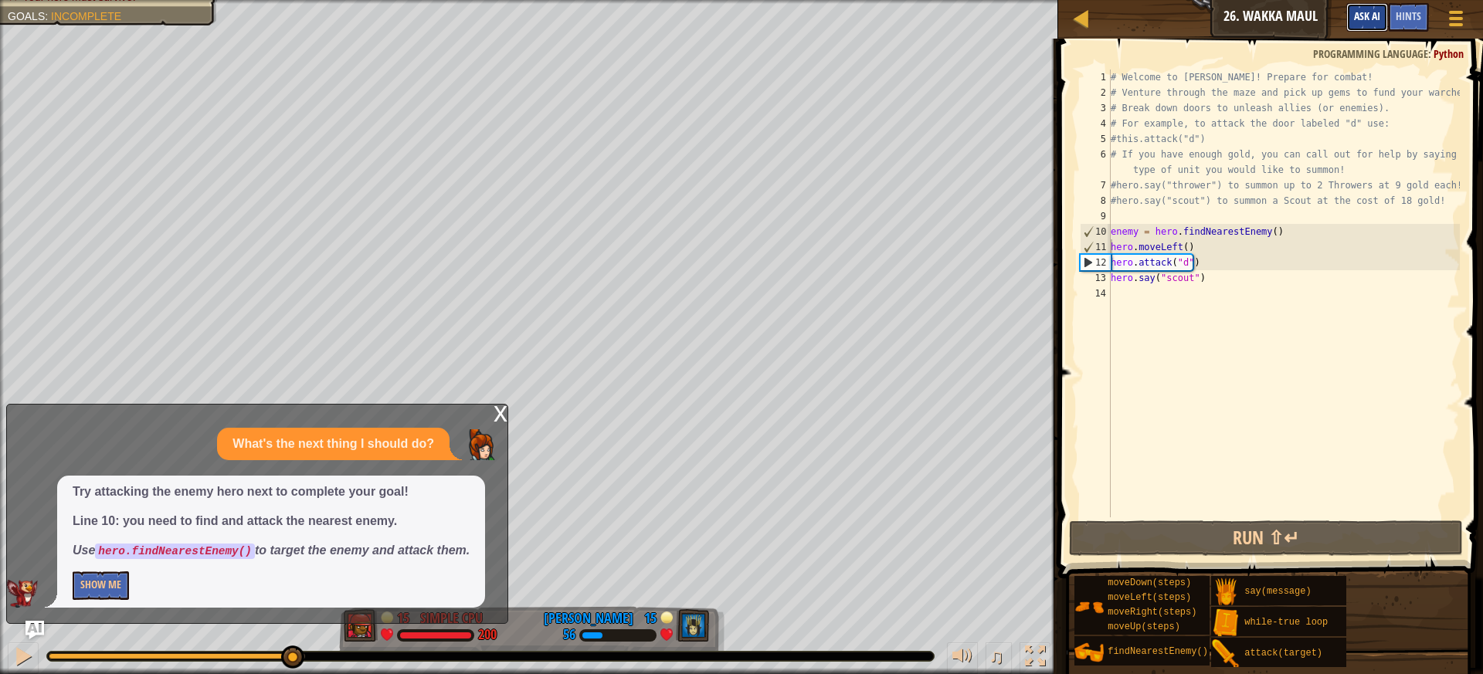
click at [1378, 25] on button "Ask AI" at bounding box center [1367, 17] width 42 height 29
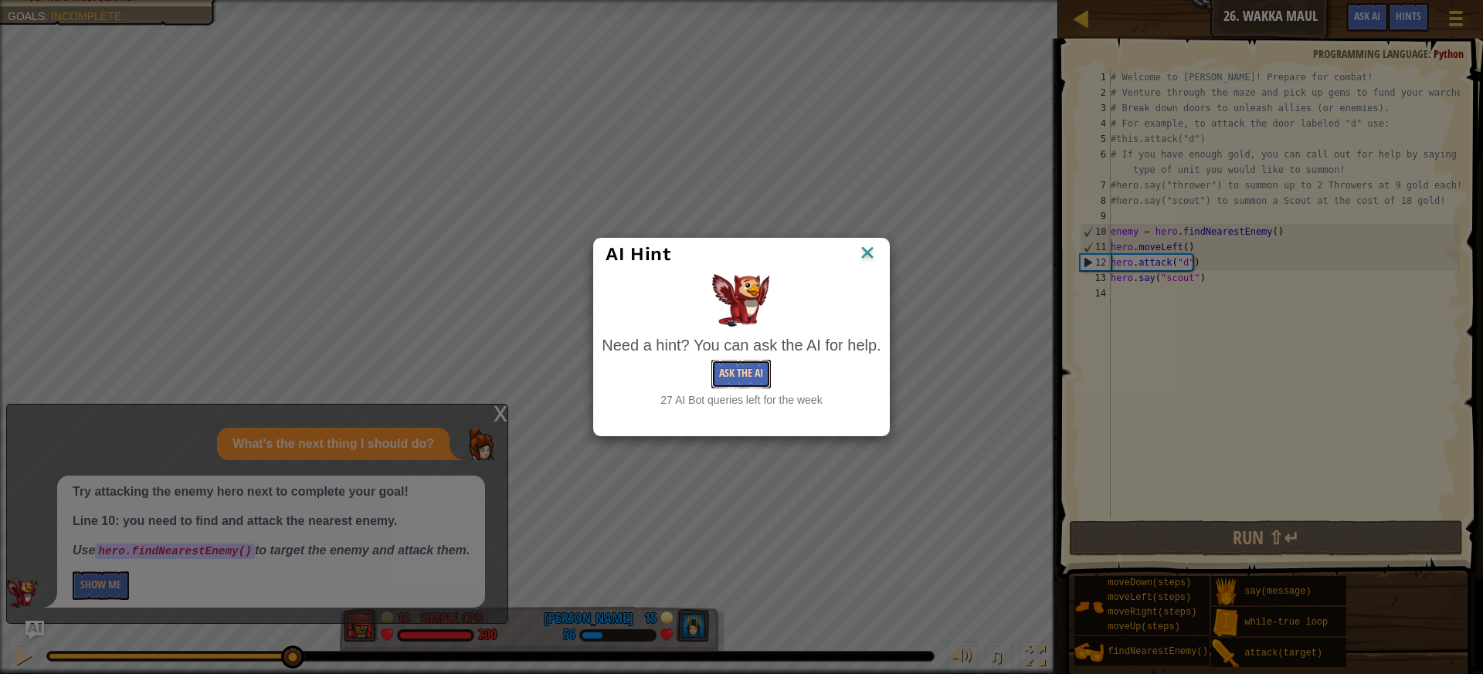
click at [741, 378] on button "Ask the AI" at bounding box center [740, 374] width 59 height 29
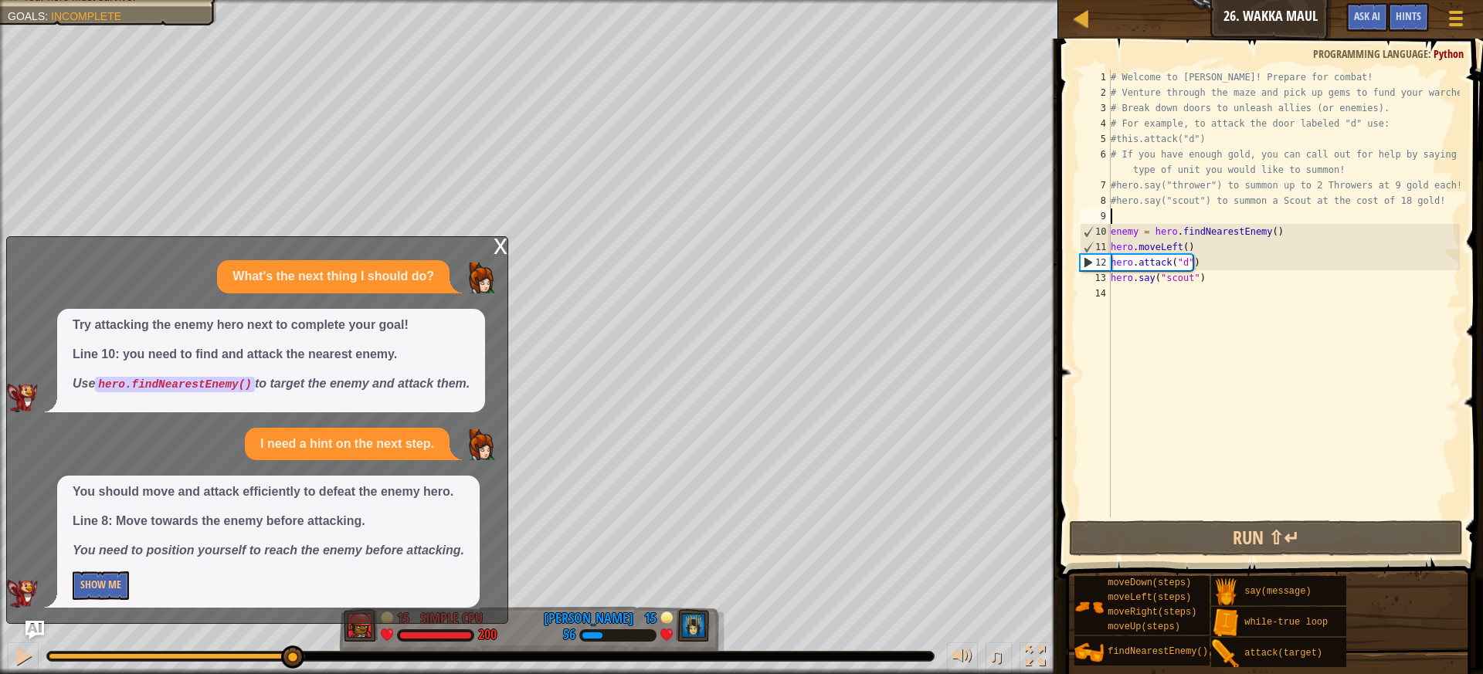
click at [1149, 222] on div "# Welcome to [PERSON_NAME]! Prepare for combat! # Venture through the maze and …" at bounding box center [1284, 309] width 352 height 479
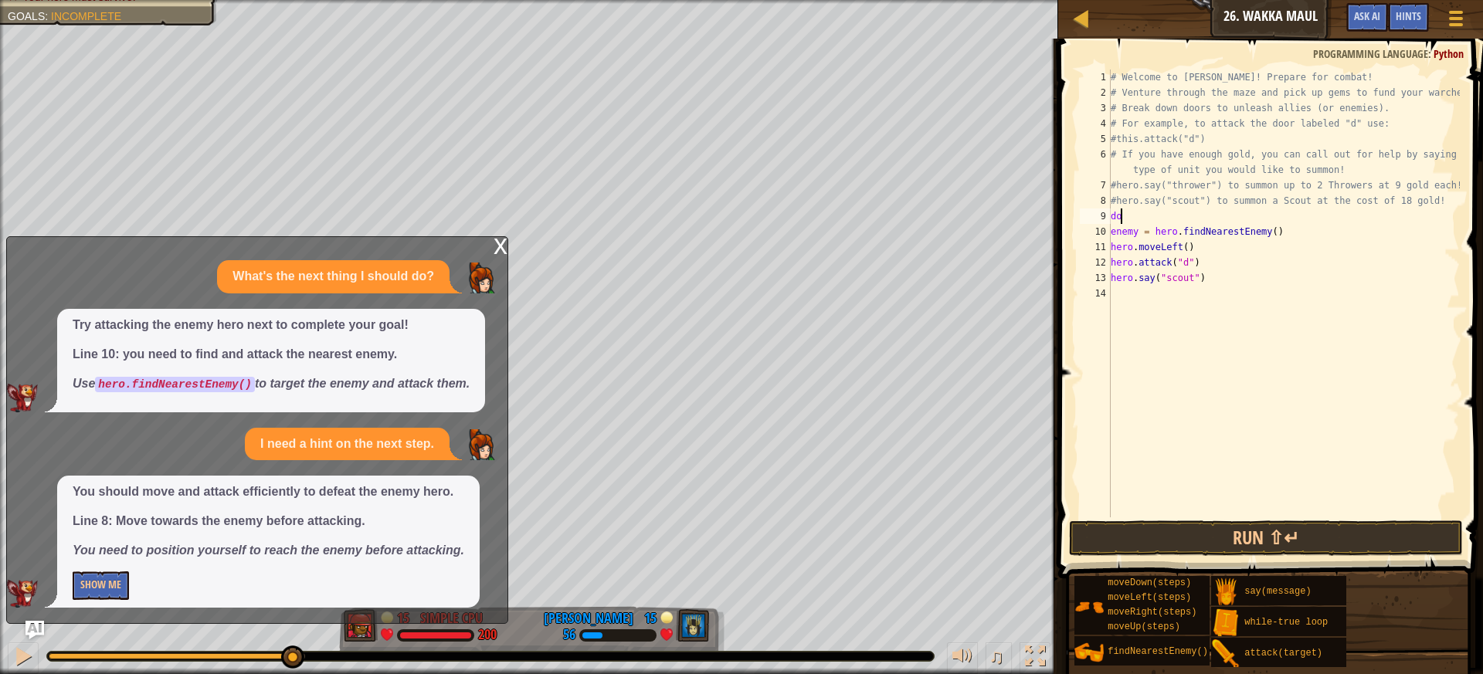
type textarea "d"
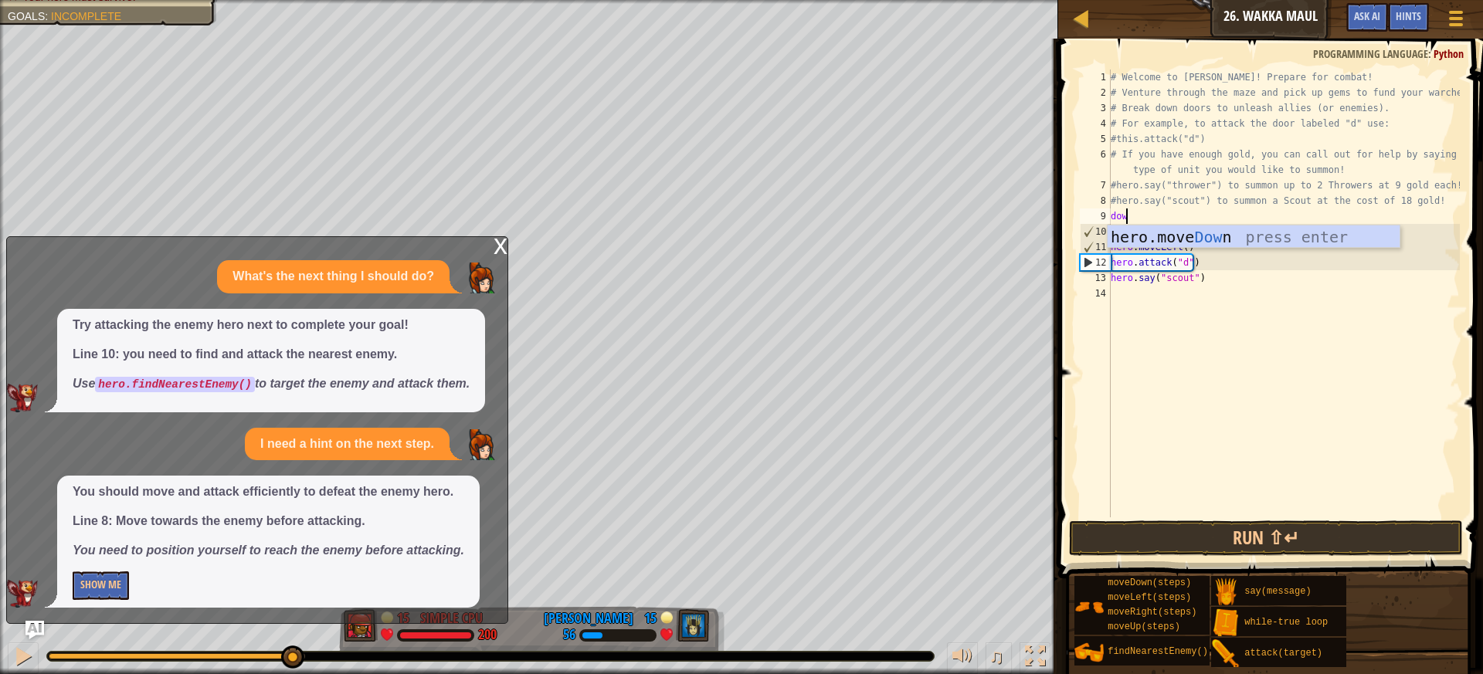
type textarea "down"
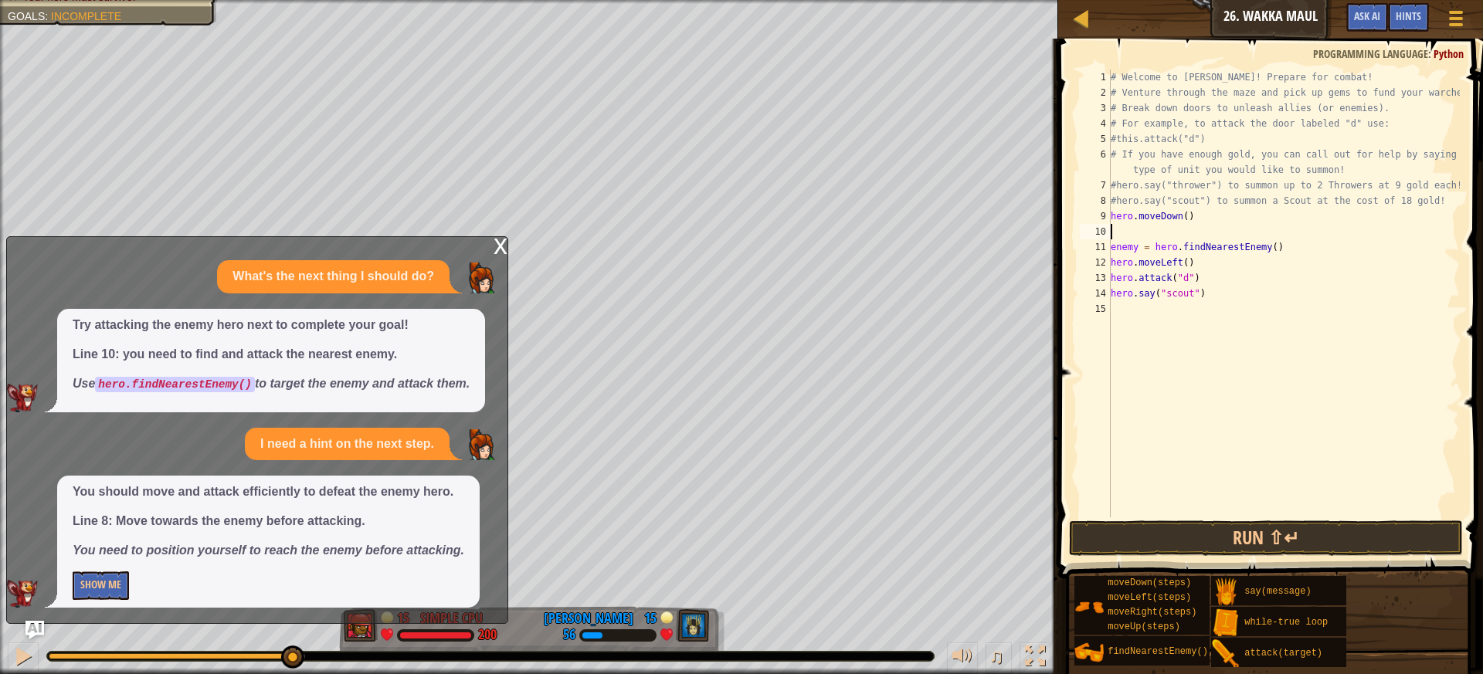
click at [1179, 215] on div "# Welcome to [PERSON_NAME]! Prepare for combat! # Venture through the maze and …" at bounding box center [1284, 309] width 352 height 479
type textarea "hero.moveDown()"
click at [1183, 216] on div "# Welcome to [PERSON_NAME]! Prepare for combat! # Venture through the maze and …" at bounding box center [1284, 309] width 352 height 479
